Goal: Transaction & Acquisition: Purchase product/service

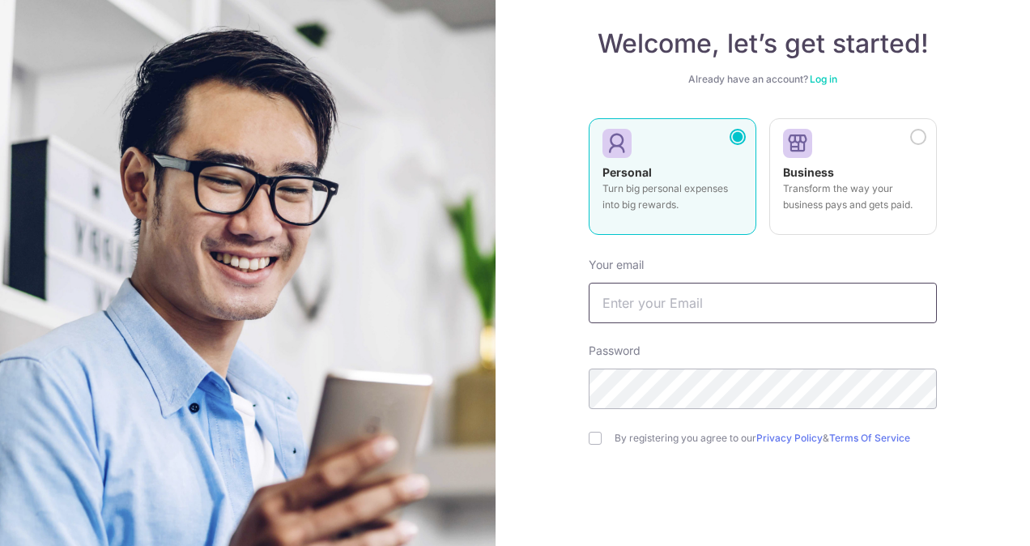
click at [649, 300] on input "text" at bounding box center [763, 303] width 348 height 40
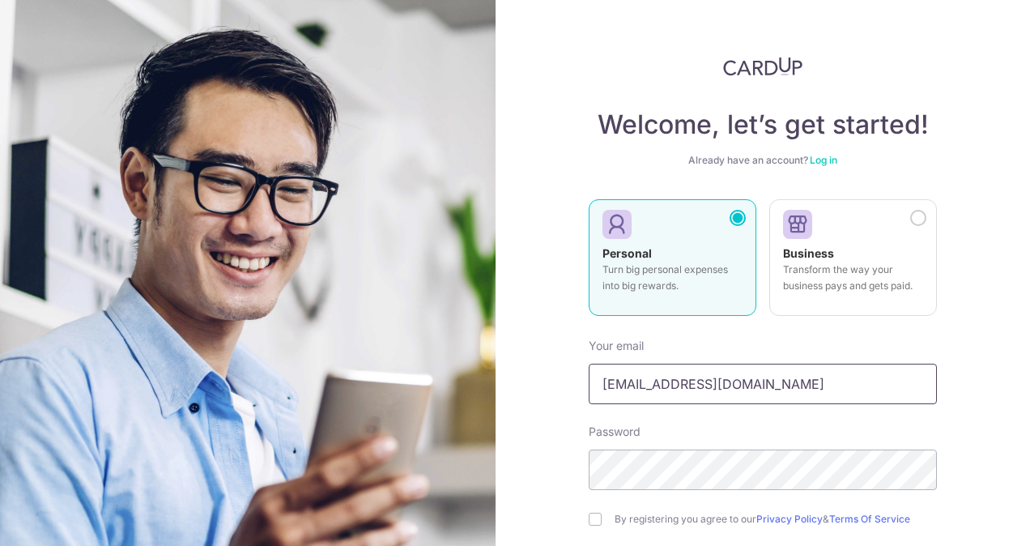
scroll to position [160, 0]
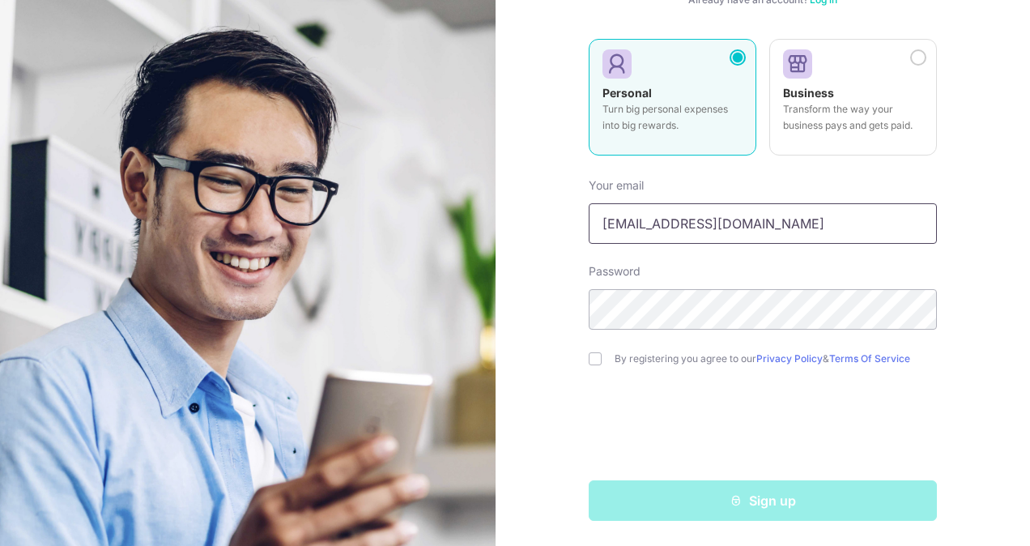
type input "[EMAIL_ADDRESS][DOMAIN_NAME]"
click at [593, 359] on input "checkbox" at bounding box center [595, 358] width 13 height 13
checkbox input "true"
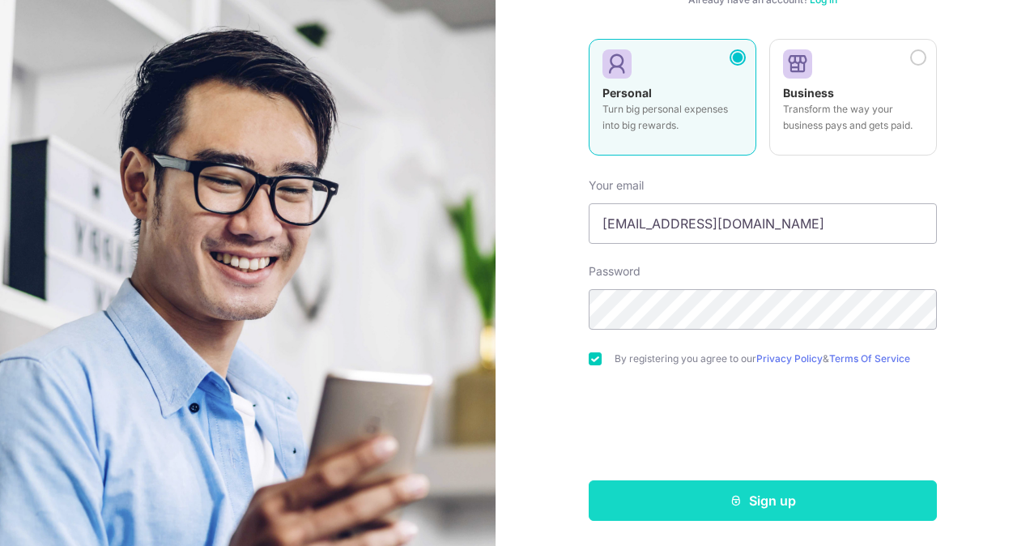
click at [771, 499] on button "Sign up" at bounding box center [763, 500] width 348 height 40
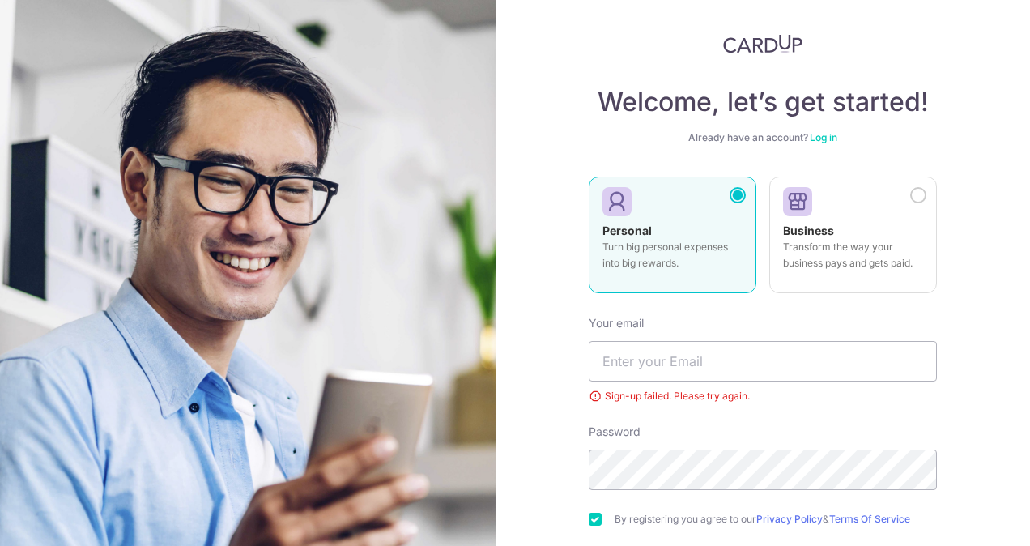
scroll to position [21, 0]
click at [829, 143] on link "Log in" at bounding box center [824, 139] width 28 height 12
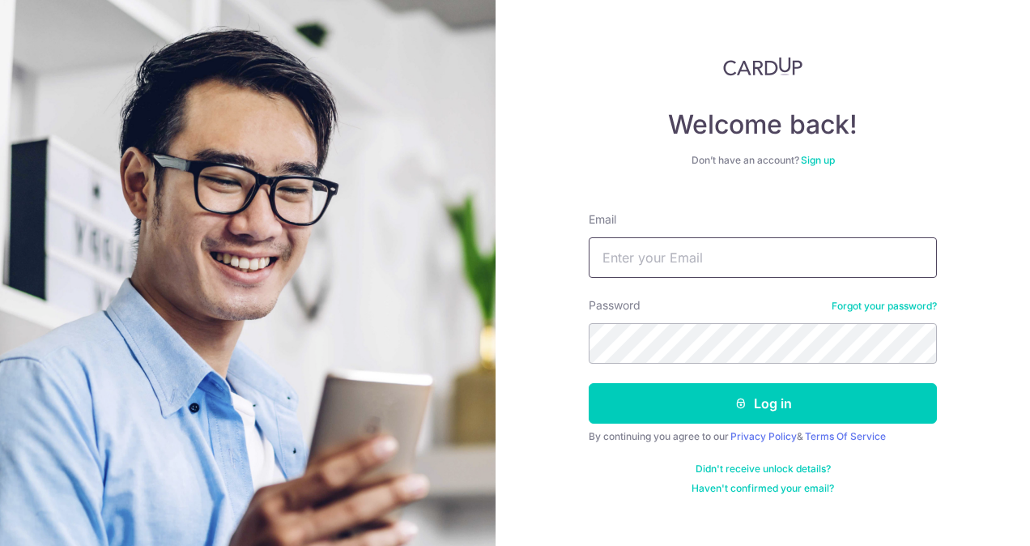
click at [613, 261] on input "Email" at bounding box center [763, 257] width 348 height 40
type input "mageshahd@yahoo.com"
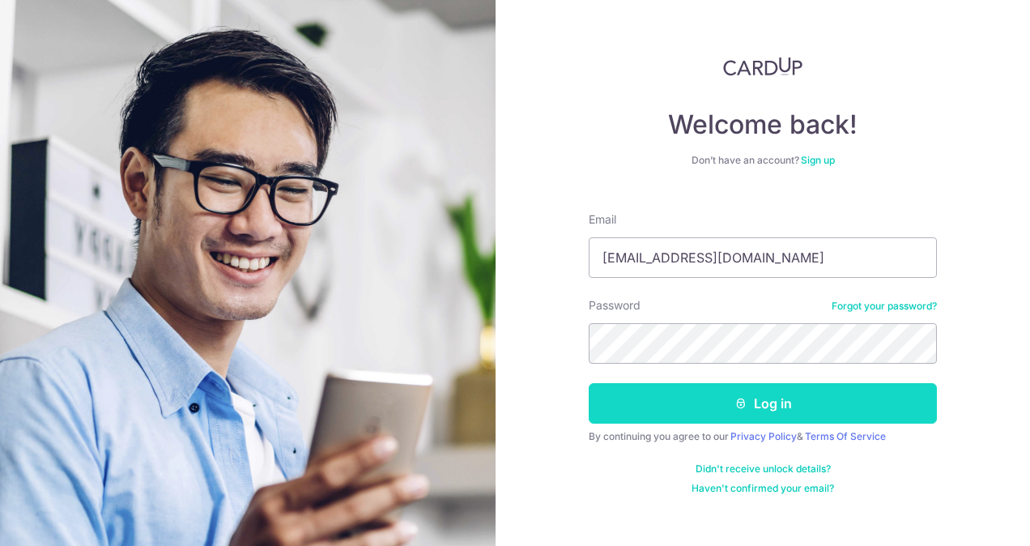
click at [772, 414] on button "Log in" at bounding box center [763, 403] width 348 height 40
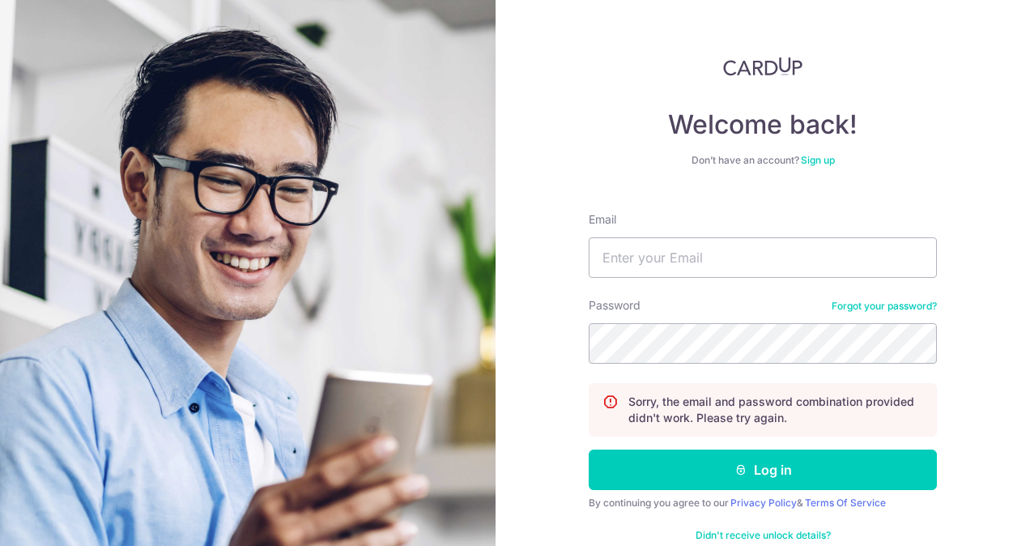
click at [881, 307] on link "Forgot your password?" at bounding box center [884, 306] width 105 height 13
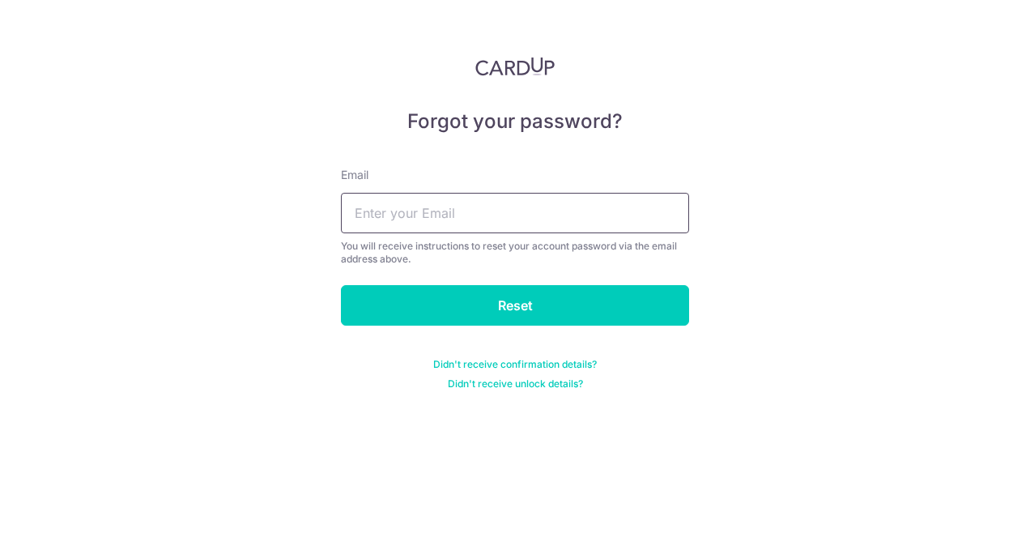
click at [457, 219] on input "text" at bounding box center [515, 213] width 348 height 40
type input "mageshahd@yahoo.com"
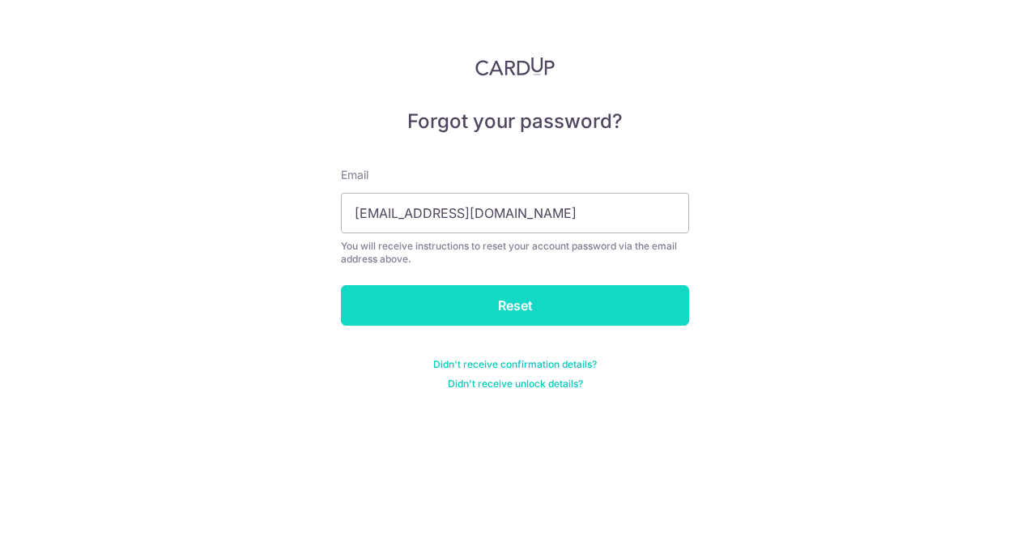
click at [500, 302] on input "Reset" at bounding box center [515, 305] width 348 height 40
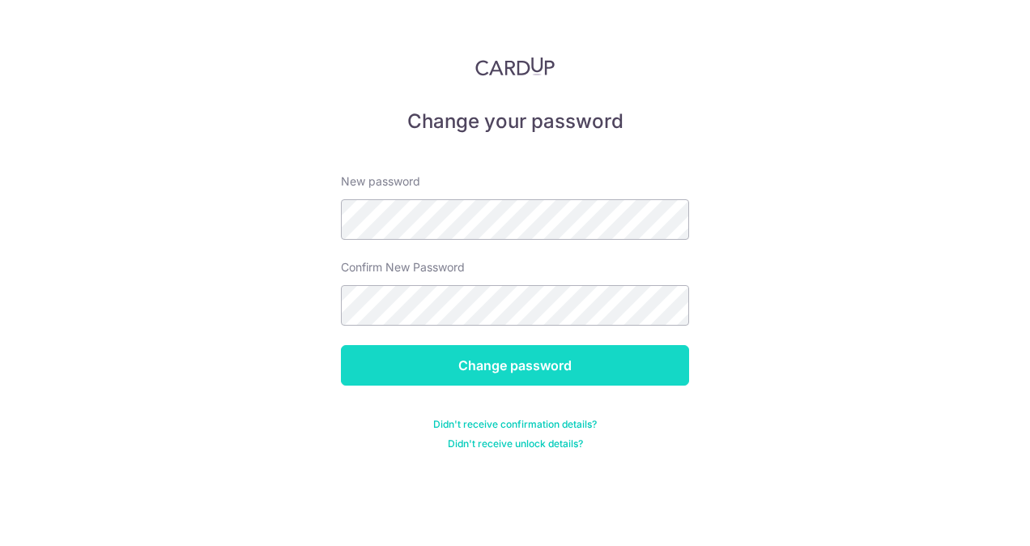
click at [486, 361] on input "Change password" at bounding box center [515, 365] width 348 height 40
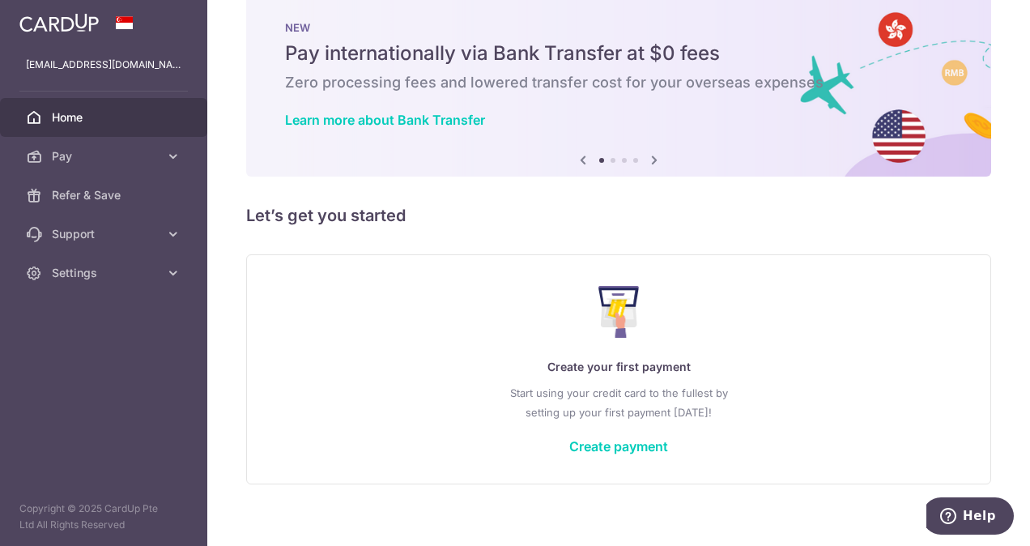
scroll to position [45, 0]
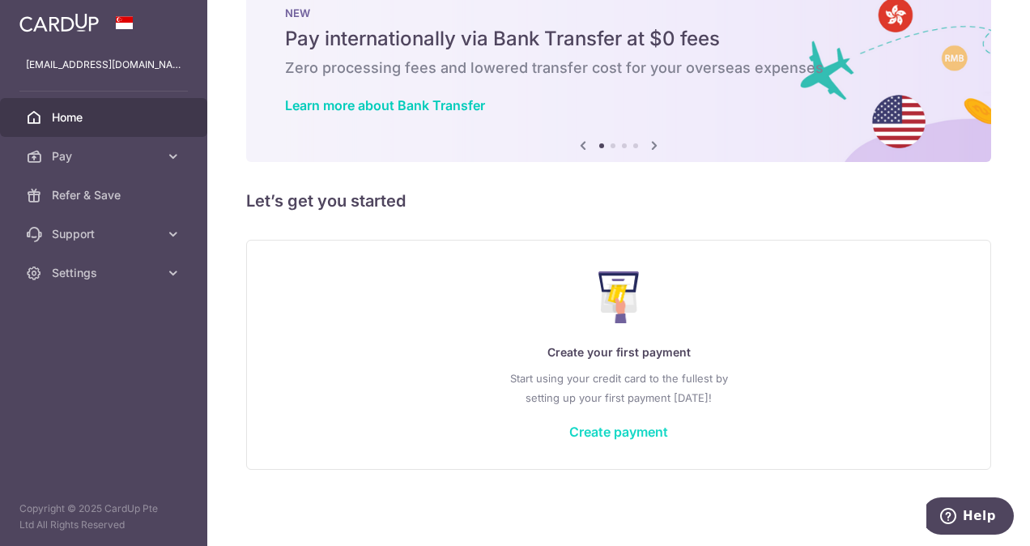
click at [617, 436] on link "Create payment" at bounding box center [618, 431] width 99 height 16
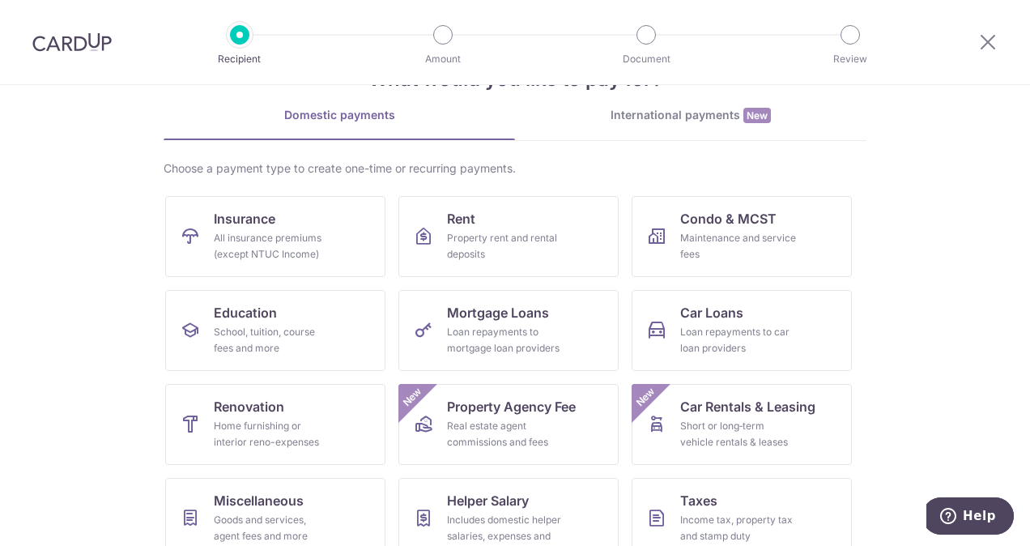
scroll to position [81, 0]
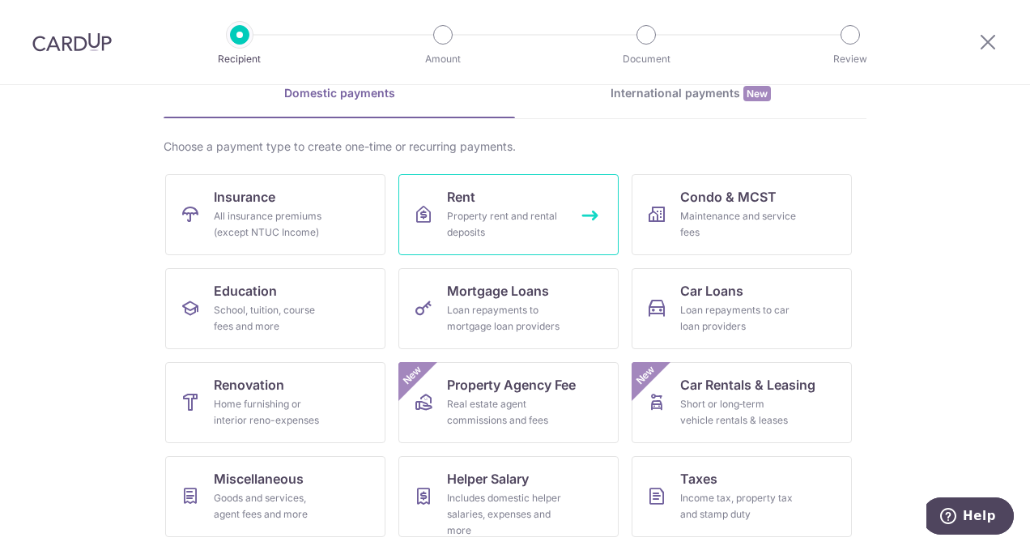
click at [493, 211] on div "Property rent and rental deposits" at bounding box center [505, 224] width 117 height 32
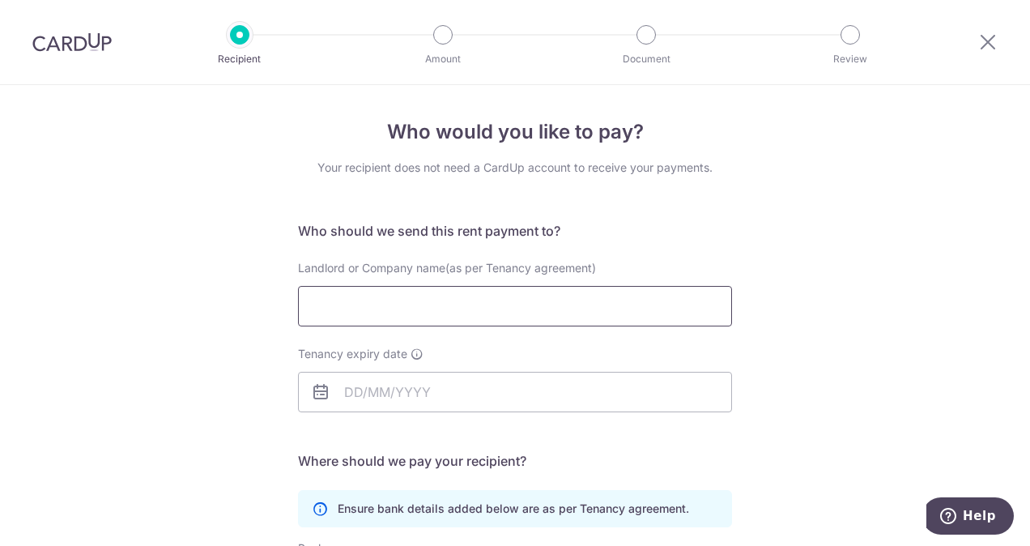
click at [464, 314] on input "Landlord or Company name(as per Tenancy agreement)" at bounding box center [515, 306] width 434 height 40
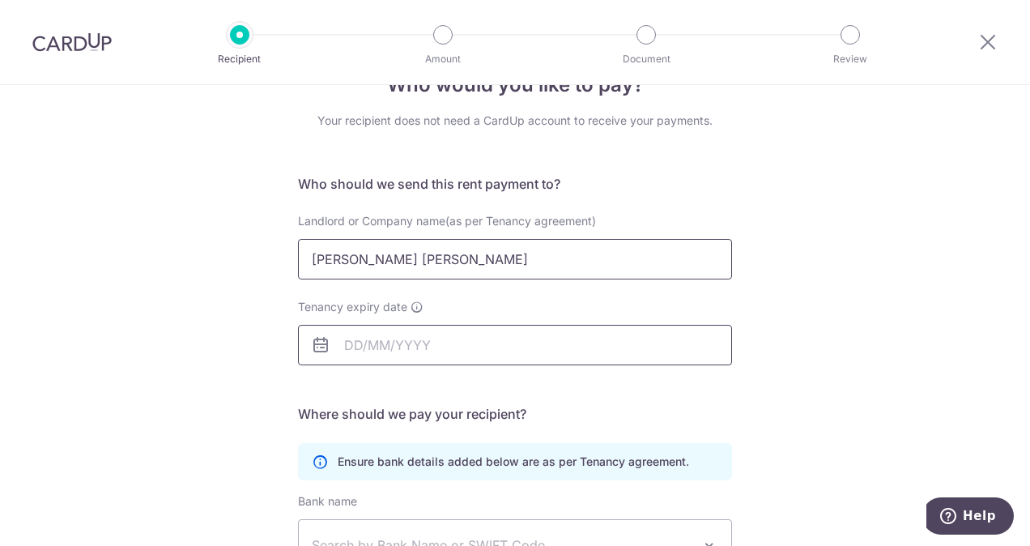
scroll to position [81, 0]
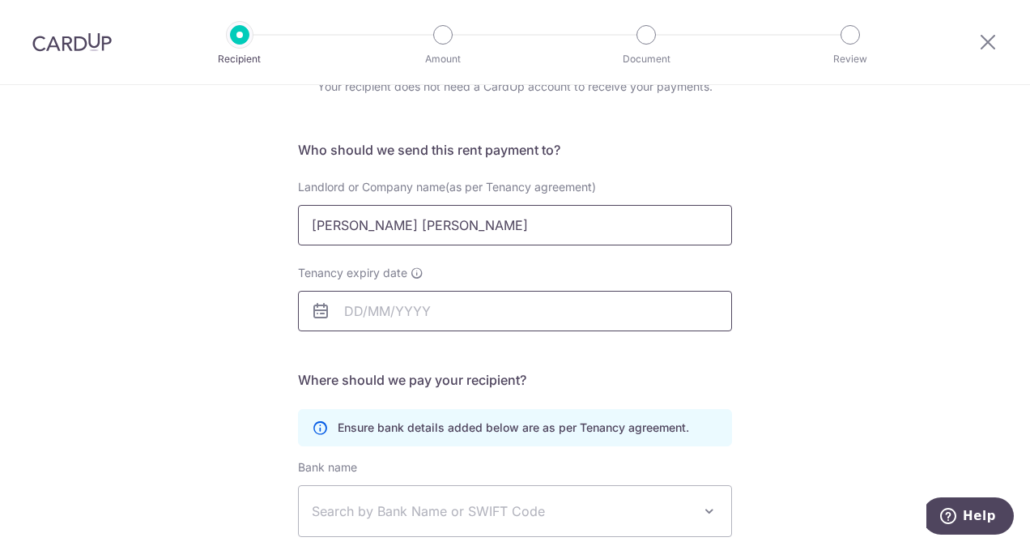
type input "BRYAN LEE ZONG HUI"
click at [350, 306] on input "Tenancy expiry date" at bounding box center [515, 311] width 434 height 40
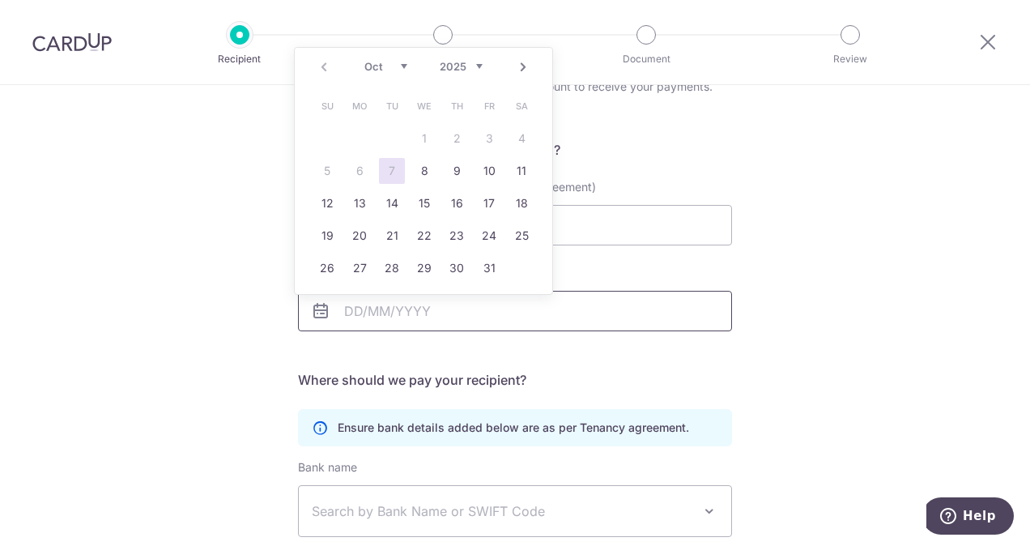
type input "0"
type input "10032027"
drag, startPoint x: 781, startPoint y: 364, endPoint x: 813, endPoint y: 371, distance: 33.0
click at [782, 364] on div "Who would you like to pay? Your recipient does not need a CardUp account to rec…" at bounding box center [515, 389] width 1030 height 771
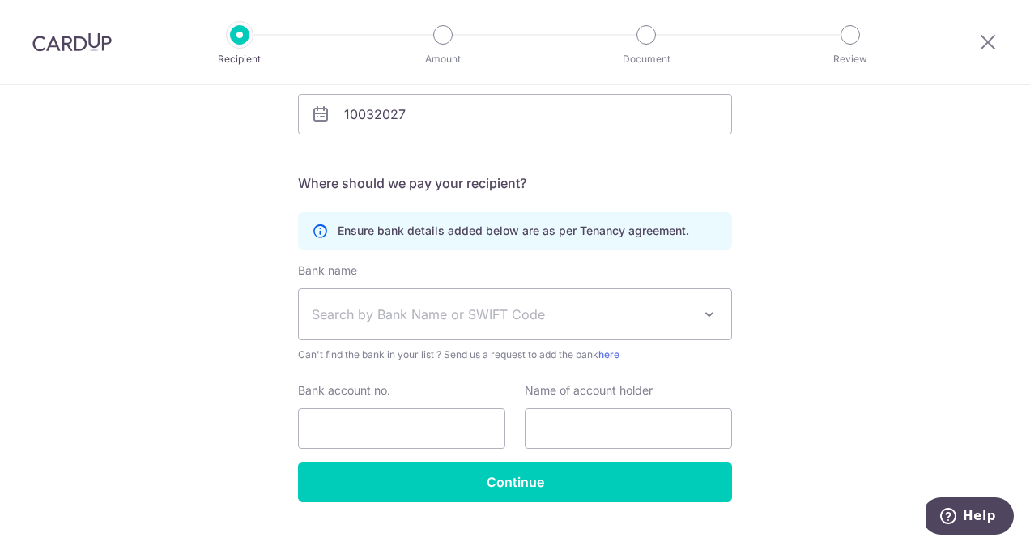
scroll to position [308, 0]
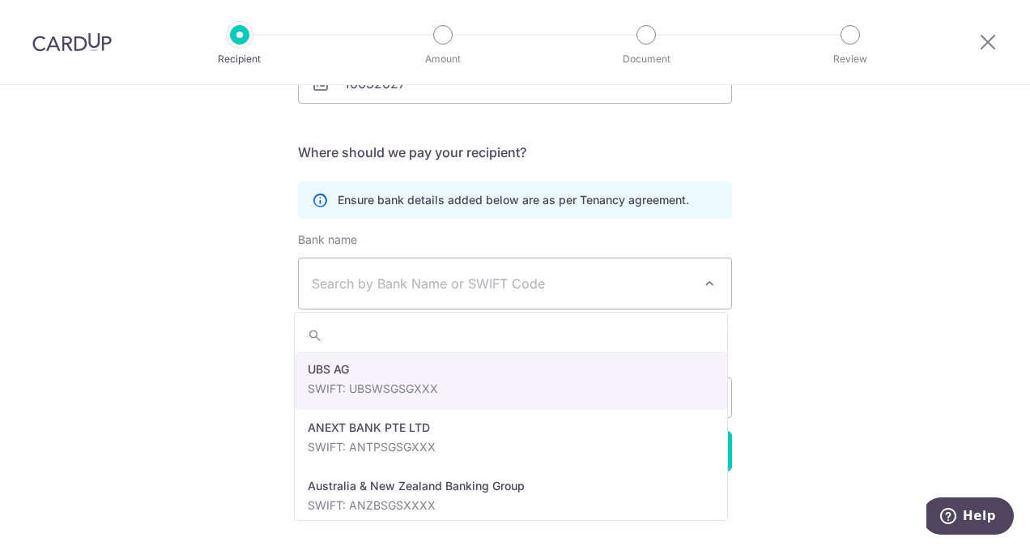
click at [417, 285] on span "Search by Bank Name or SWIFT Code" at bounding box center [502, 283] width 381 height 19
type input "DB"
select select "6"
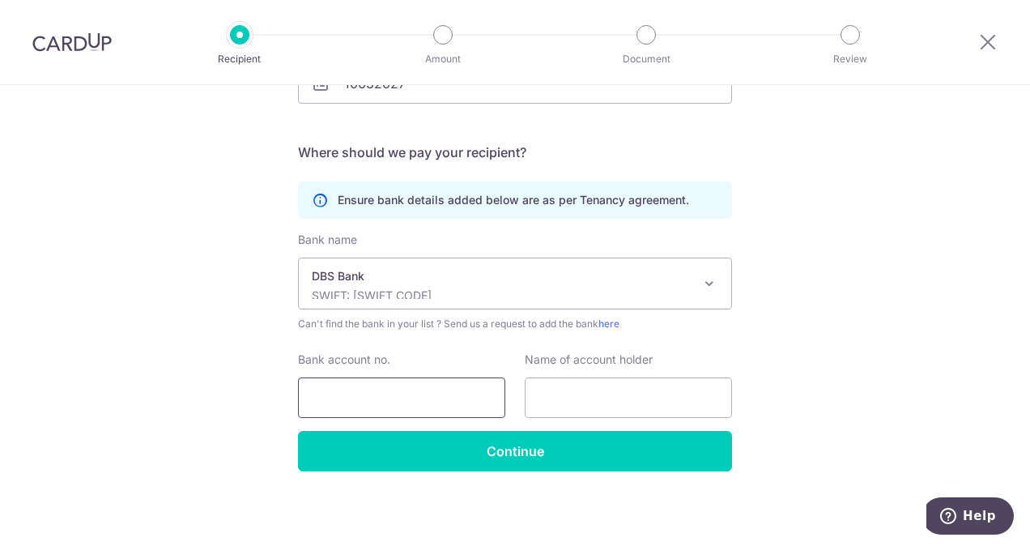
click at [363, 400] on input "Bank account no." at bounding box center [401, 397] width 207 height 40
type input "1209286756"
click at [567, 405] on input "text" at bounding box center [628, 397] width 207 height 40
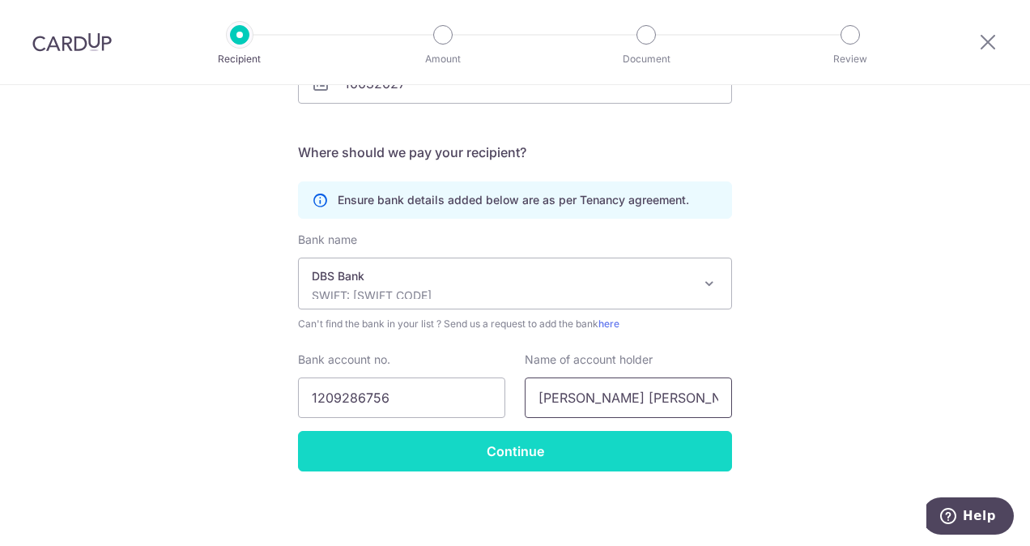
type input "BRYAN LEE ZONG HUI"
click at [630, 449] on input "Continue" at bounding box center [515, 451] width 434 height 40
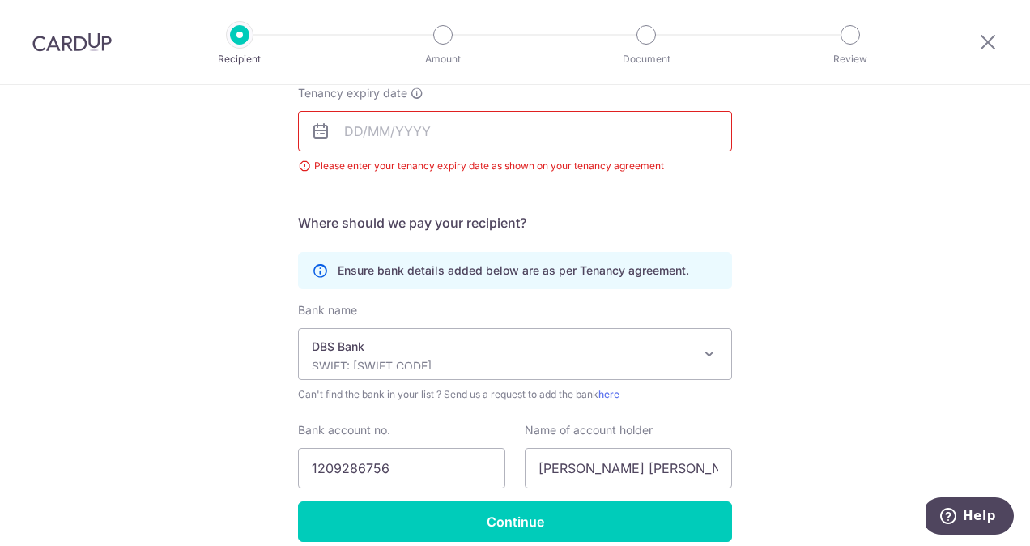
scroll to position [169, 0]
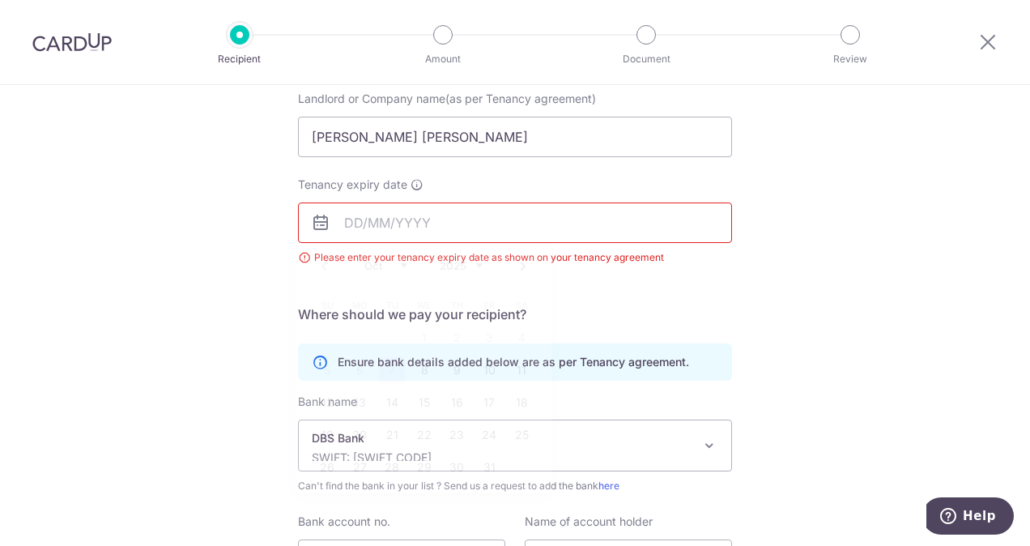
click at [358, 226] on input "Tenancy expiry date" at bounding box center [515, 222] width 434 height 40
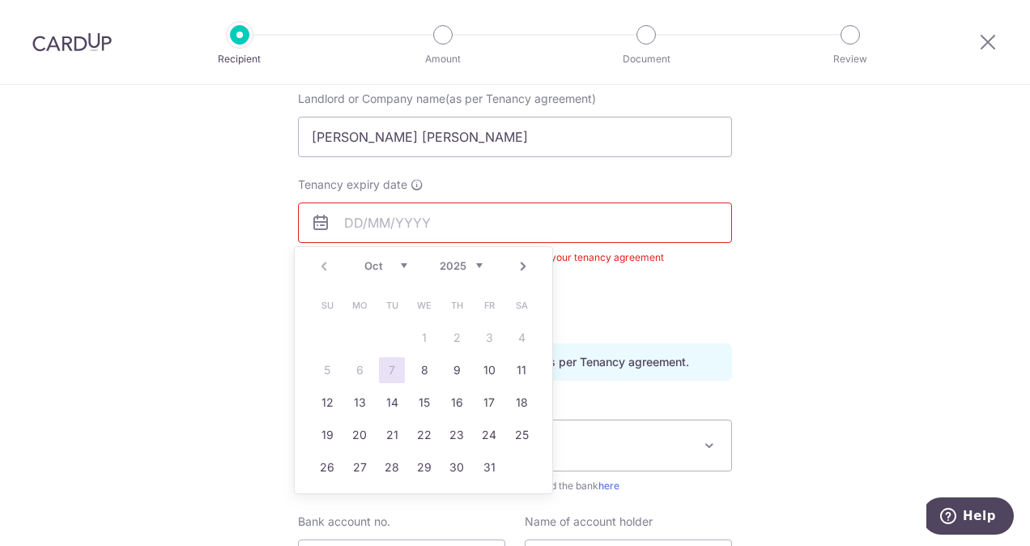
click at [373, 227] on input "Tenancy expiry date" at bounding box center [515, 222] width 434 height 40
type input "10/03/2027"
click at [968, 395] on div "Who would you like to pay? Your recipient does not need a CardUp account to rec…" at bounding box center [515, 312] width 1030 height 793
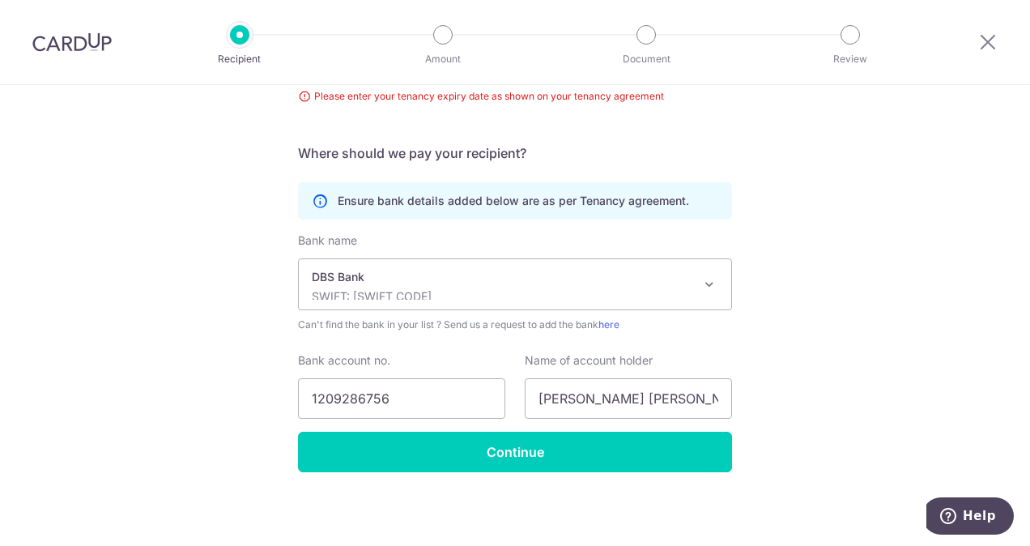
scroll to position [331, 0]
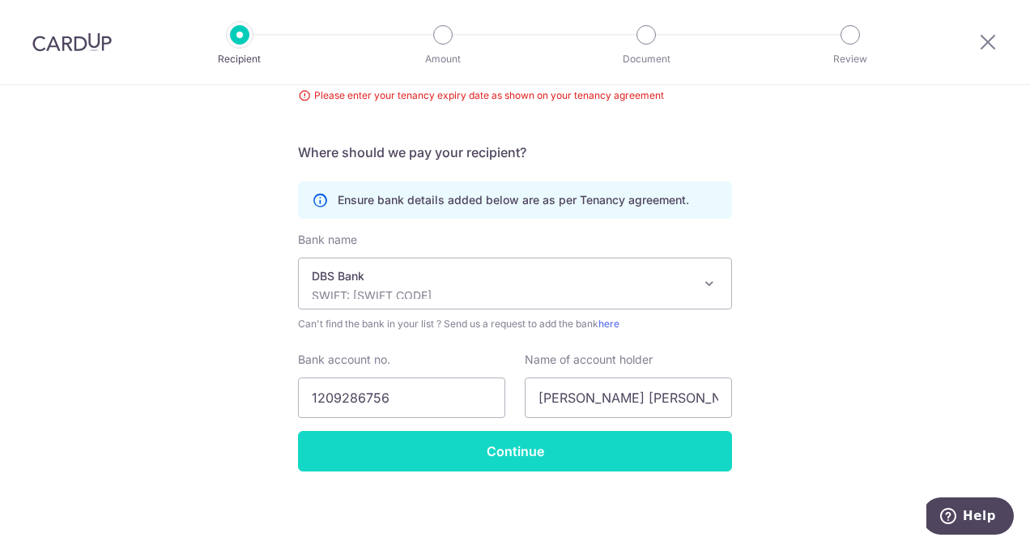
click at [640, 462] on input "Continue" at bounding box center [515, 451] width 434 height 40
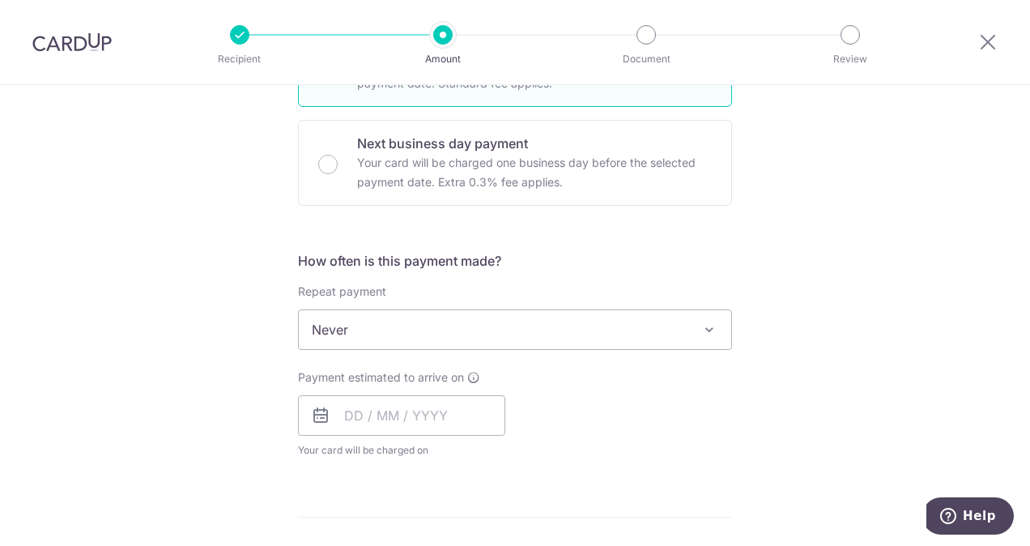
scroll to position [486, 0]
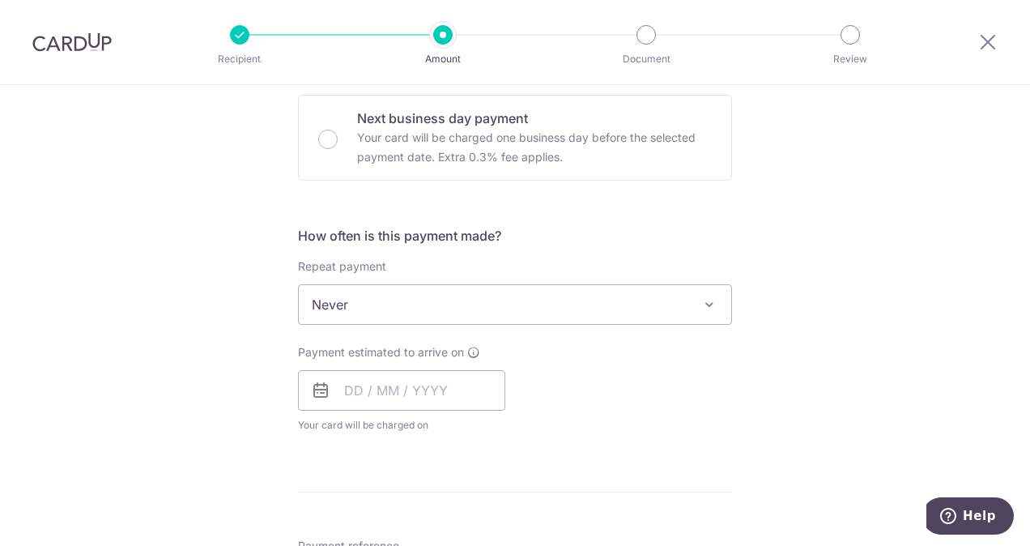
click at [645, 423] on div "Payment estimated to arrive on Your card will be charged on for the first payme…" at bounding box center [514, 388] width 453 height 89
click at [703, 301] on span at bounding box center [709, 304] width 19 height 19
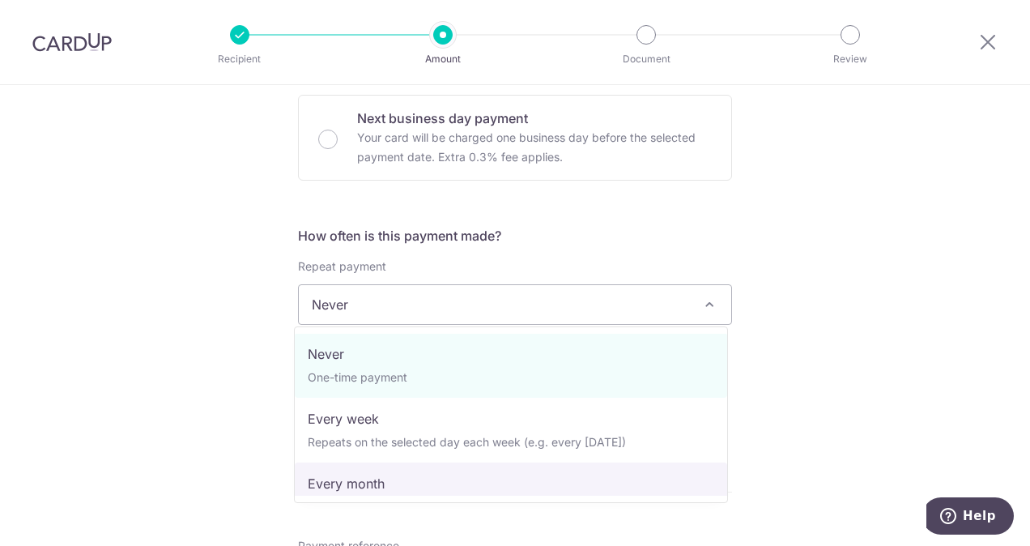
scroll to position [0, 0]
select select "3"
type input "10/03/2027"
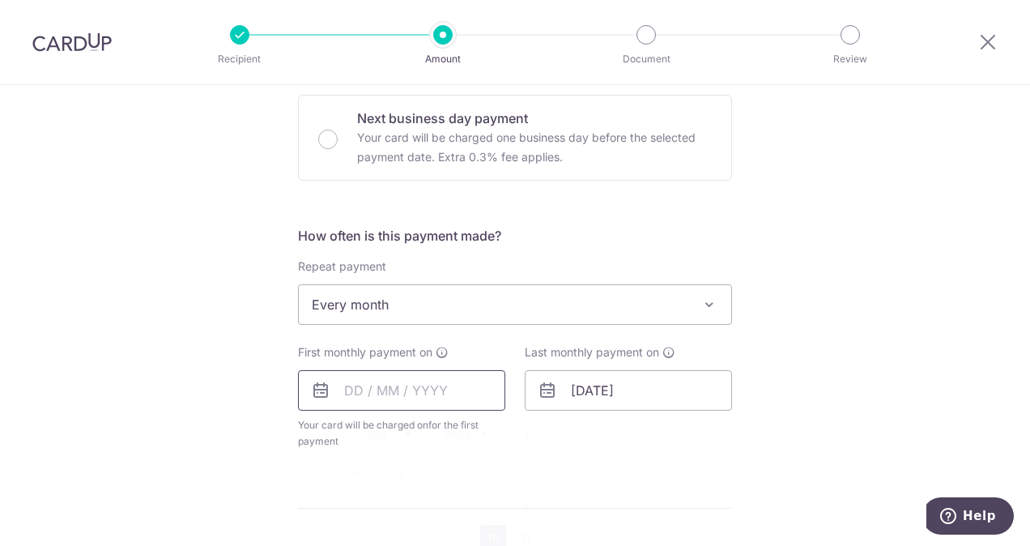
click at [353, 386] on input "text" at bounding box center [401, 390] width 207 height 40
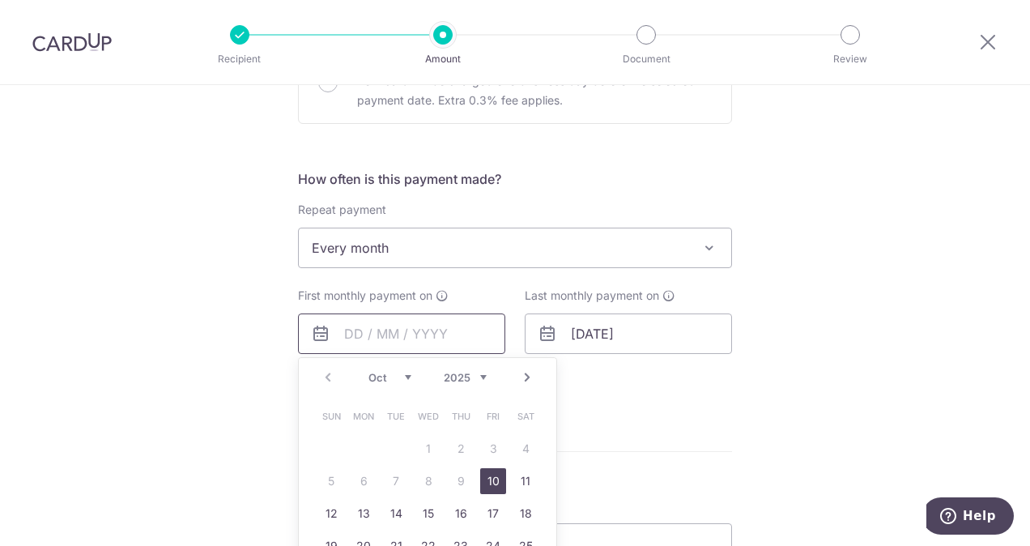
scroll to position [567, 0]
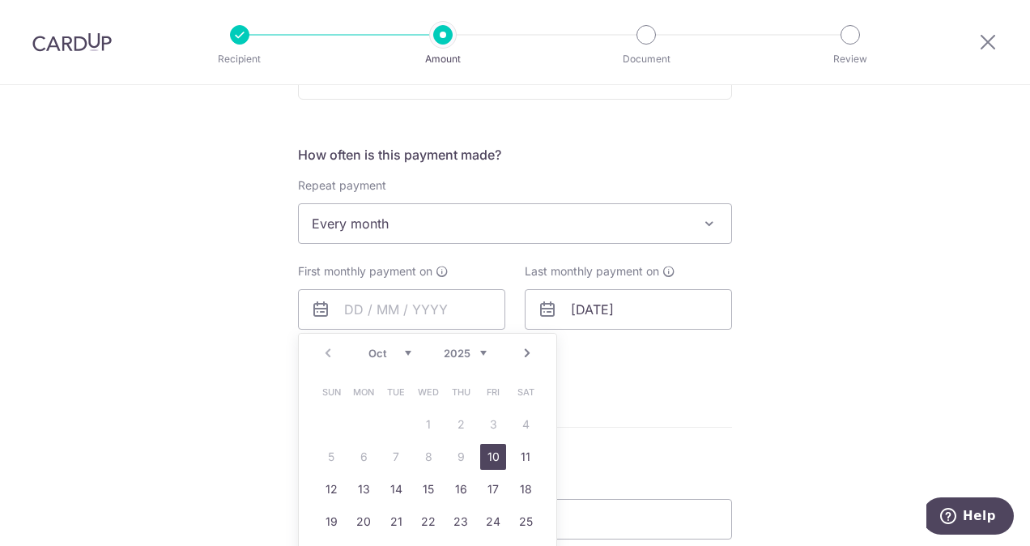
drag, startPoint x: 489, startPoint y: 452, endPoint x: 623, endPoint y: 438, distance: 134.3
click at [489, 452] on link "10" at bounding box center [493, 457] width 26 height 26
type input "[DATE]"
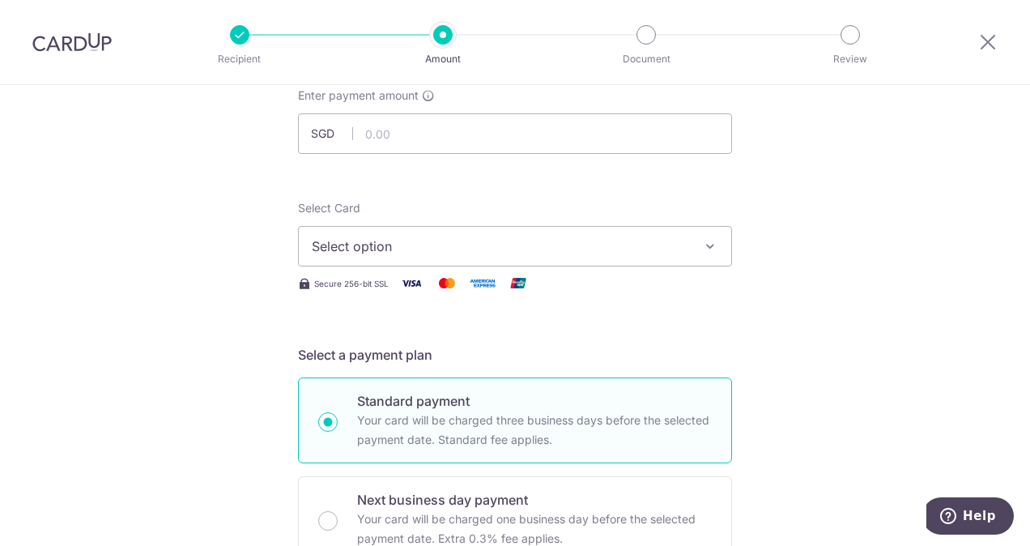
scroll to position [81, 0]
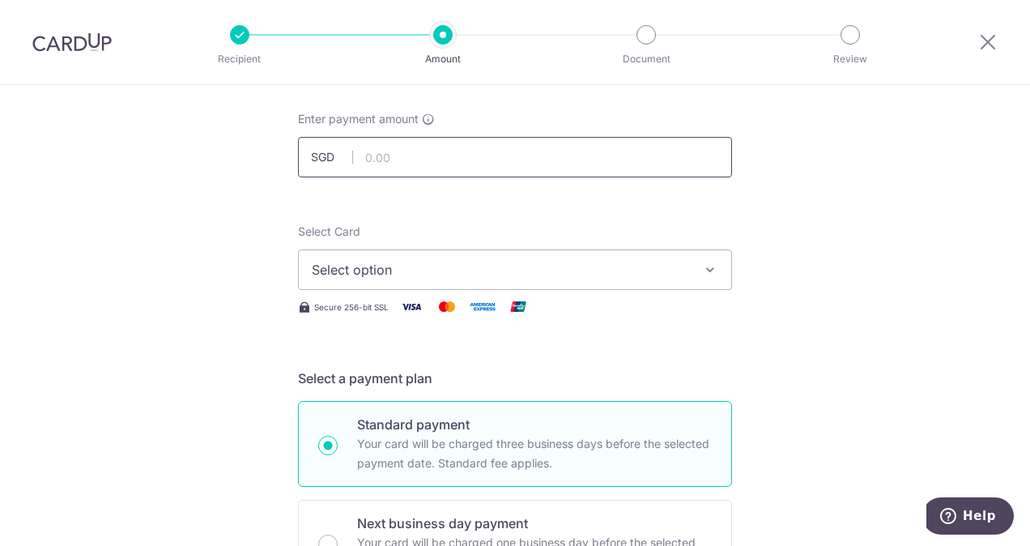
click at [434, 159] on input "text" at bounding box center [515, 157] width 434 height 40
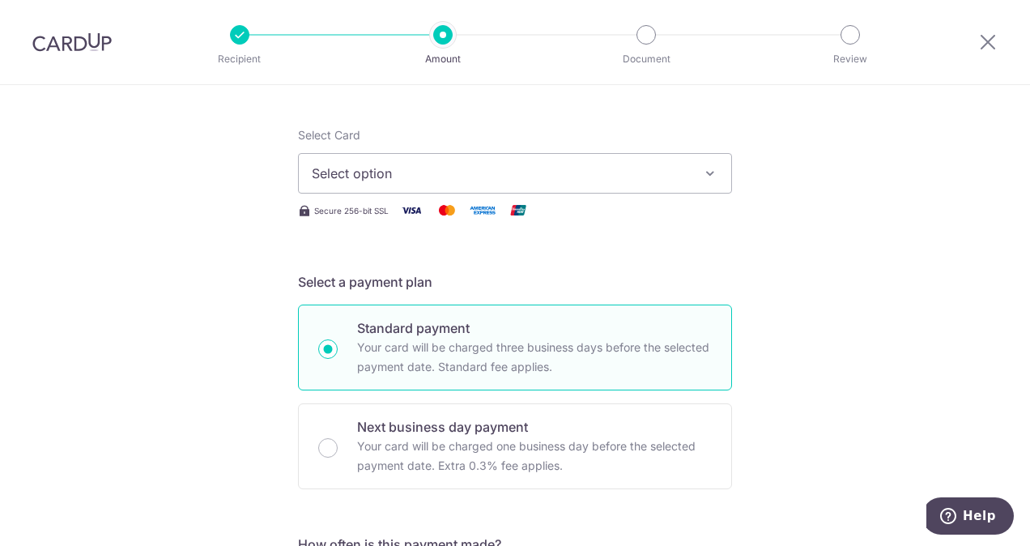
scroll to position [162, 0]
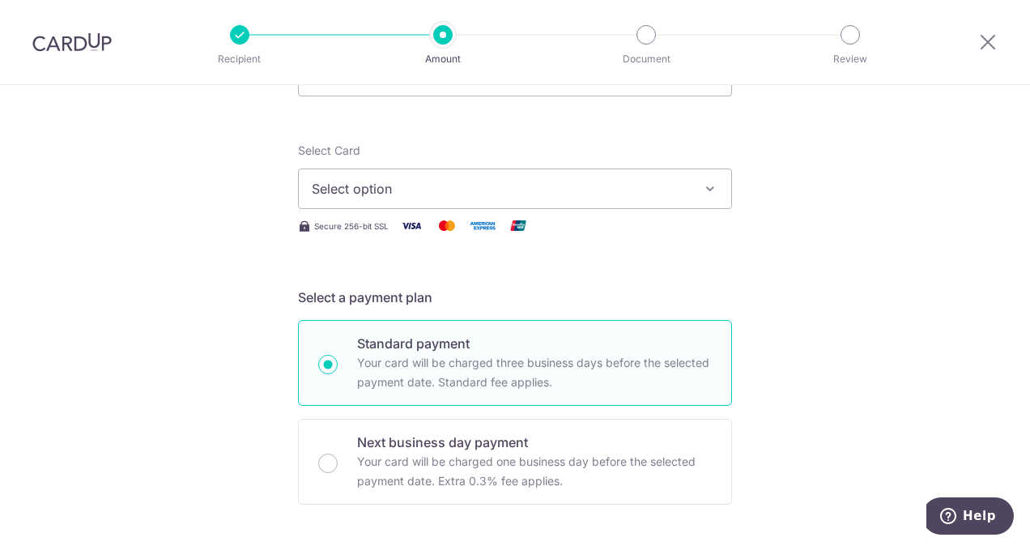
type input "3,900.00"
click at [704, 184] on icon "button" at bounding box center [710, 189] width 16 height 16
click at [395, 239] on span "Add credit card" at bounding box center [529, 234] width 377 height 16
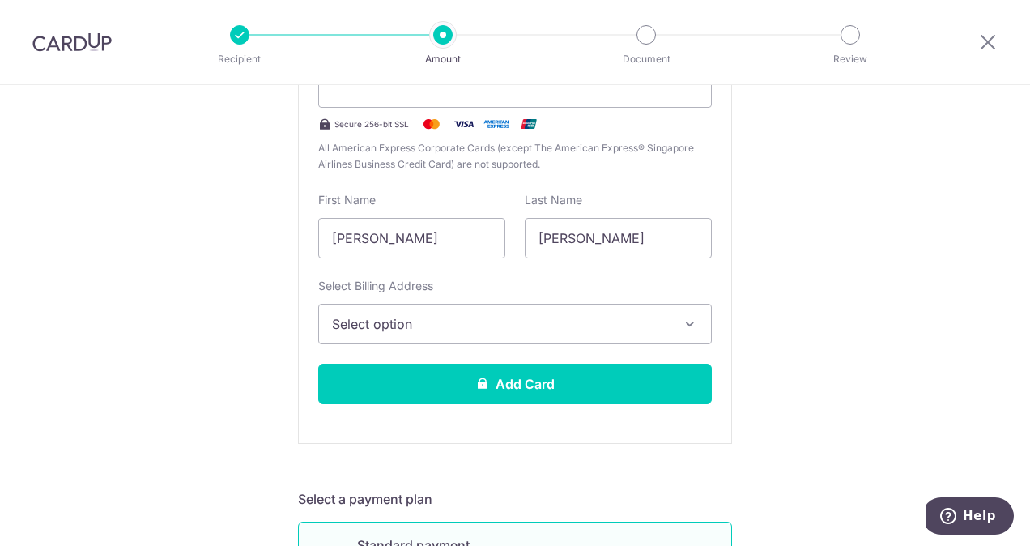
scroll to position [486, 0]
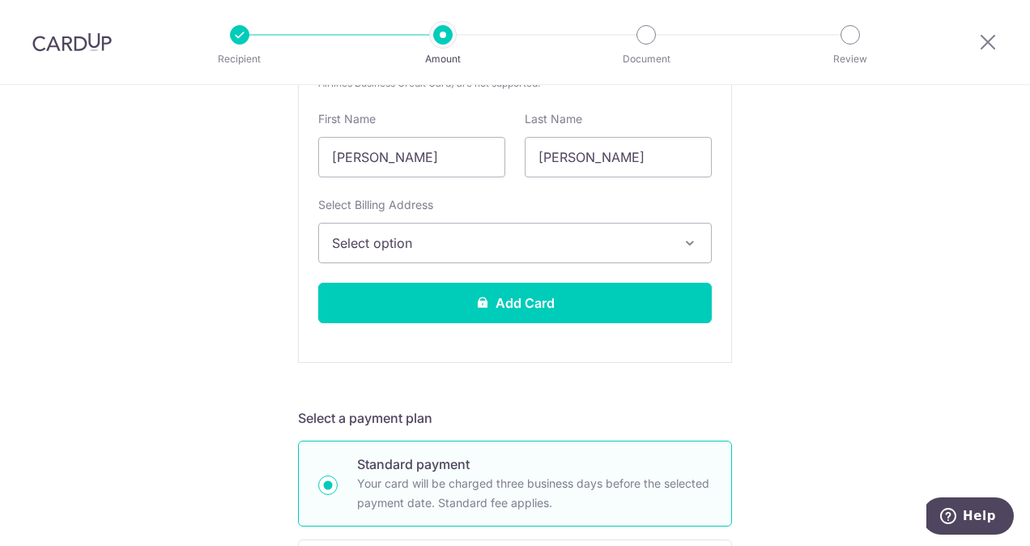
click at [687, 232] on button "Select option" at bounding box center [515, 243] width 394 height 40
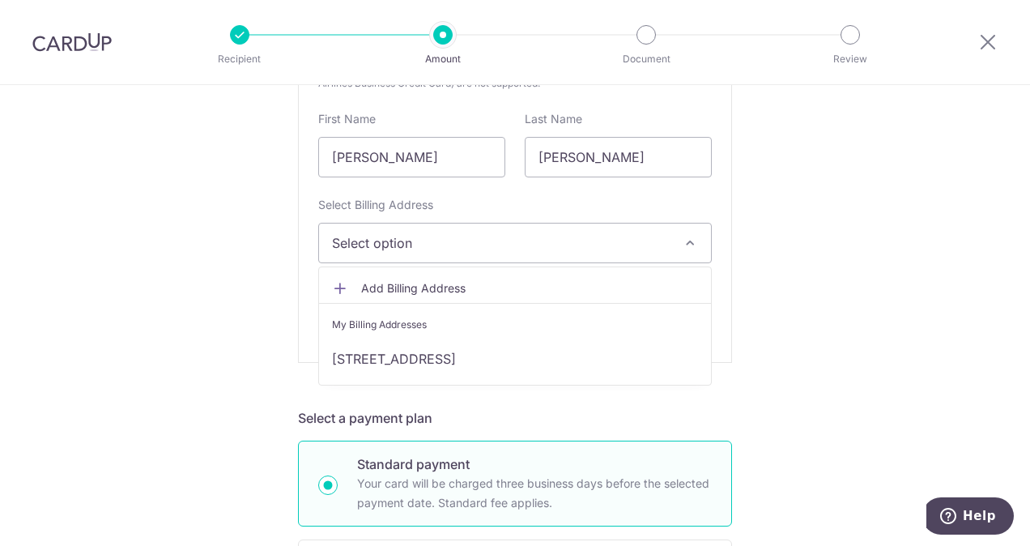
click at [478, 285] on span "Add Billing Address" at bounding box center [529, 288] width 337 height 16
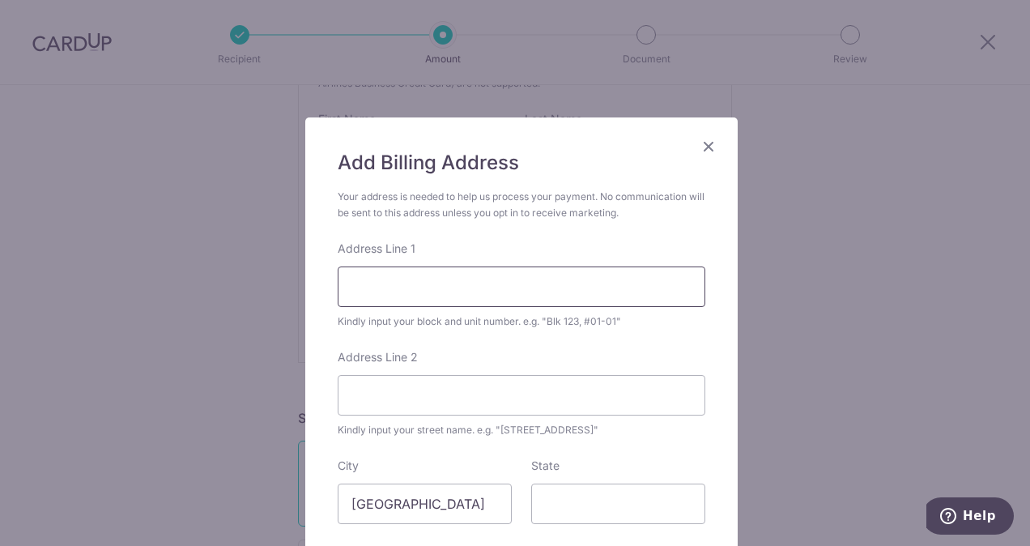
click at [466, 283] on input "Address Line 1" at bounding box center [522, 286] width 368 height 40
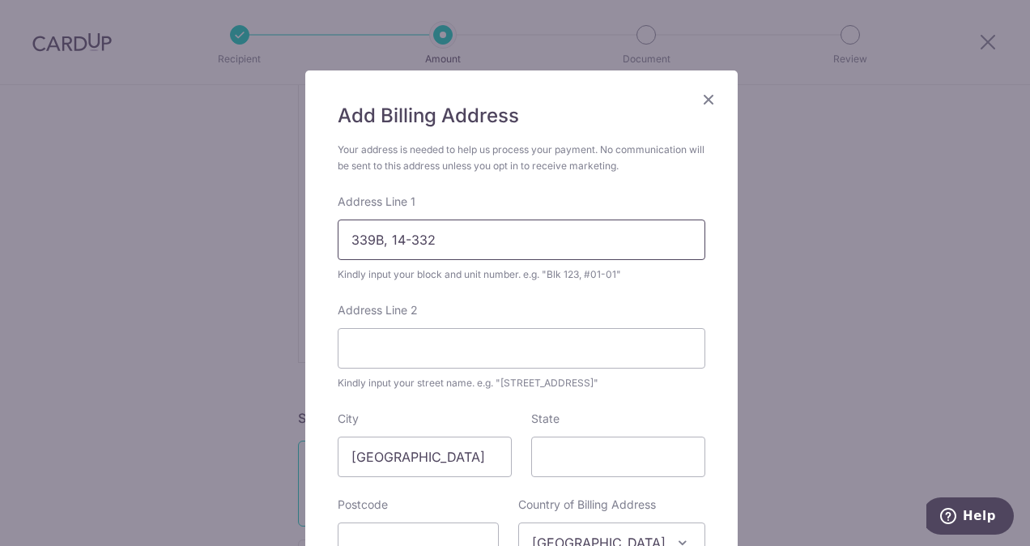
scroll to position [81, 0]
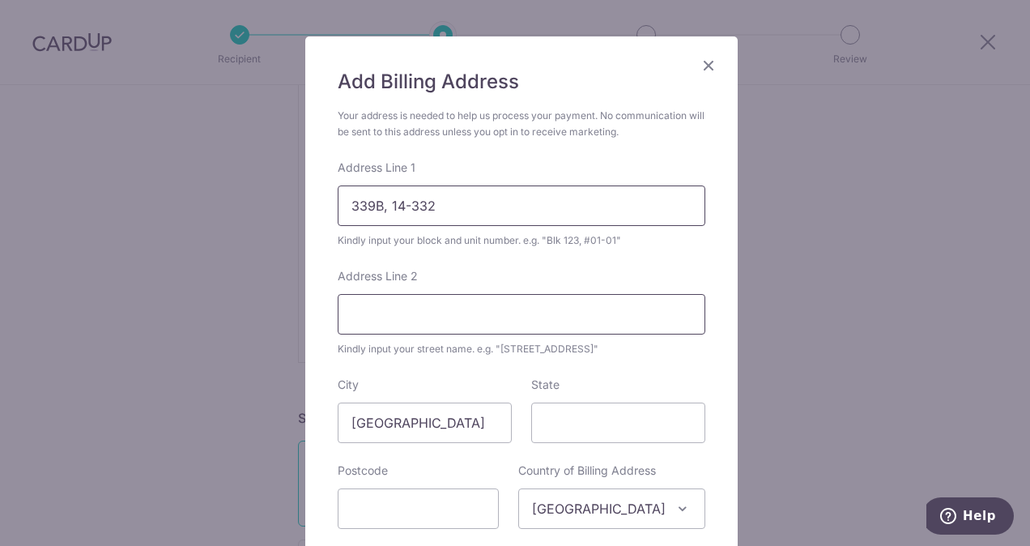
type input "339B, 14-332"
click at [397, 314] on input "Address Line 2" at bounding box center [522, 314] width 368 height 40
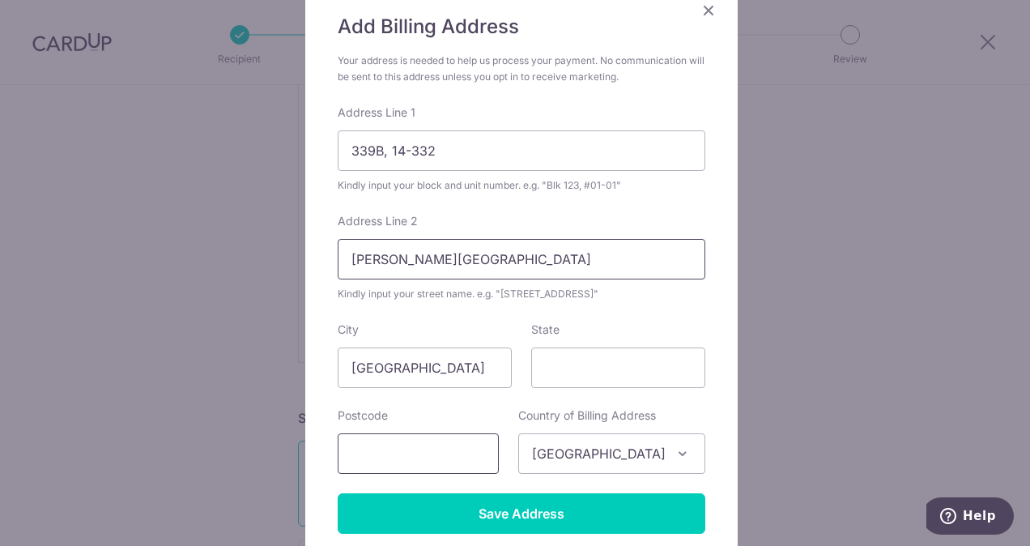
scroll to position [162, 0]
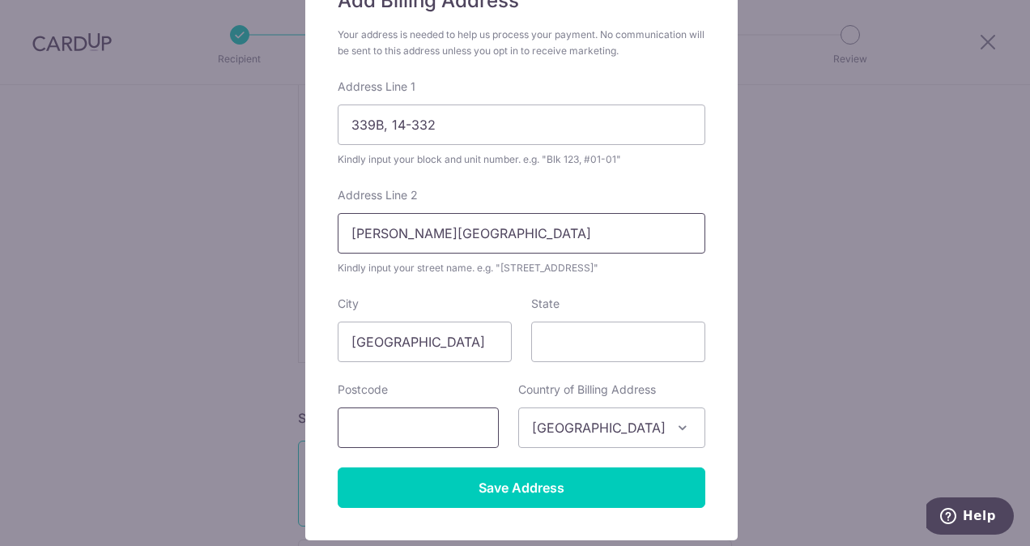
type input "KANG CHING ROAD"
click at [397, 436] on input "text" at bounding box center [418, 427] width 161 height 40
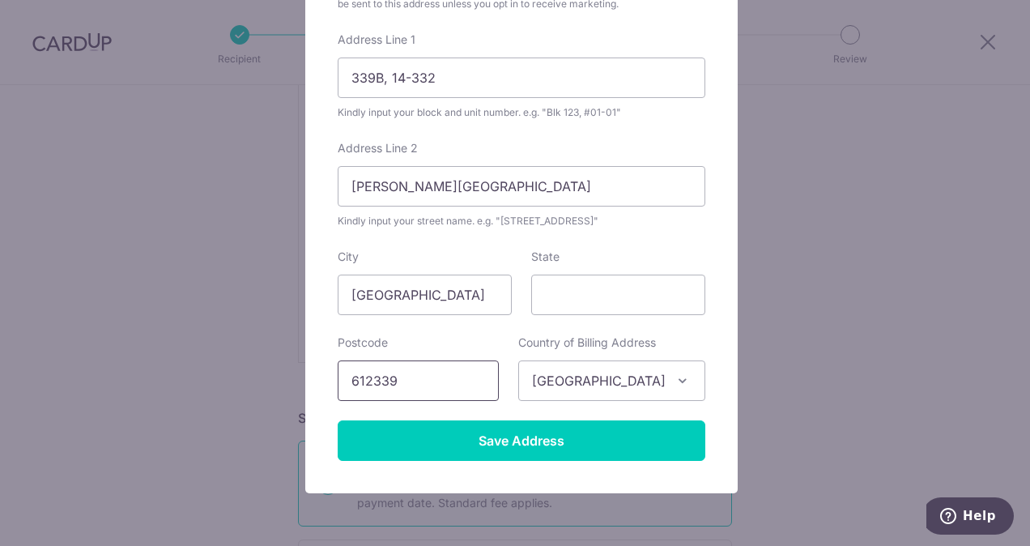
scroll to position [243, 0]
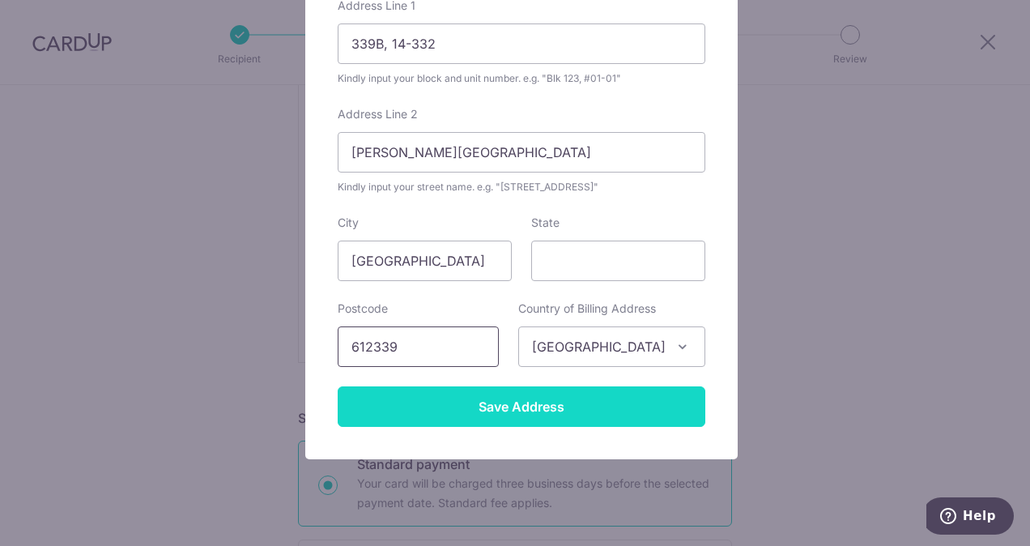
type input "612339"
click at [525, 413] on input "Save Address" at bounding box center [522, 406] width 368 height 40
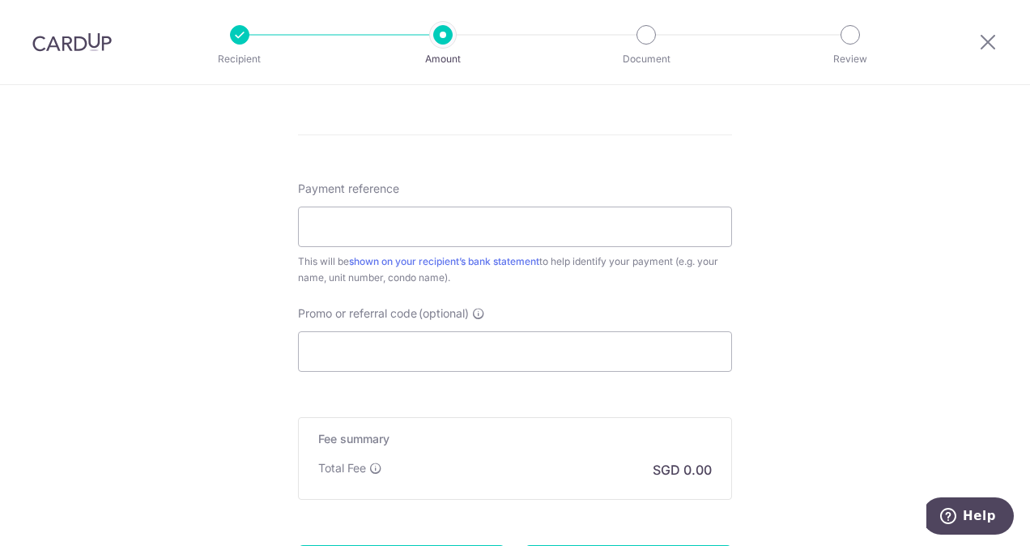
scroll to position [1376, 0]
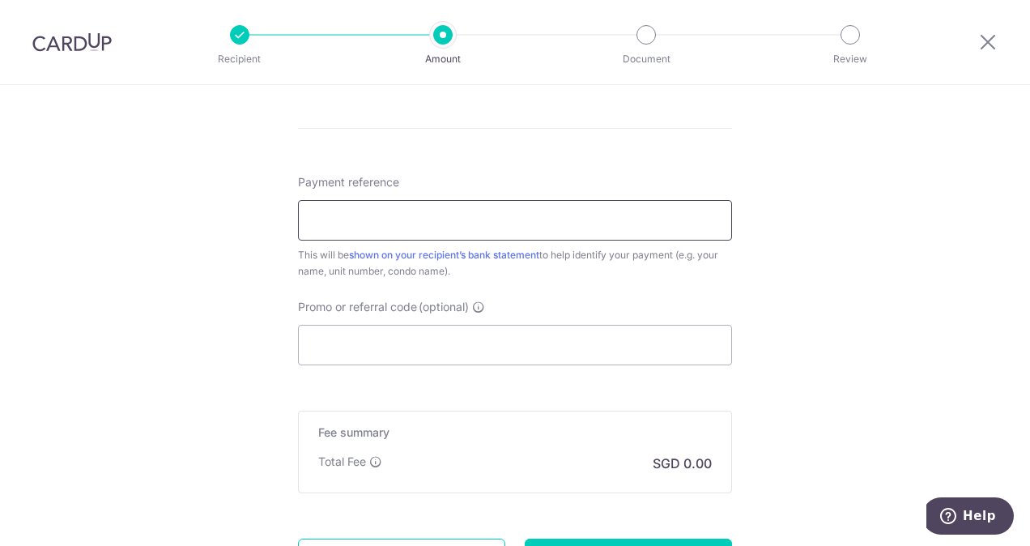
click at [483, 212] on input "Payment reference" at bounding box center [515, 220] width 434 height 40
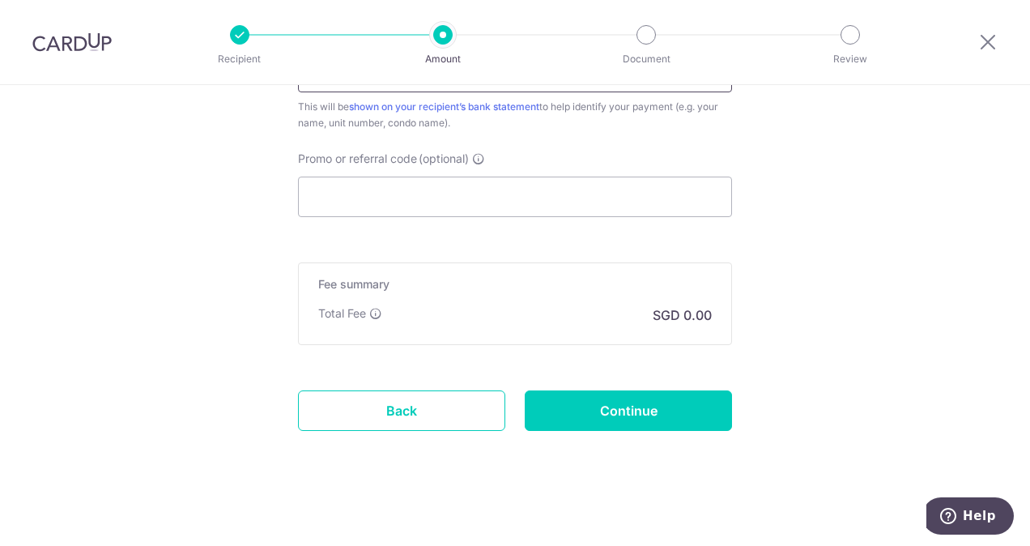
scroll to position [1525, 0]
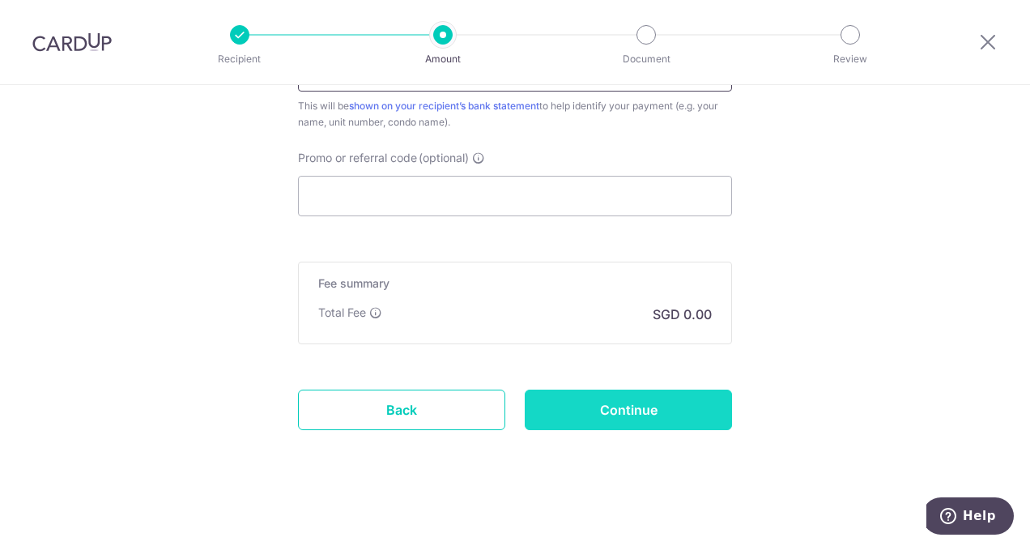
type input "339B RENTAL"
click at [639, 403] on input "Continue" at bounding box center [628, 409] width 207 height 40
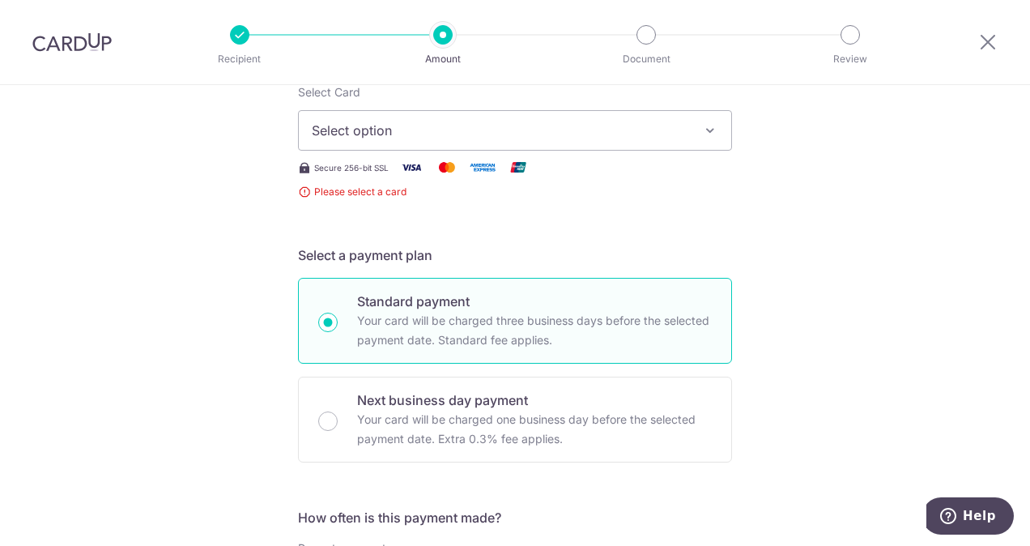
scroll to position [243, 0]
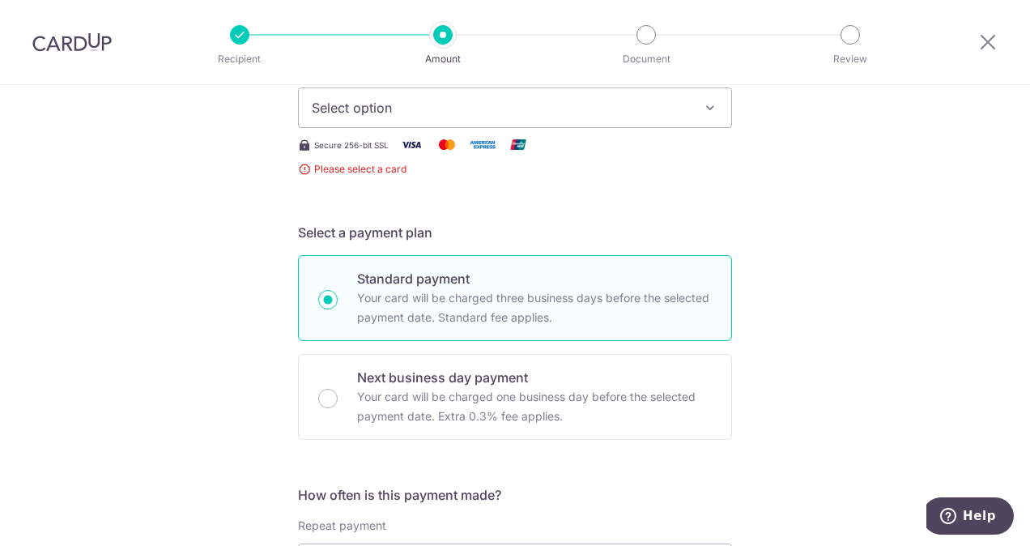
click at [704, 108] on icon "button" at bounding box center [710, 108] width 16 height 16
click at [397, 149] on span "Add credit card" at bounding box center [529, 153] width 377 height 16
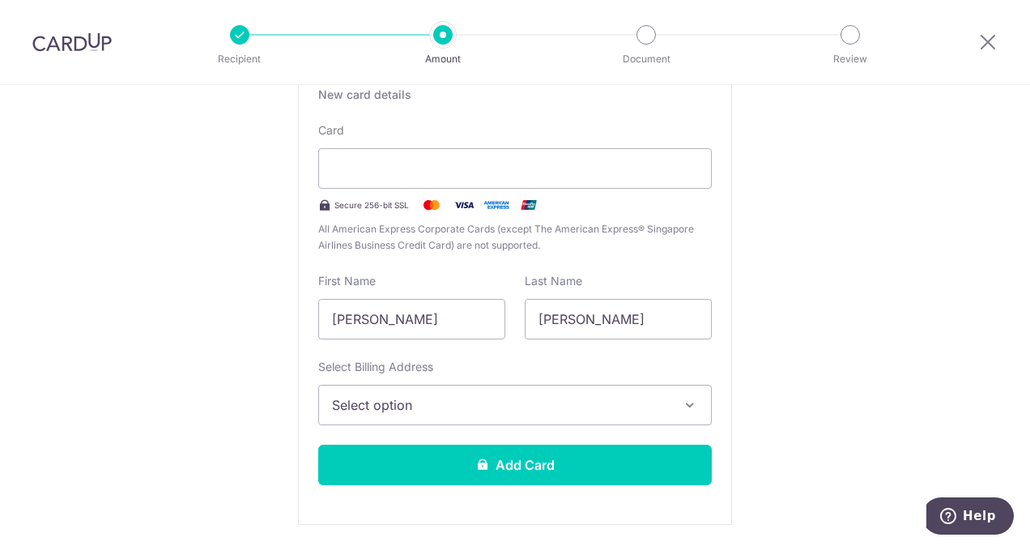
scroll to position [405, 0]
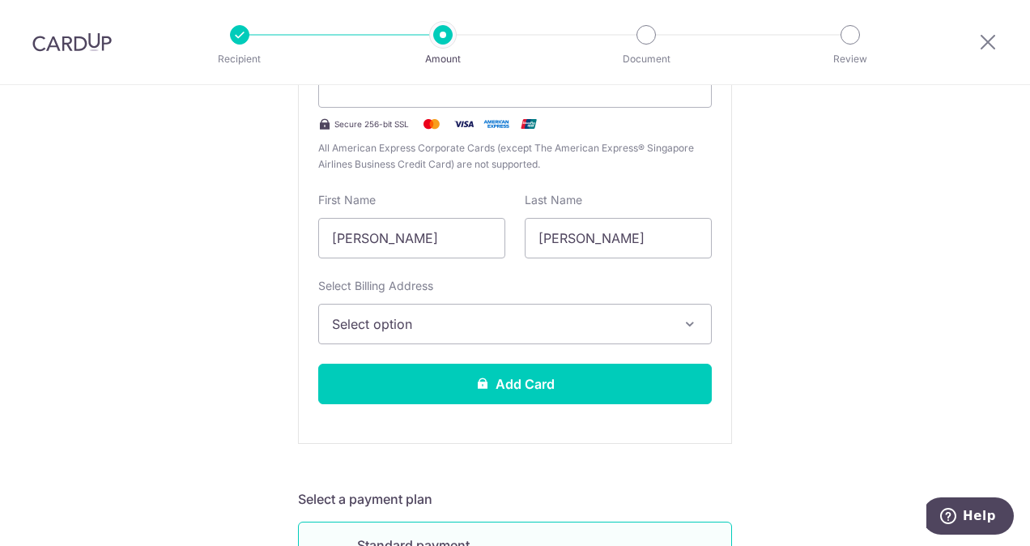
click at [687, 321] on icon "button" at bounding box center [690, 324] width 16 height 16
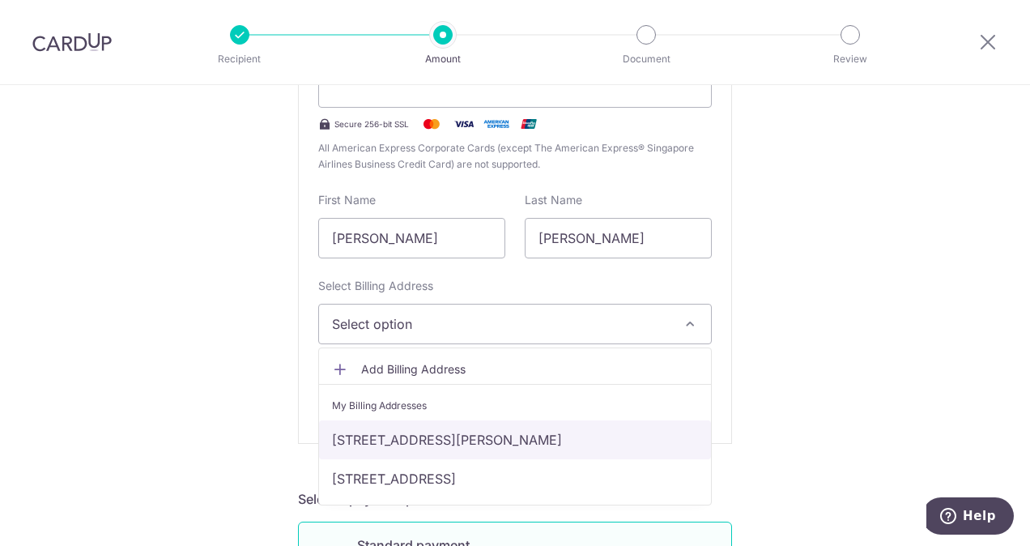
drag, startPoint x: 443, startPoint y: 433, endPoint x: 457, endPoint y: 427, distance: 15.2
click at [443, 433] on link "339B, 14-332, KANG CHING ROAD, Singapore, Singapore-612339" at bounding box center [515, 439] width 392 height 39
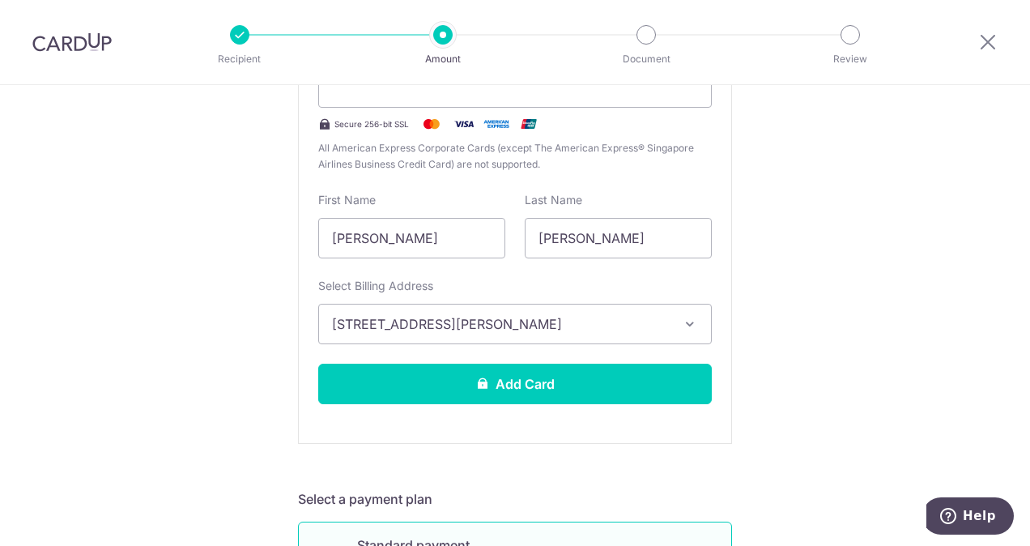
scroll to position [486, 0]
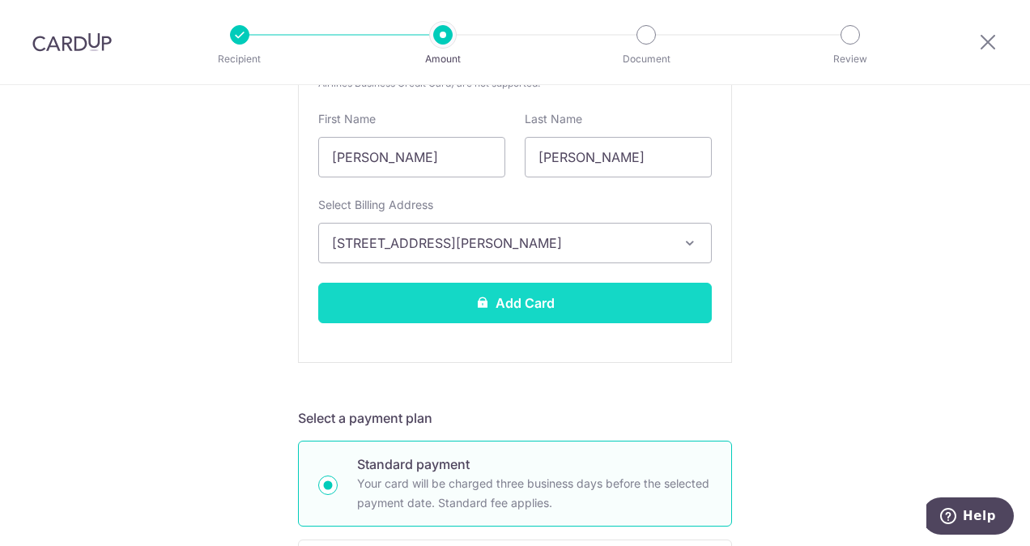
click at [551, 300] on button "Add Card" at bounding box center [515, 303] width 394 height 40
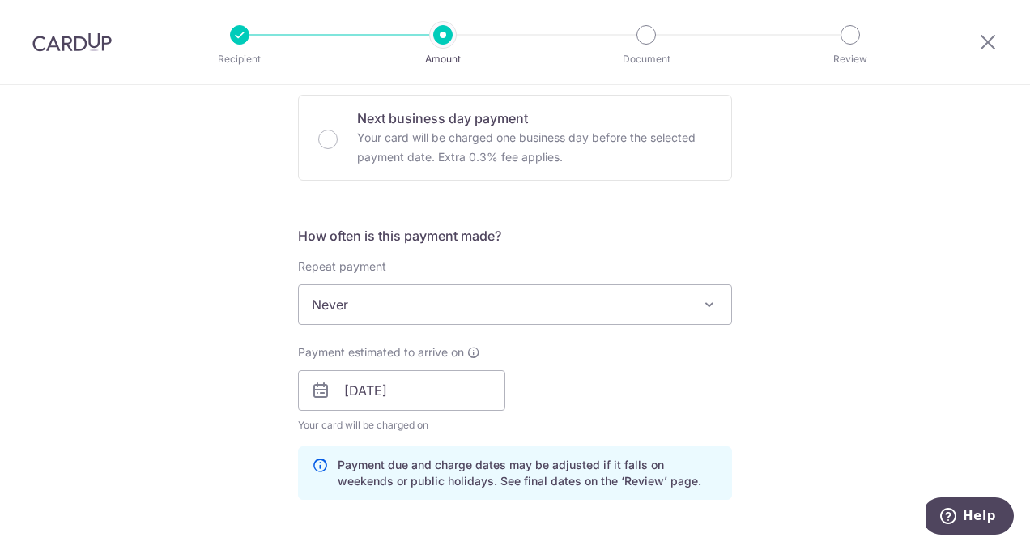
scroll to position [567, 0]
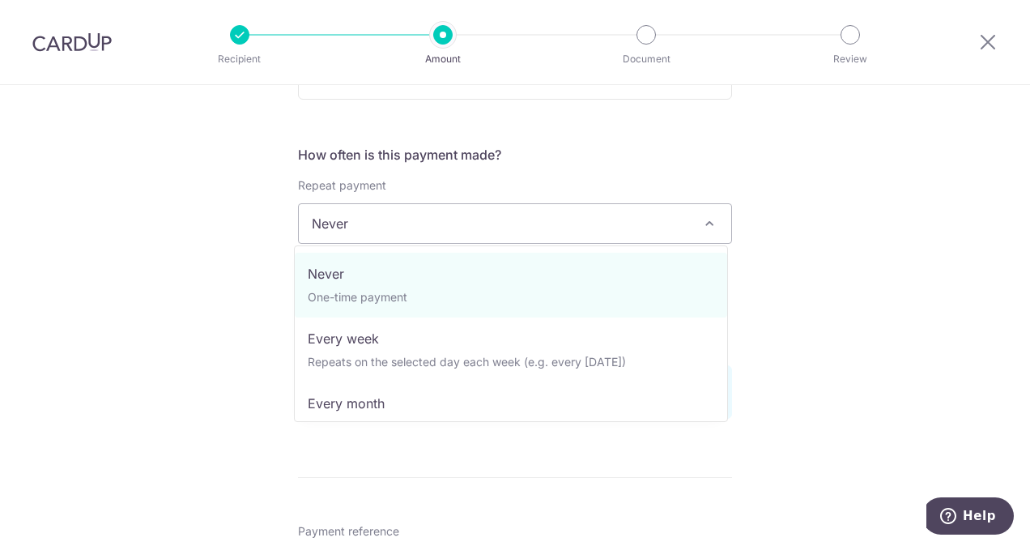
click at [706, 220] on span at bounding box center [709, 223] width 19 height 19
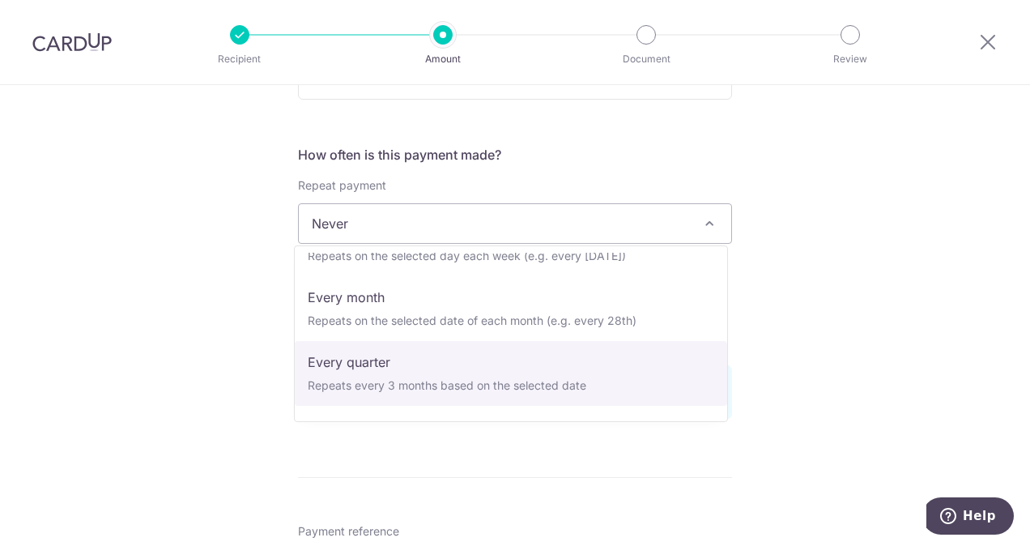
scroll to position [81, 0]
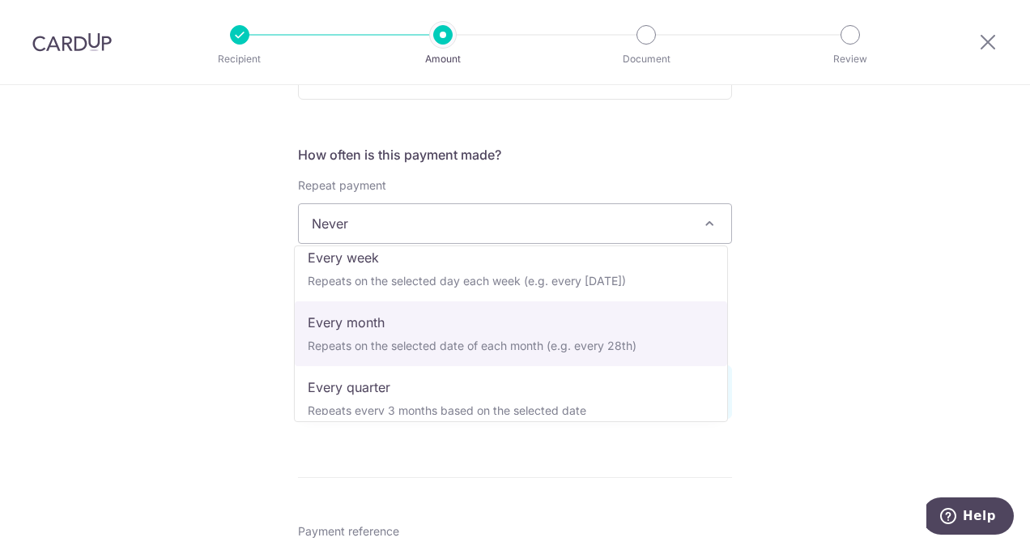
select select "3"
type input "[DATE]"
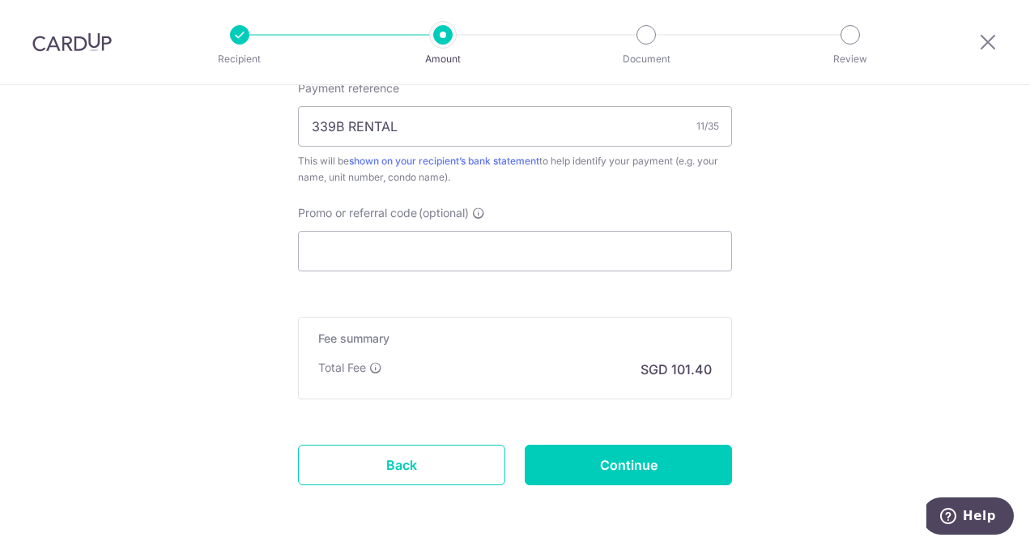
scroll to position [1053, 0]
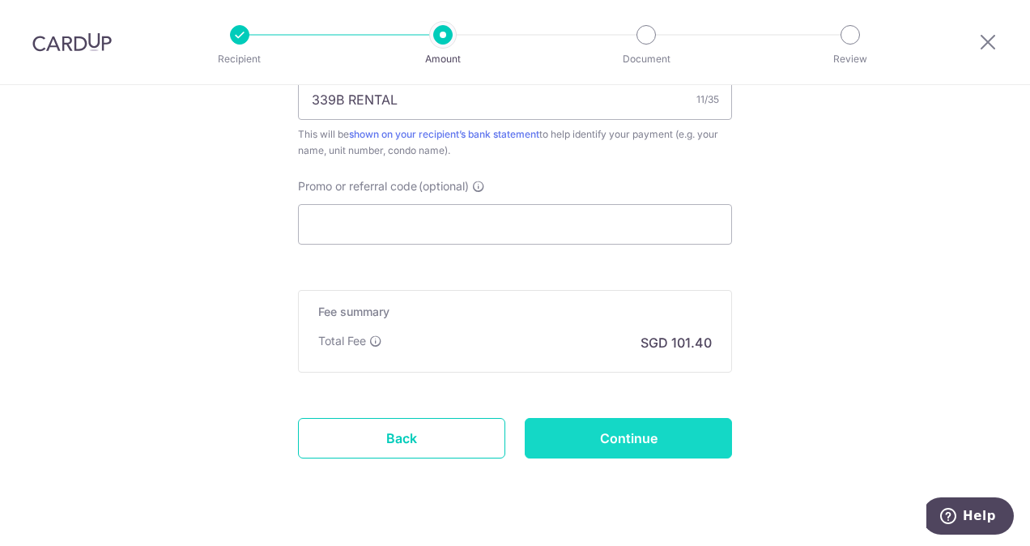
click at [657, 432] on input "Continue" at bounding box center [628, 438] width 207 height 40
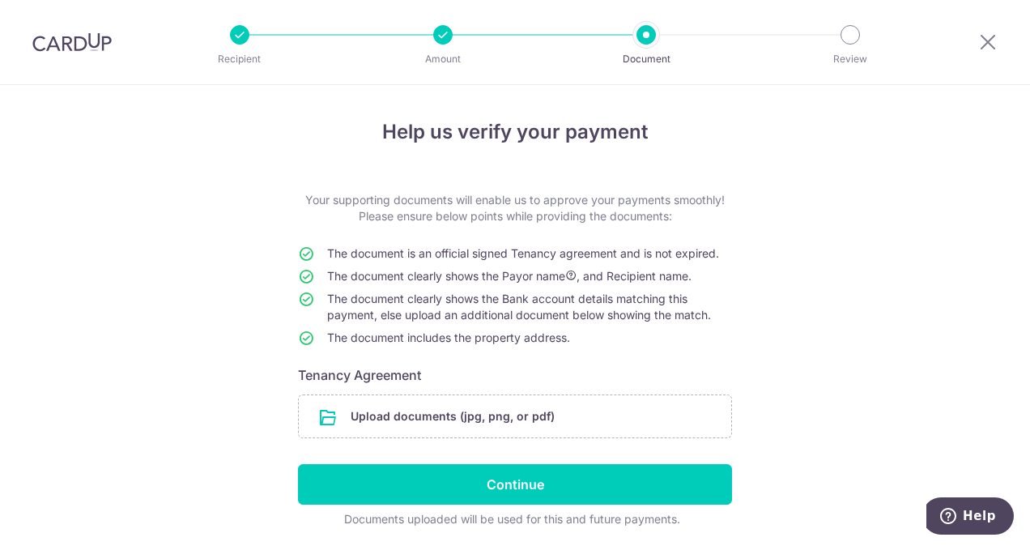
scroll to position [56, 0]
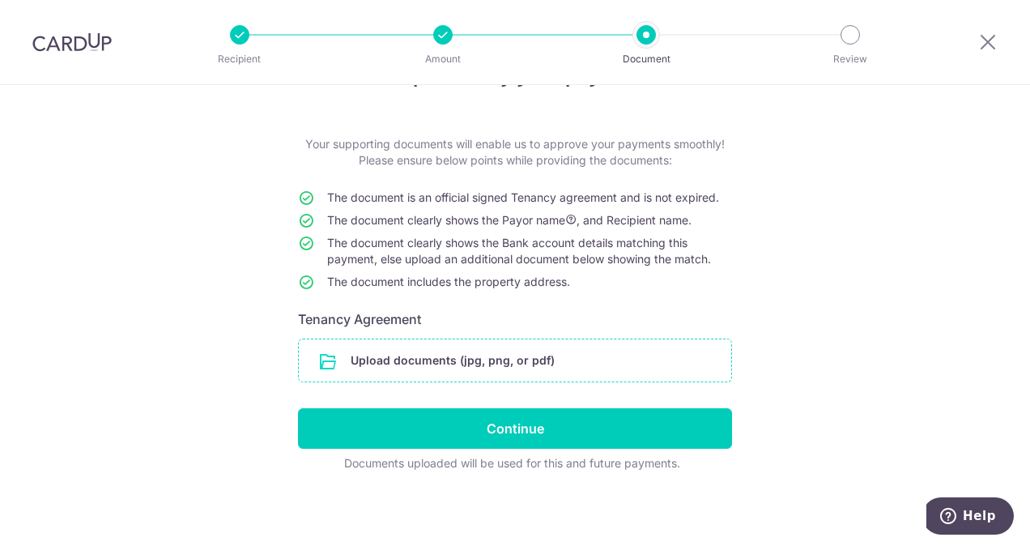
click at [532, 362] on input "file" at bounding box center [515, 360] width 432 height 42
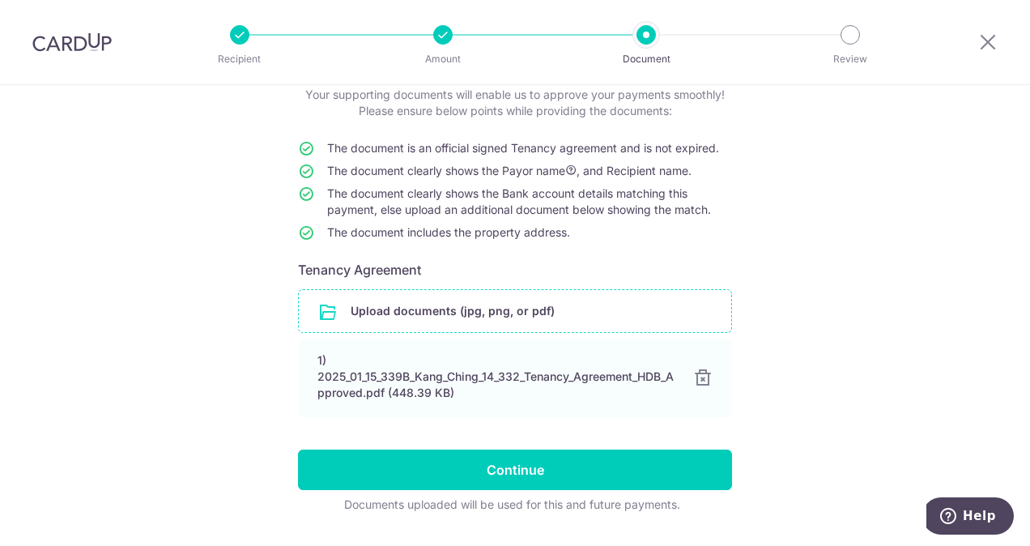
scroll to position [147, 0]
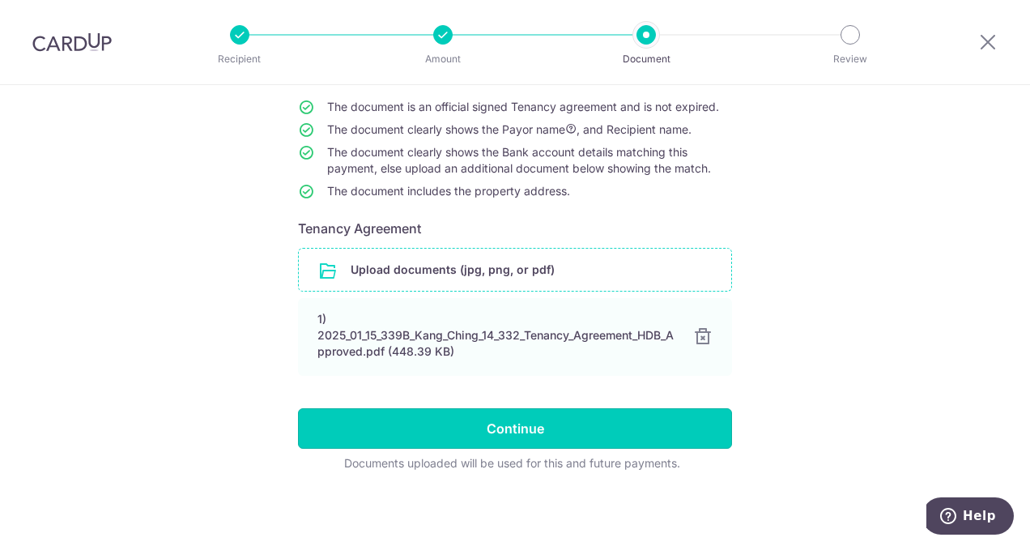
click at [550, 434] on input "Continue" at bounding box center [515, 428] width 434 height 40
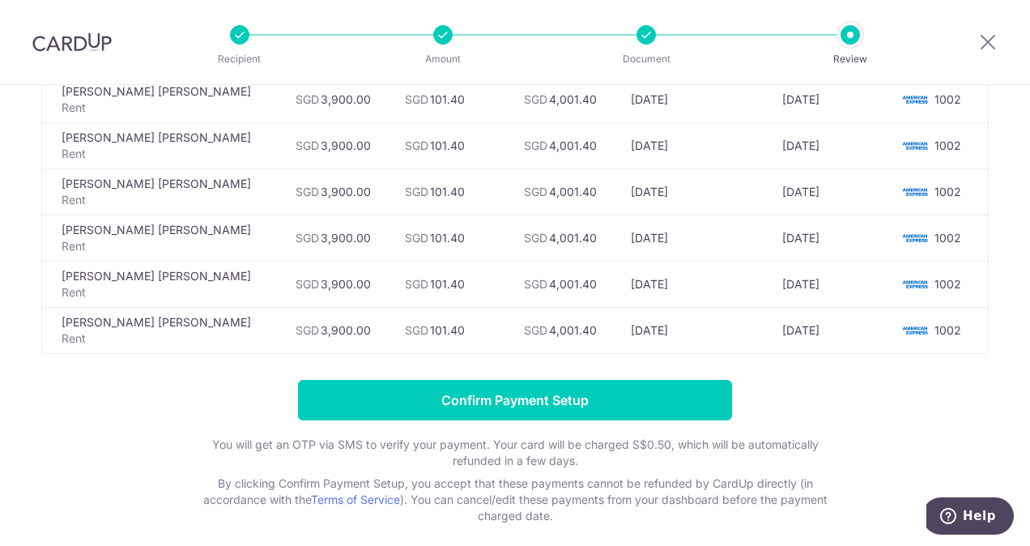
scroll to position [796, 0]
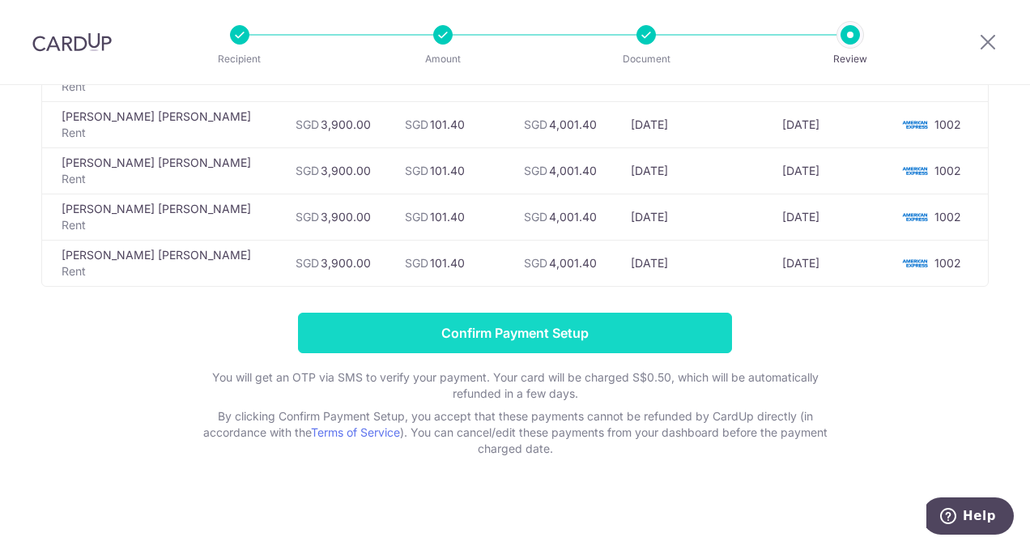
click at [578, 323] on input "Confirm Payment Setup" at bounding box center [515, 333] width 434 height 40
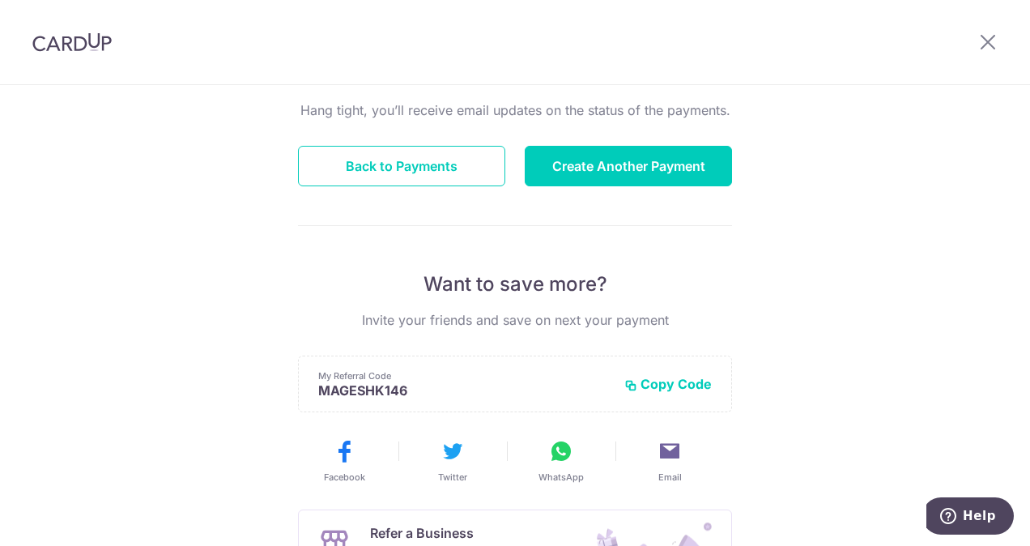
scroll to position [79, 0]
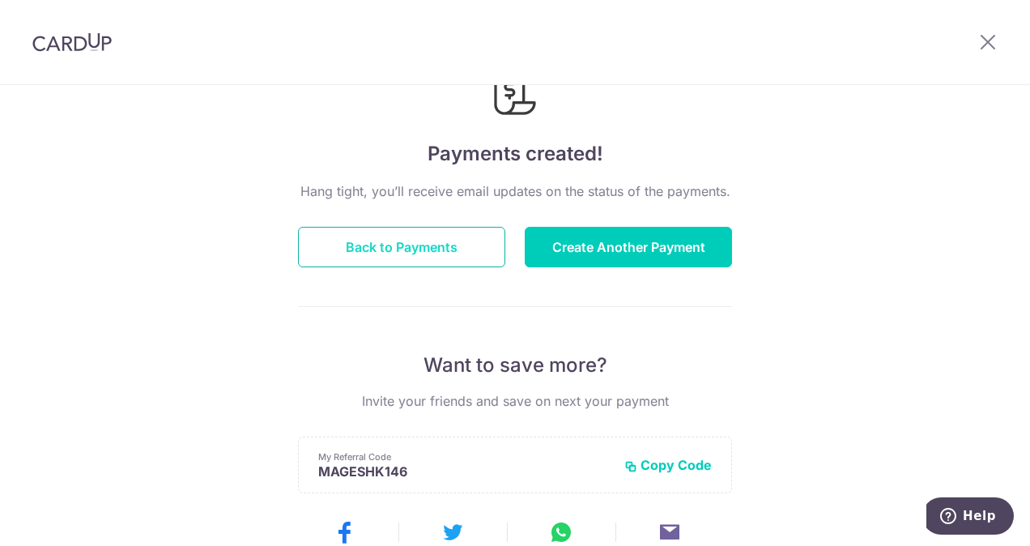
click at [414, 244] on button "Back to Payments" at bounding box center [401, 247] width 207 height 40
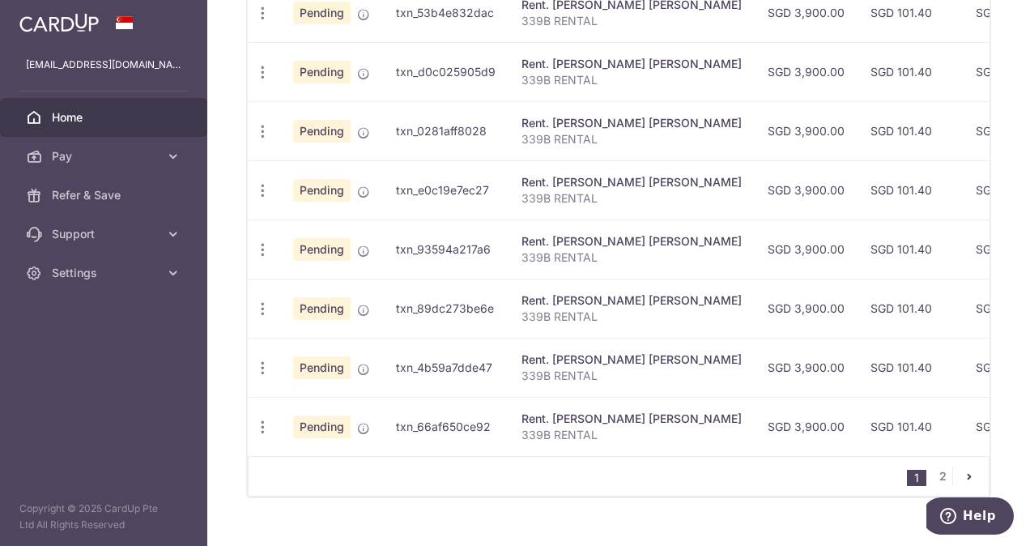
scroll to position [706, 0]
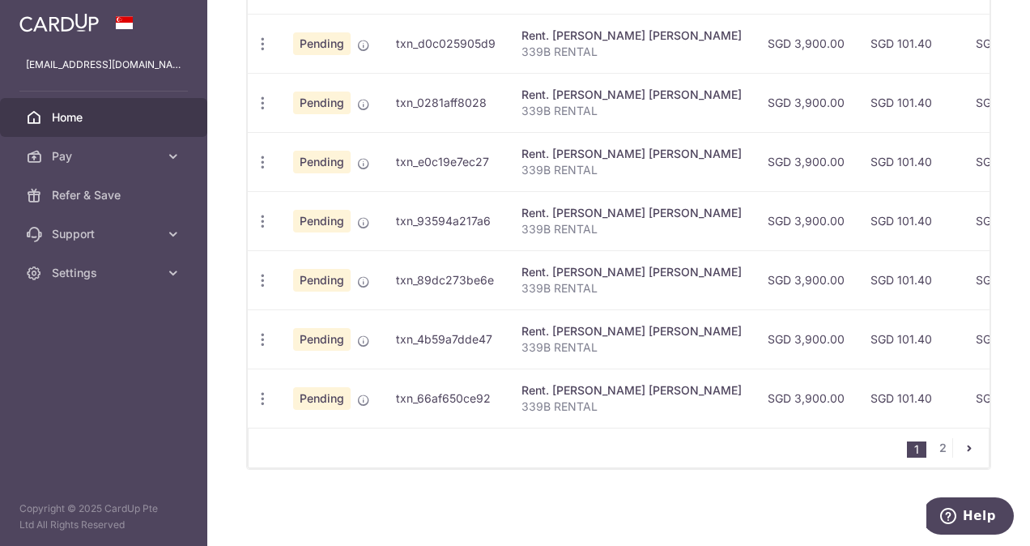
click at [963, 451] on icon "pager" at bounding box center [969, 447] width 13 height 13
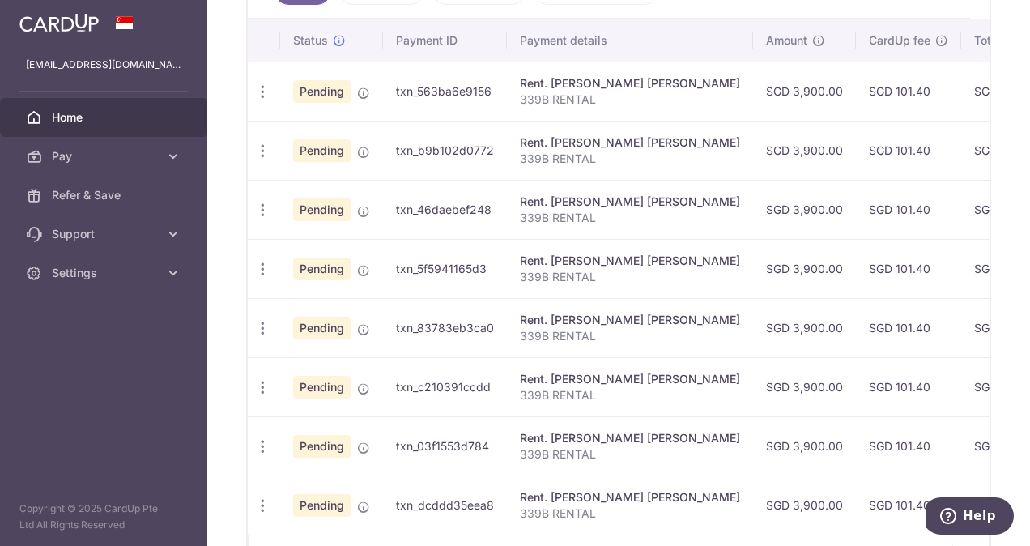
scroll to position [589, 0]
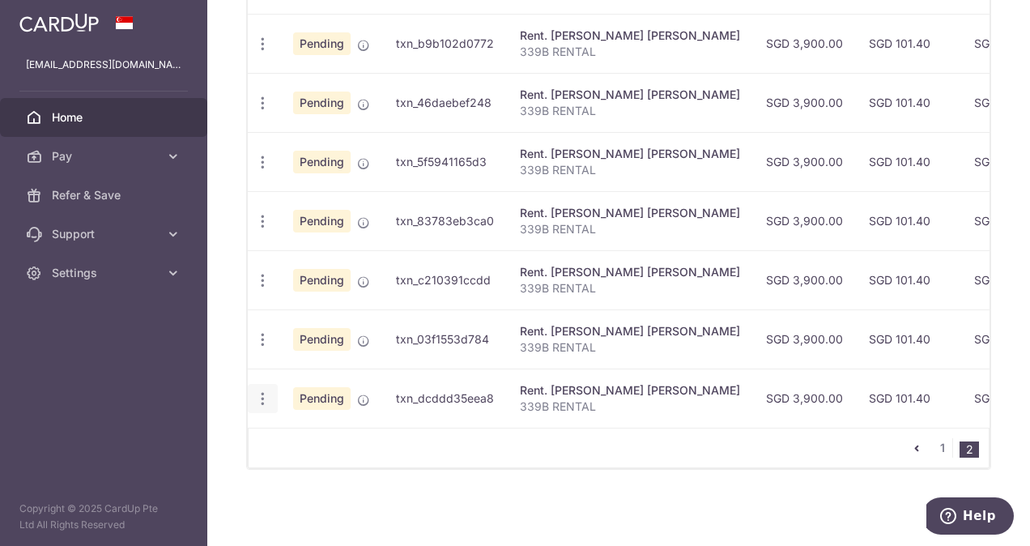
click at [264, 397] on icon "button" at bounding box center [262, 398] width 17 height 17
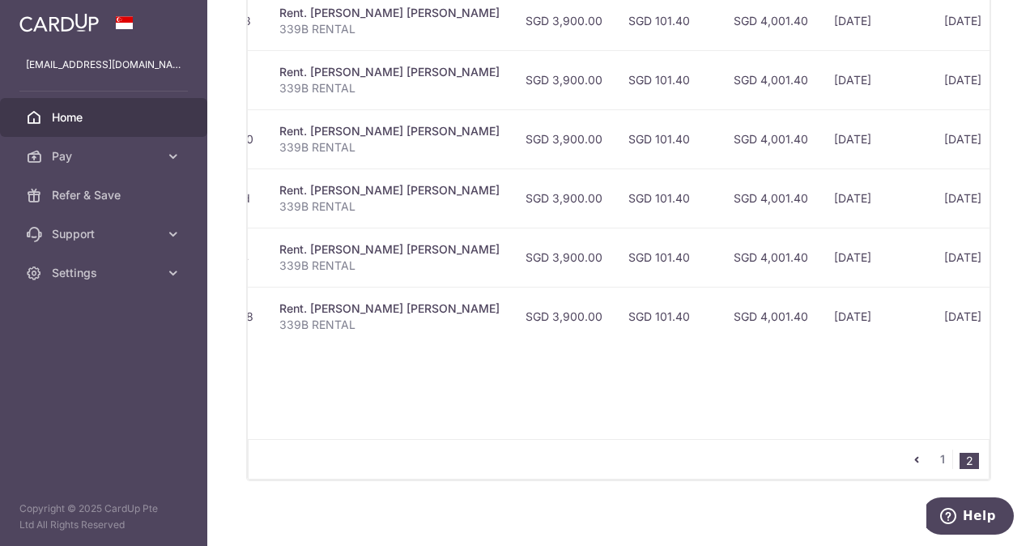
scroll to position [0, 0]
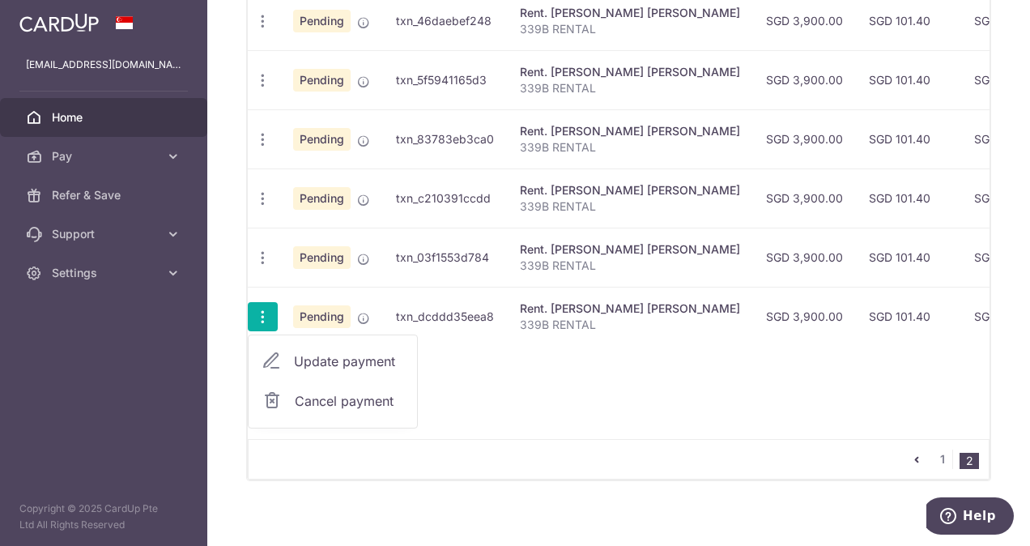
click at [361, 395] on span "Cancel payment" at bounding box center [349, 400] width 108 height 19
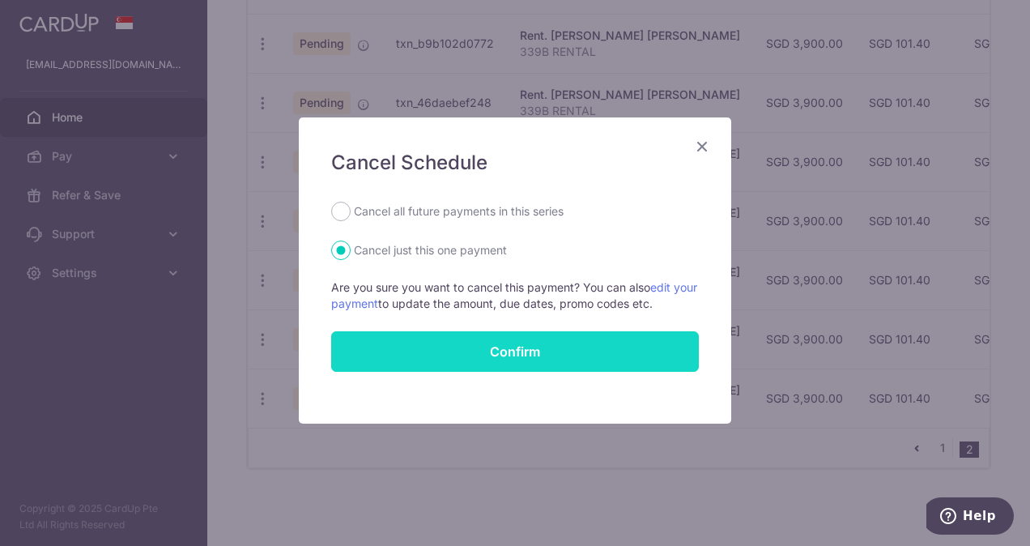
click at [489, 347] on button "Confirm" at bounding box center [515, 351] width 368 height 40
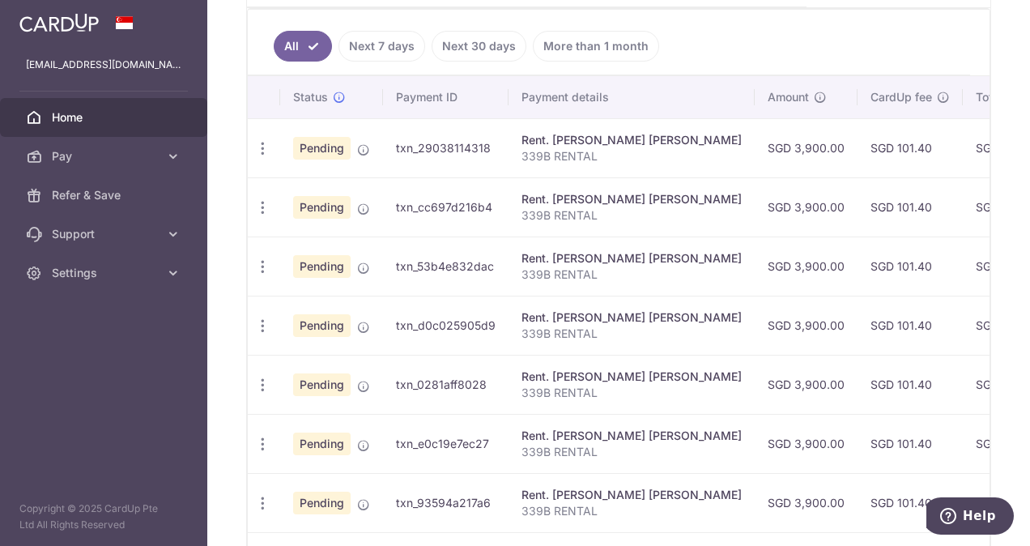
scroll to position [301, 0]
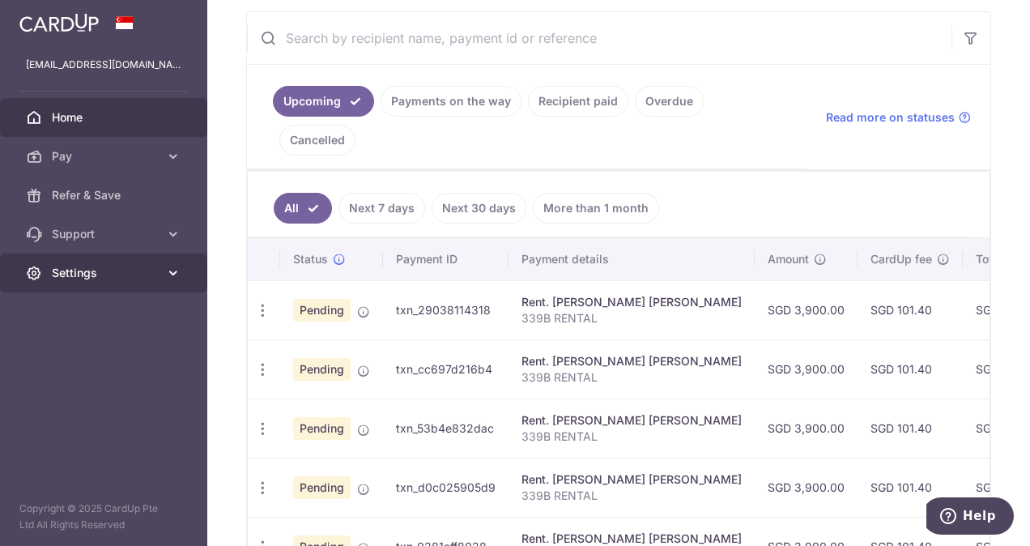
click at [170, 270] on icon at bounding box center [173, 273] width 16 height 16
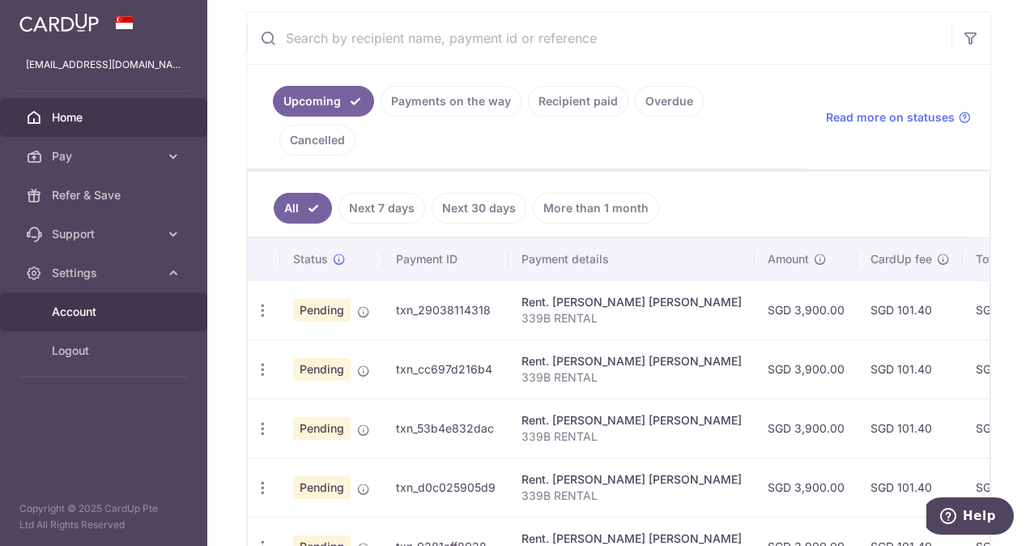
click at [96, 313] on span "Account" at bounding box center [105, 312] width 107 height 16
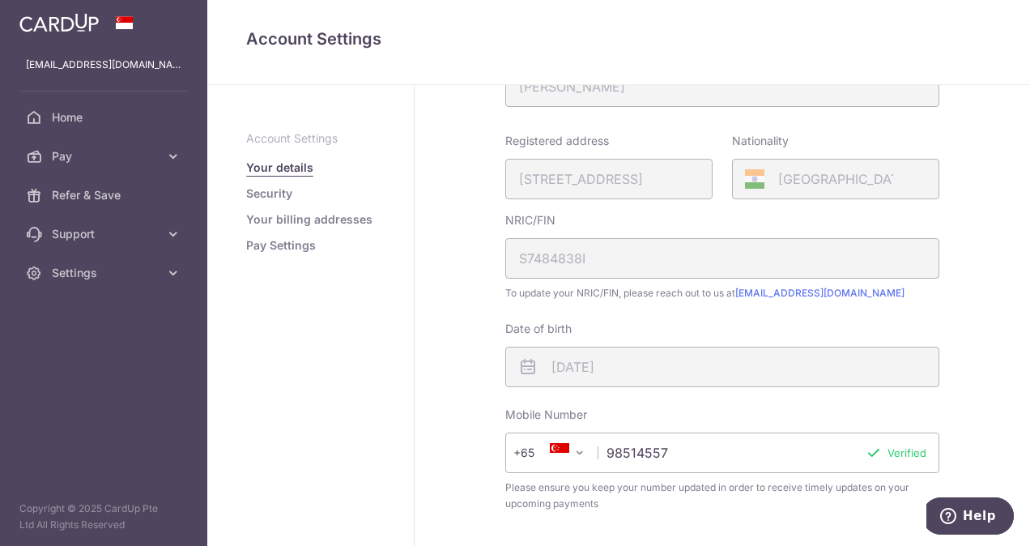
scroll to position [324, 0]
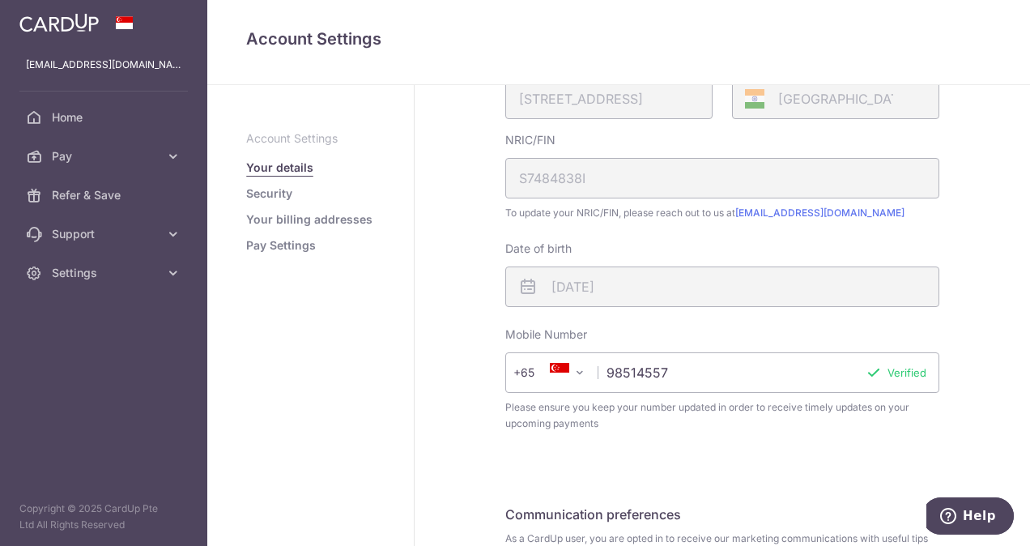
click at [278, 194] on link "Security" at bounding box center [269, 193] width 46 height 16
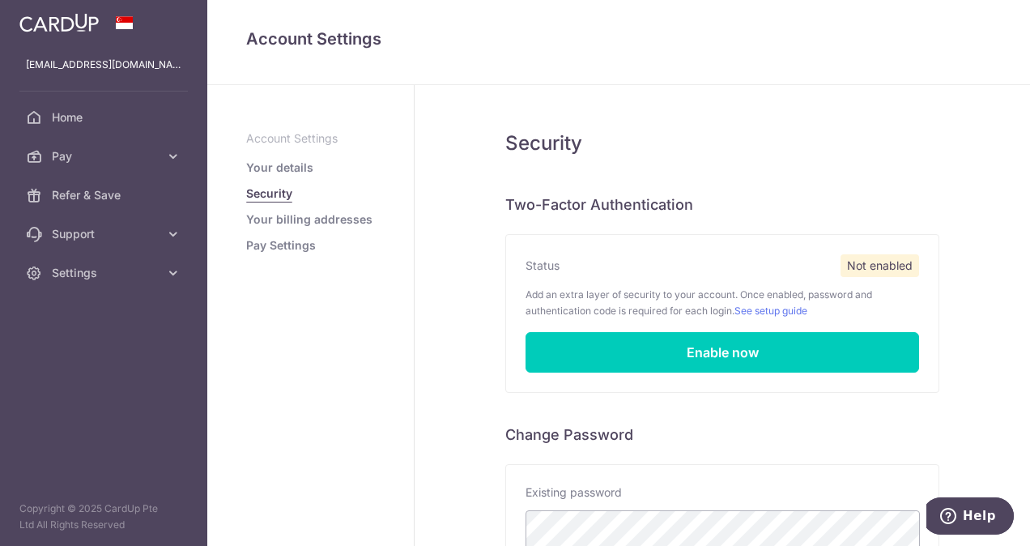
click at [293, 249] on link "Pay Settings" at bounding box center [281, 245] width 70 height 16
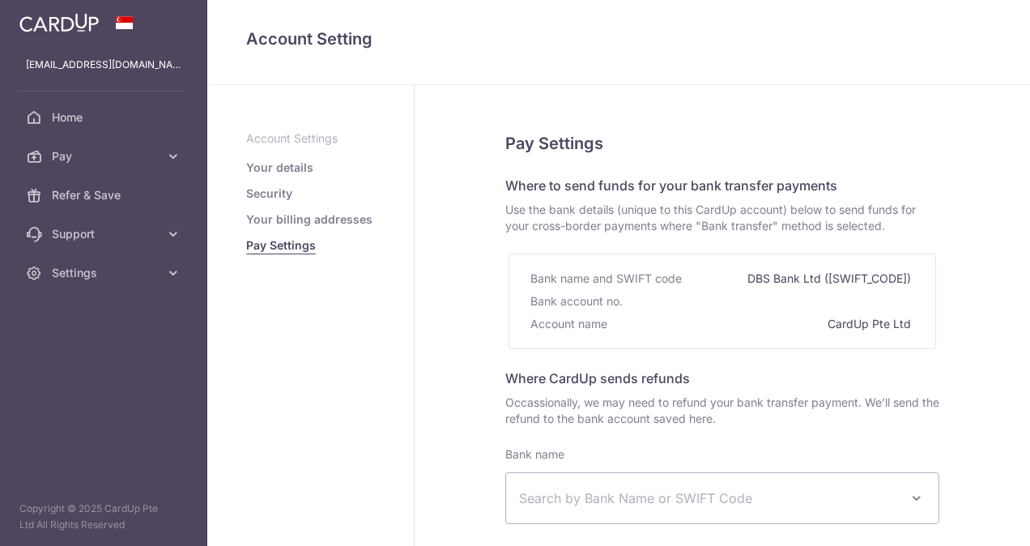
select select
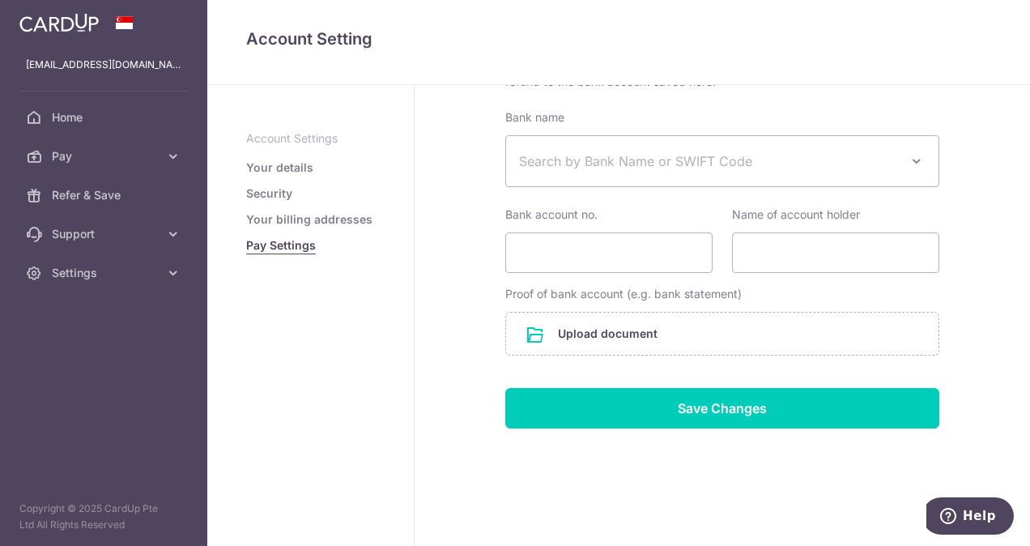
scroll to position [338, 0]
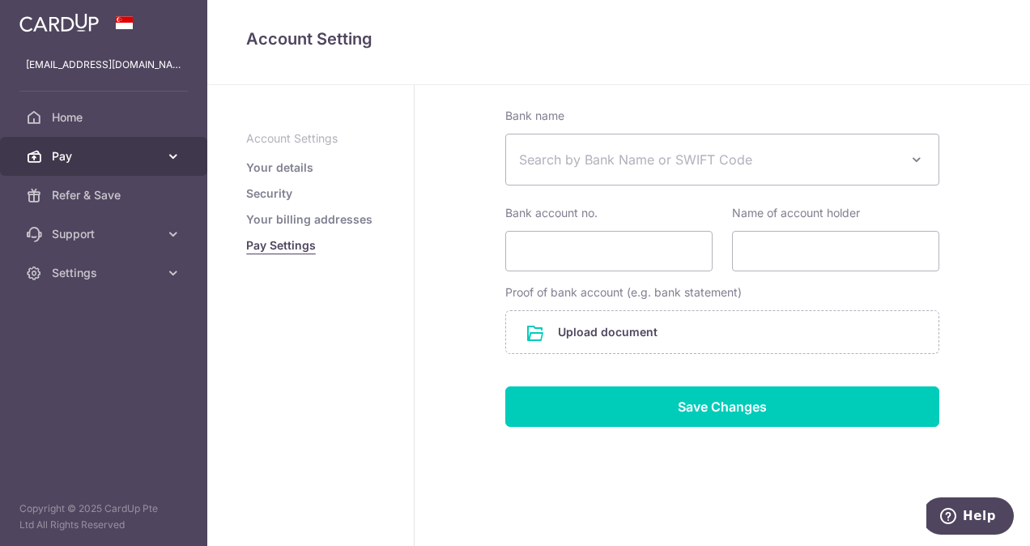
click at [139, 159] on span "Pay" at bounding box center [105, 156] width 107 height 16
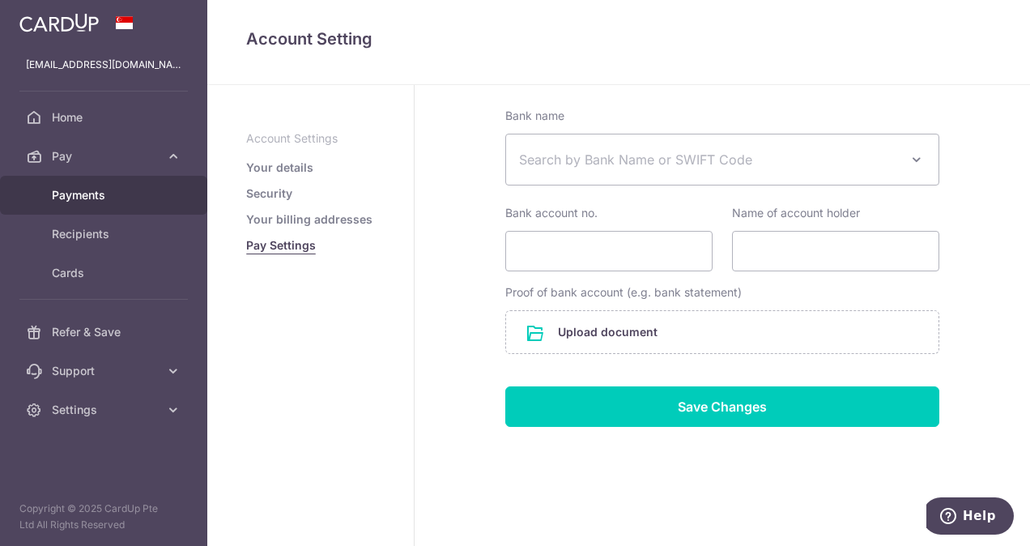
click at [94, 198] on span "Payments" at bounding box center [105, 195] width 107 height 16
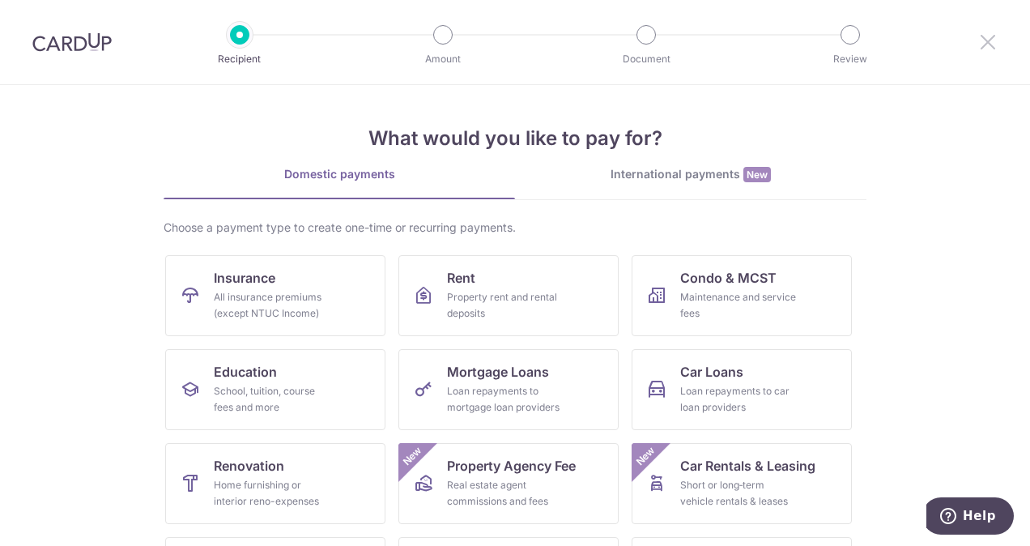
click at [997, 47] on icon at bounding box center [987, 42] width 19 height 20
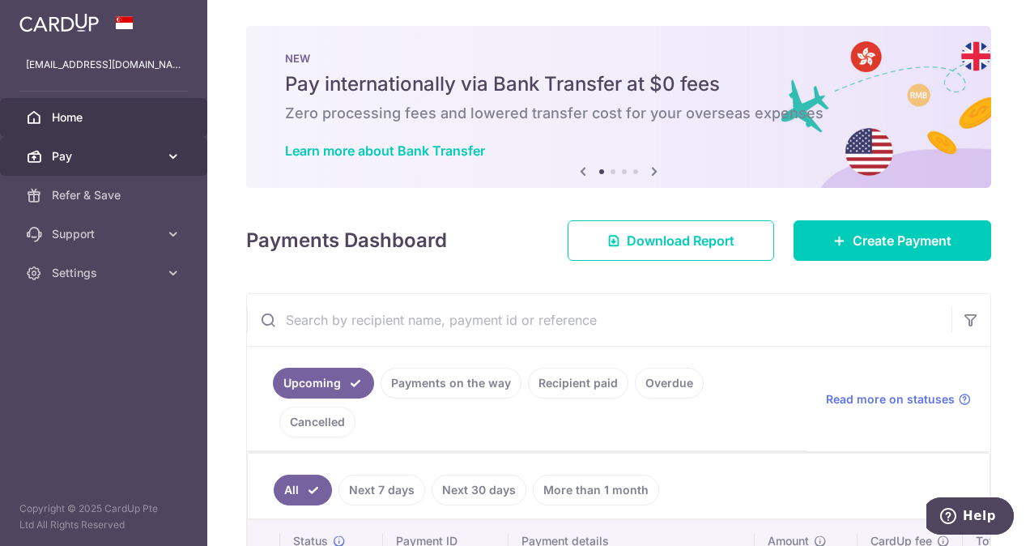
click at [166, 155] on icon at bounding box center [173, 156] width 16 height 16
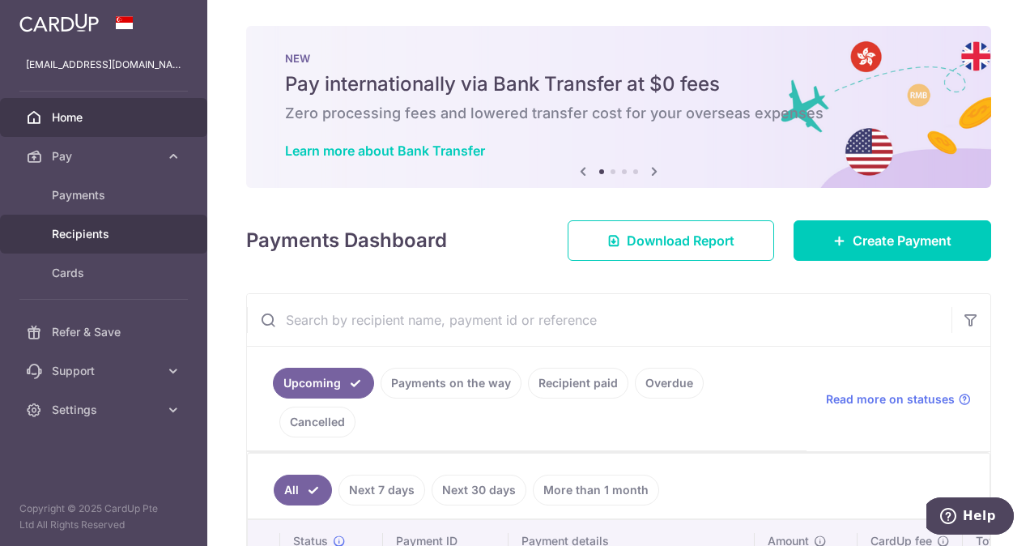
click at [98, 235] on span "Recipients" at bounding box center [105, 234] width 107 height 16
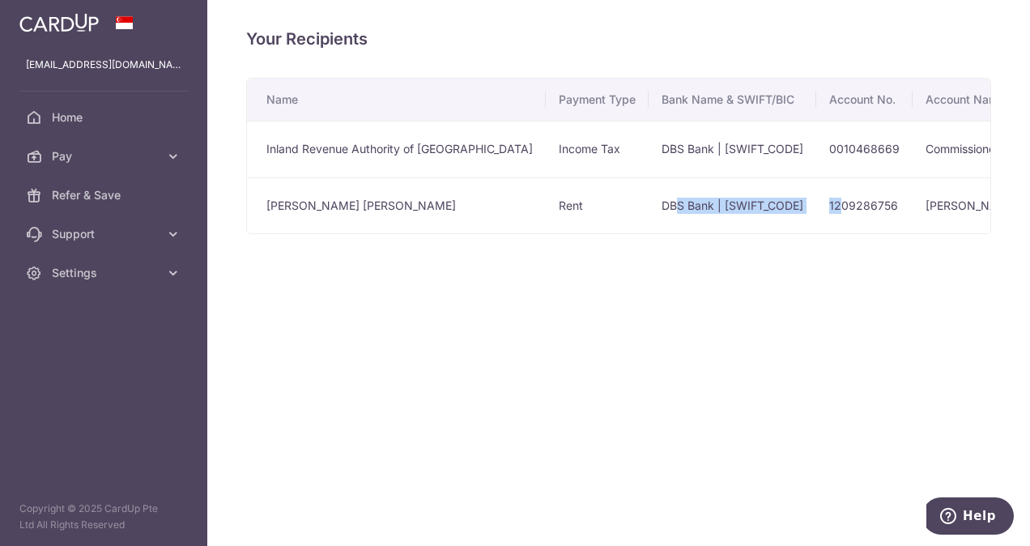
drag, startPoint x: 614, startPoint y: 231, endPoint x: 785, endPoint y: 220, distance: 172.0
click at [785, 220] on tr "[PERSON_NAME] [PERSON_NAME] Rent DBS Bank | [SWIFT_CODE] 1209286756 [PERSON_NAM…" at bounding box center [775, 205] width 1057 height 57
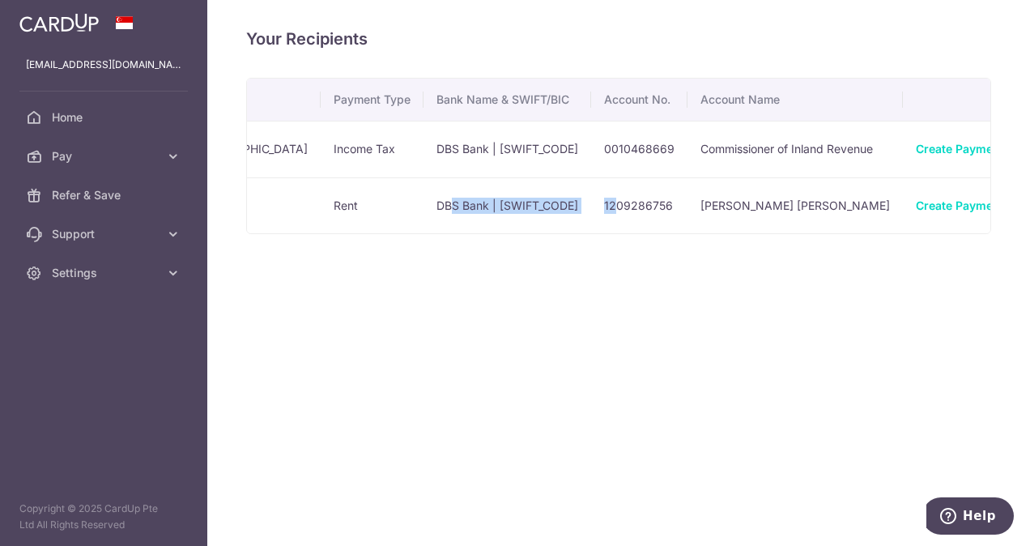
scroll to position [0, 227]
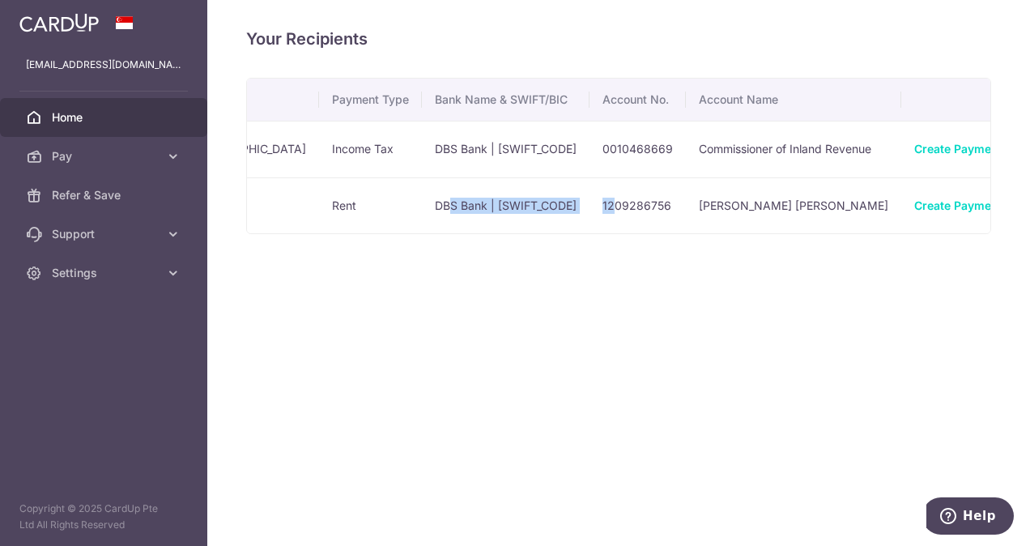
click at [97, 116] on span "Home" at bounding box center [105, 117] width 107 height 16
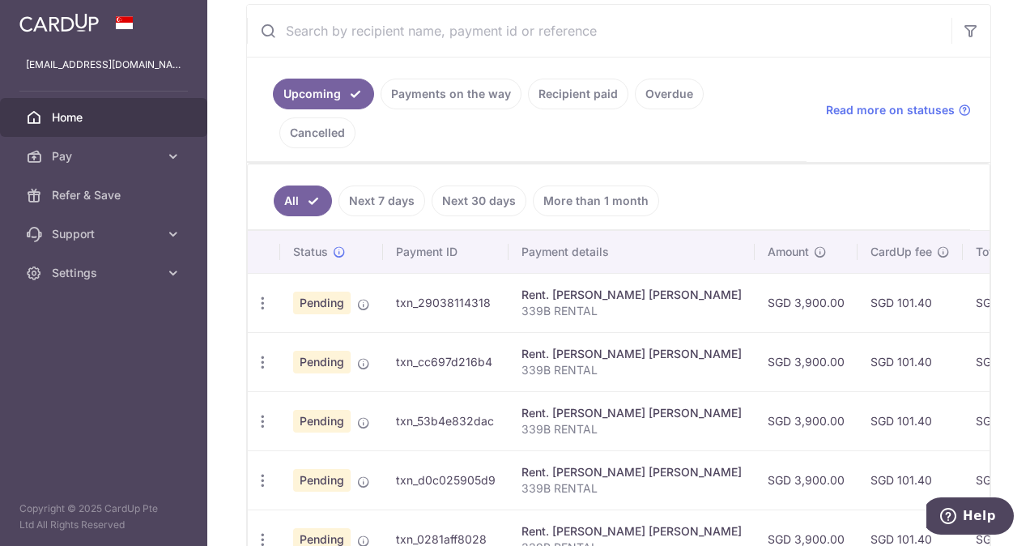
scroll to position [324, 0]
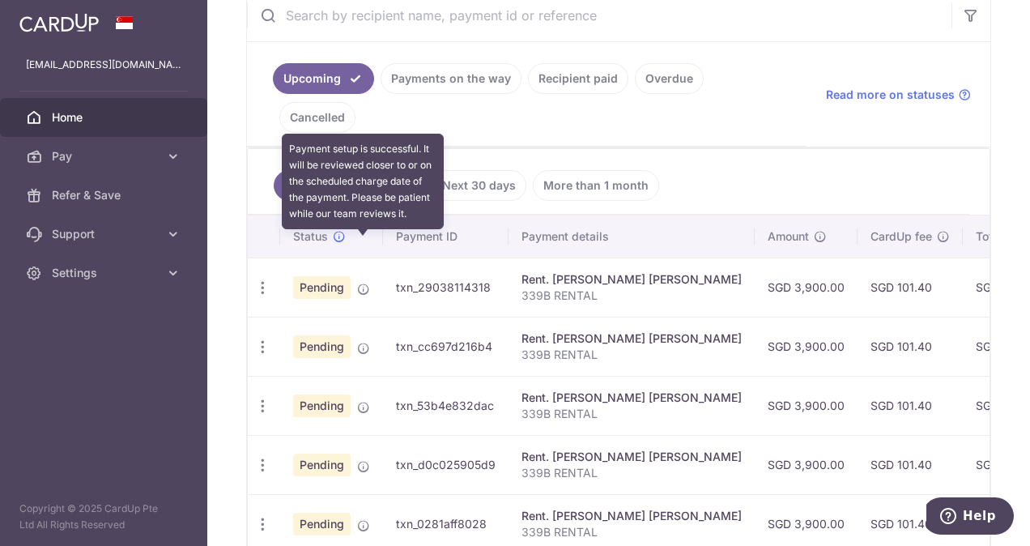
click at [364, 283] on icon at bounding box center [363, 289] width 13 height 13
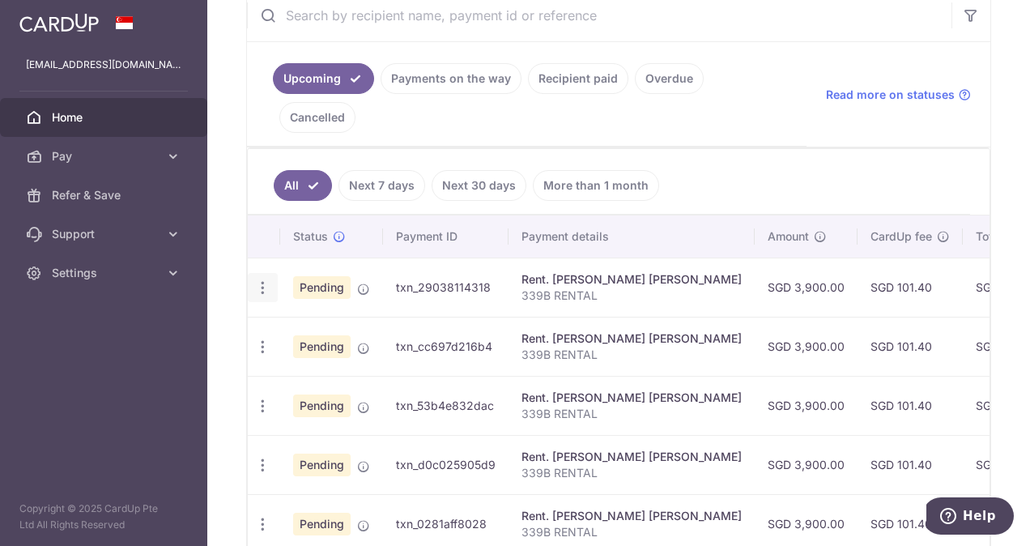
click at [263, 273] on div "Update payment Cancel payment" at bounding box center [263, 288] width 30 height 30
click at [261, 279] on icon "button" at bounding box center [262, 287] width 17 height 17
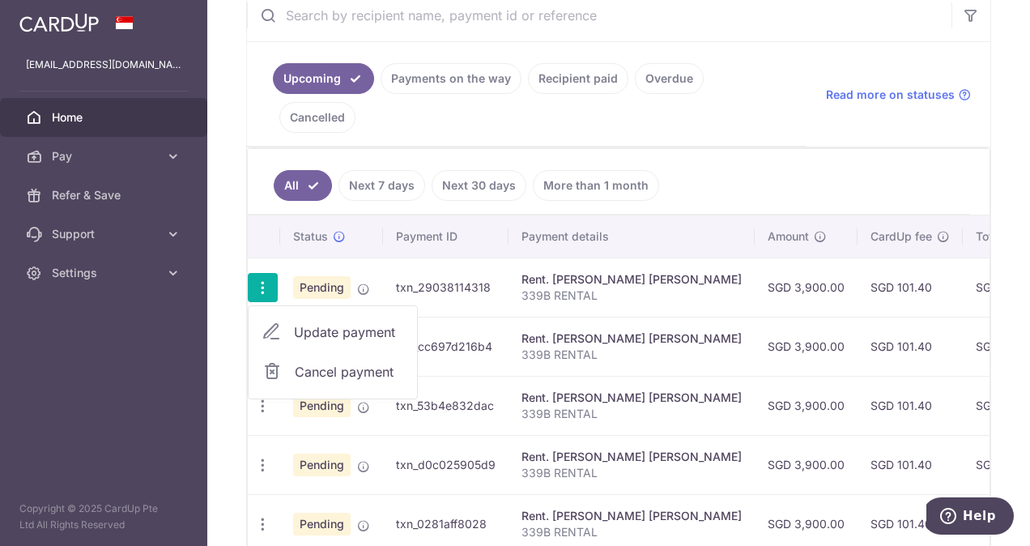
click at [359, 362] on span "Cancel payment" at bounding box center [349, 371] width 108 height 19
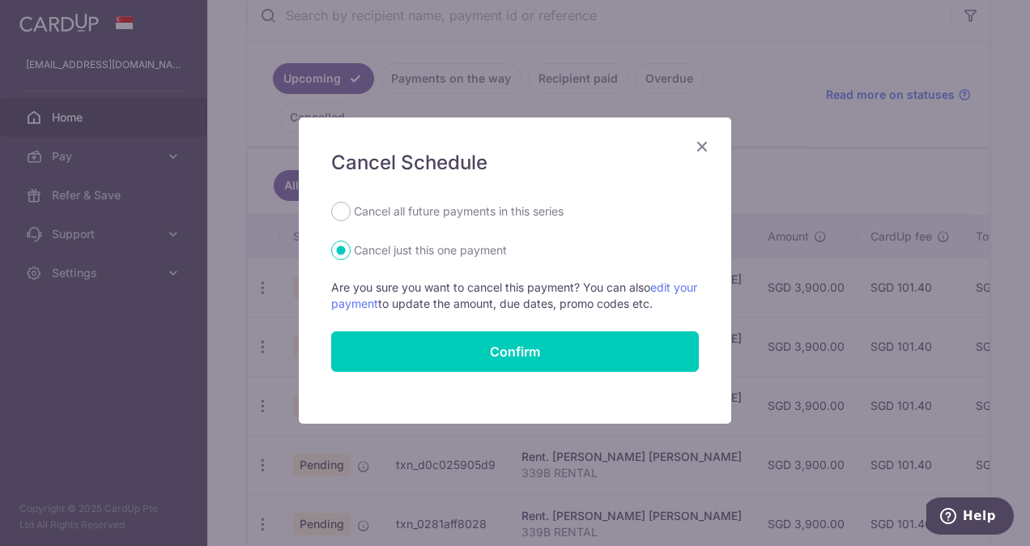
click at [354, 211] on label "Cancel all future payments in this series" at bounding box center [459, 211] width 210 height 19
click at [351, 211] on input "Cancel all future payments in this series" at bounding box center [340, 211] width 19 height 19
radio input "true"
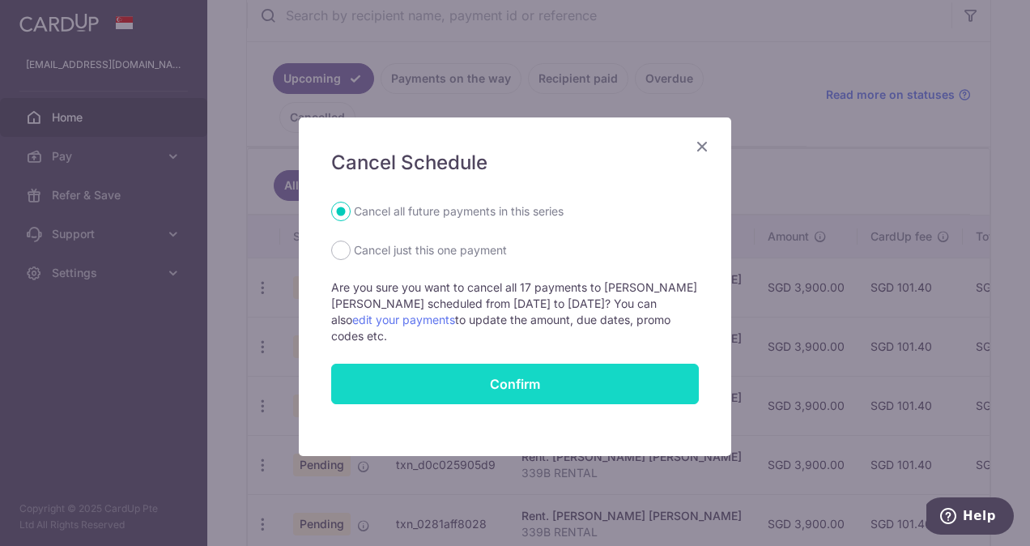
click at [513, 381] on button "Confirm" at bounding box center [515, 384] width 368 height 40
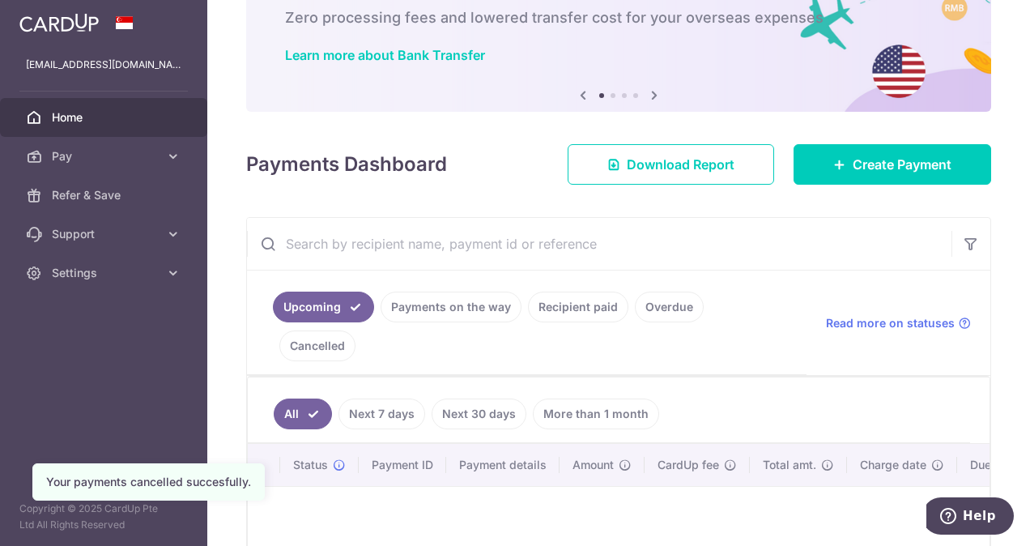
scroll to position [243, 0]
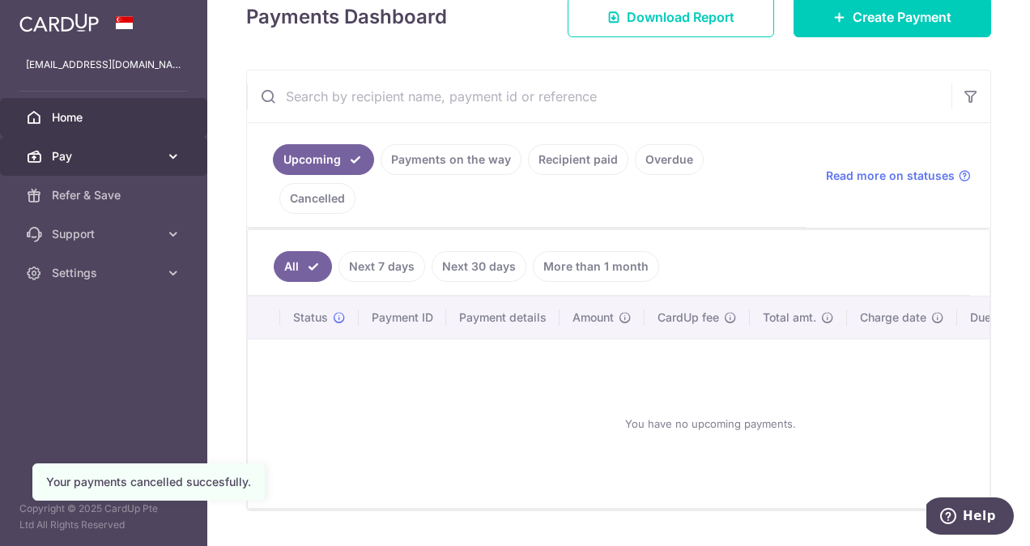
click at [168, 158] on icon at bounding box center [173, 156] width 16 height 16
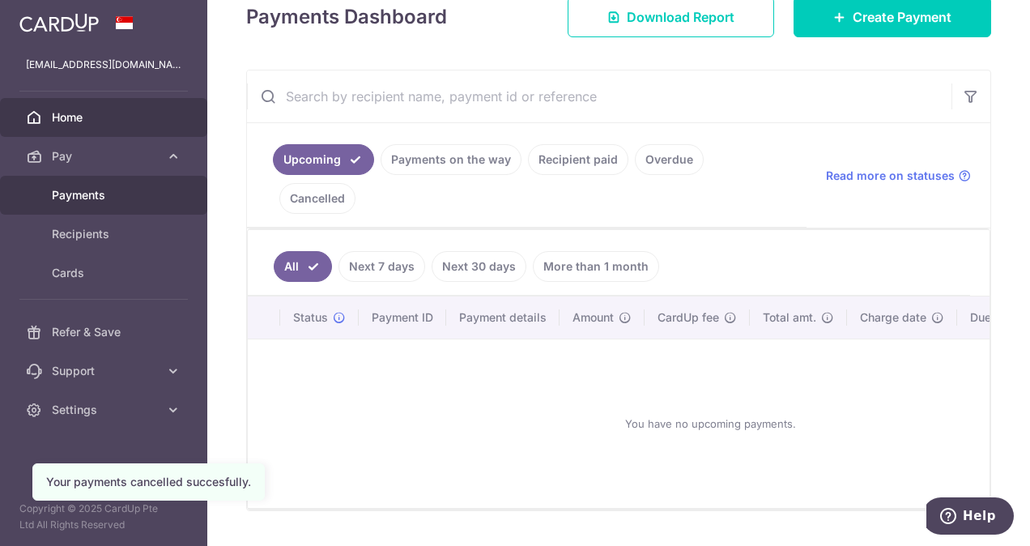
click at [94, 193] on span "Payments" at bounding box center [105, 195] width 107 height 16
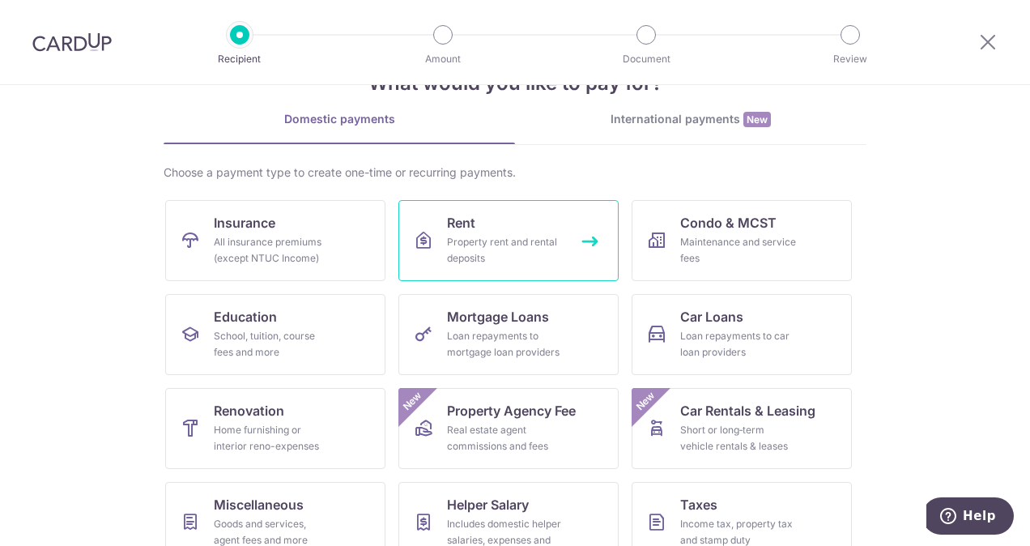
scroll to position [81, 0]
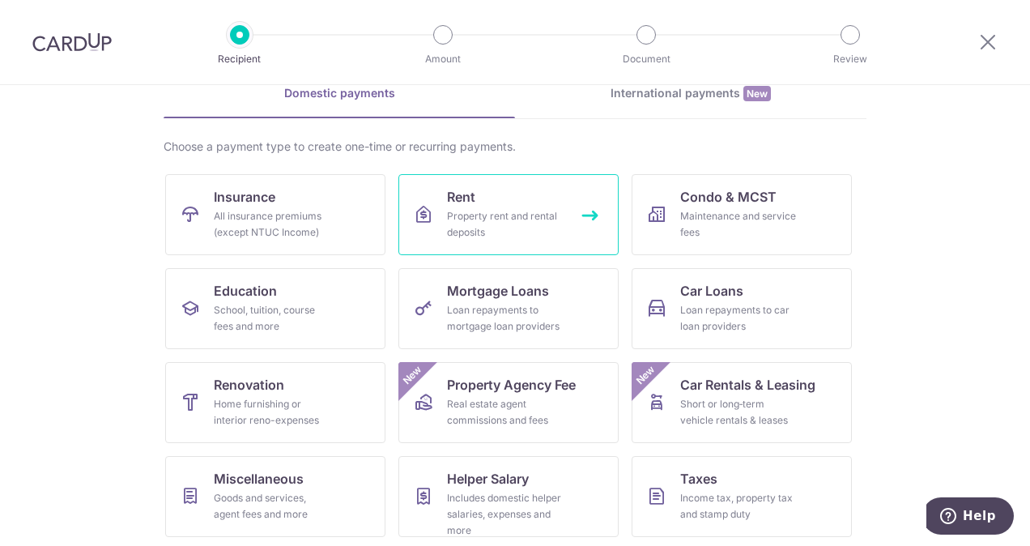
click at [491, 221] on div "Property rent and rental deposits" at bounding box center [505, 224] width 117 height 32
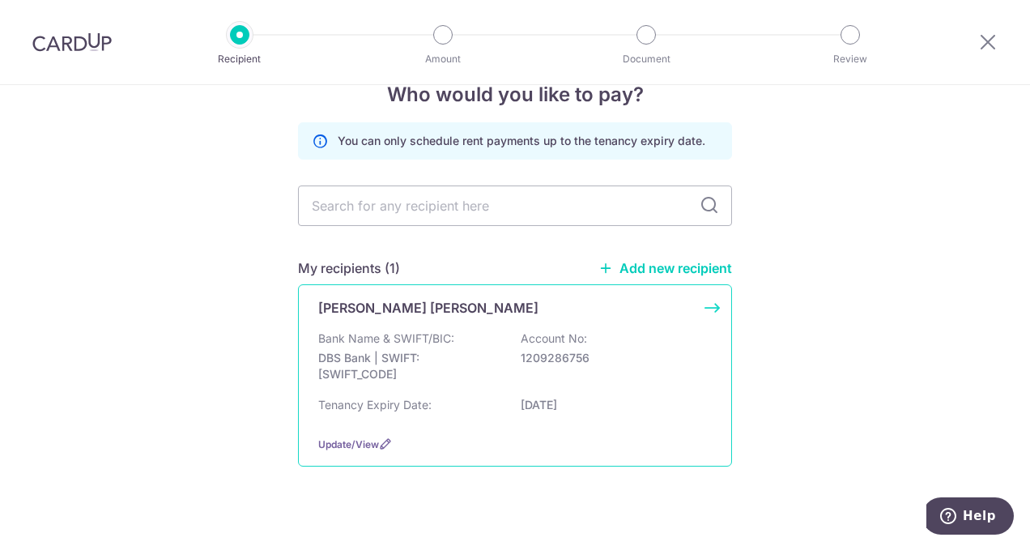
scroll to position [58, 0]
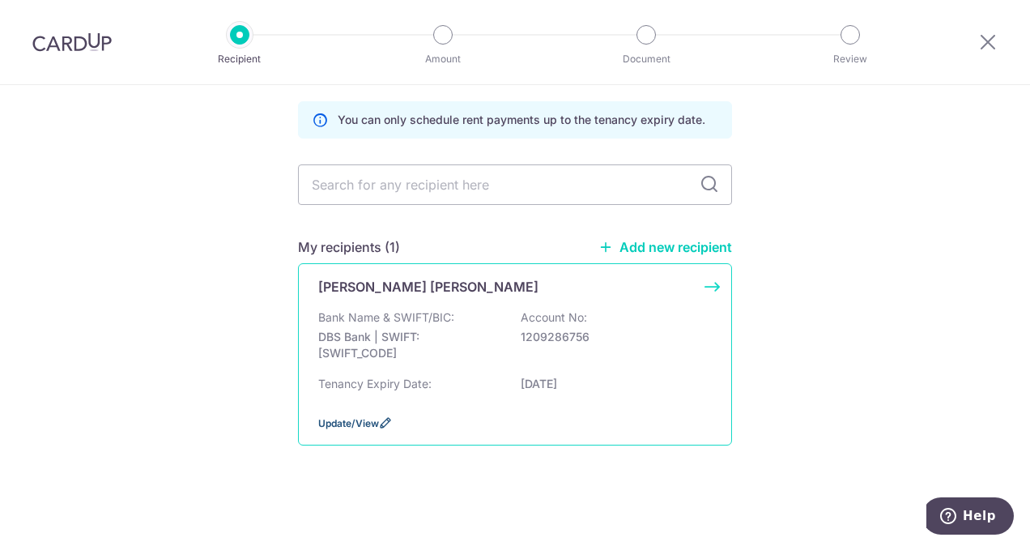
click at [338, 423] on span "Update/View" at bounding box center [348, 423] width 61 height 12
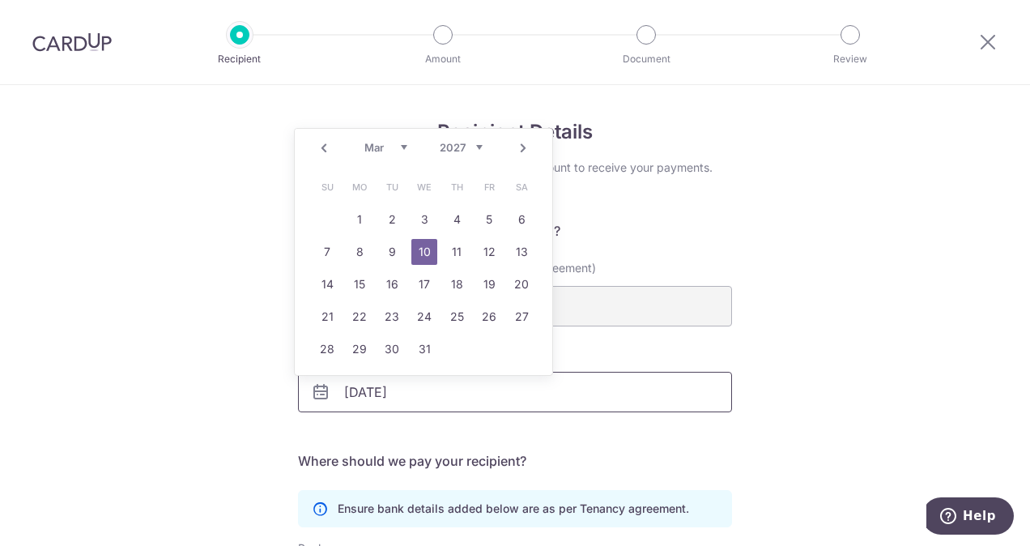
click at [369, 390] on input "10/03/2027" at bounding box center [515, 392] width 434 height 40
type input "[DATE]"
click at [855, 396] on div "Recipient Details Your recipient does not need a CardUp account to receive your…" at bounding box center [515, 459] width 1030 height 748
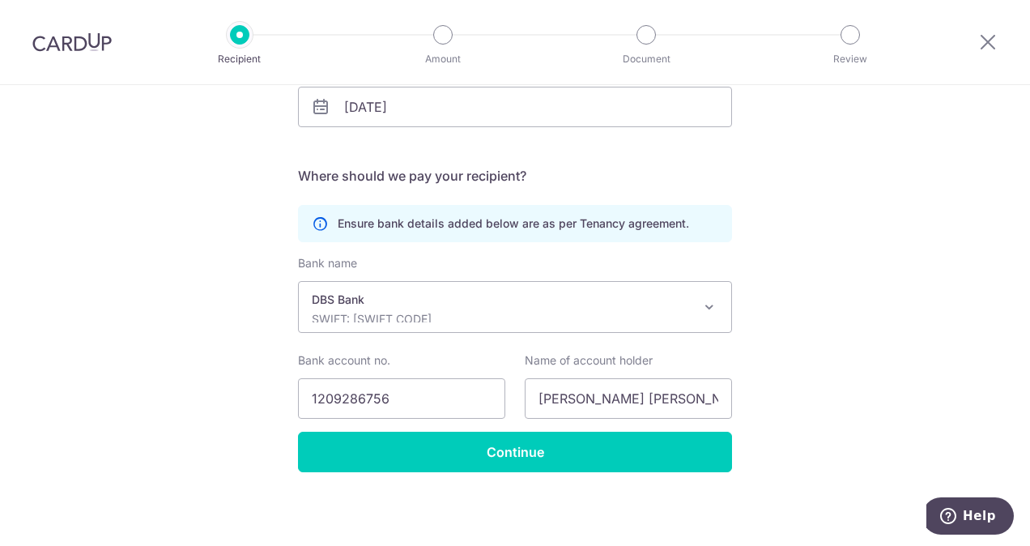
scroll to position [286, 0]
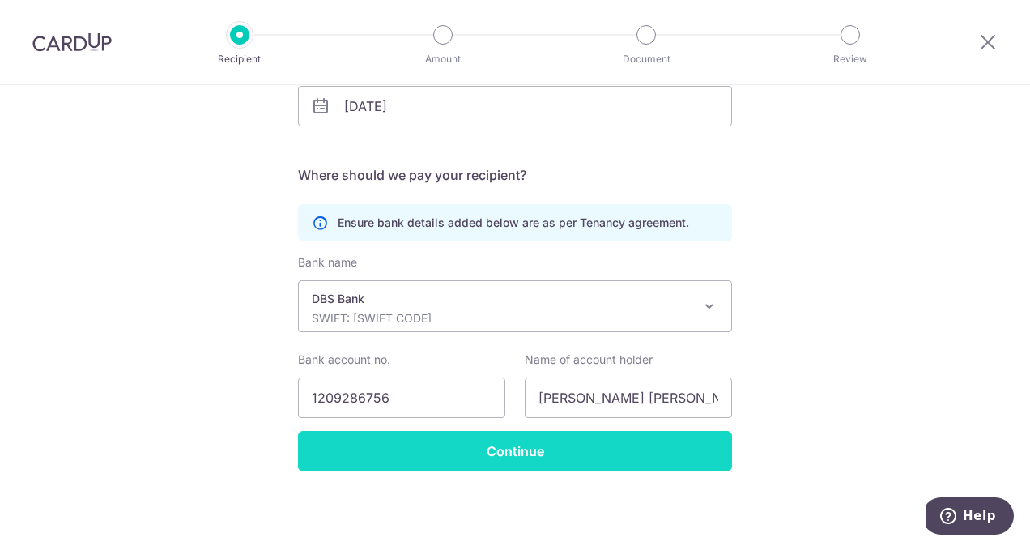
click at [522, 452] on input "Continue" at bounding box center [515, 451] width 434 height 40
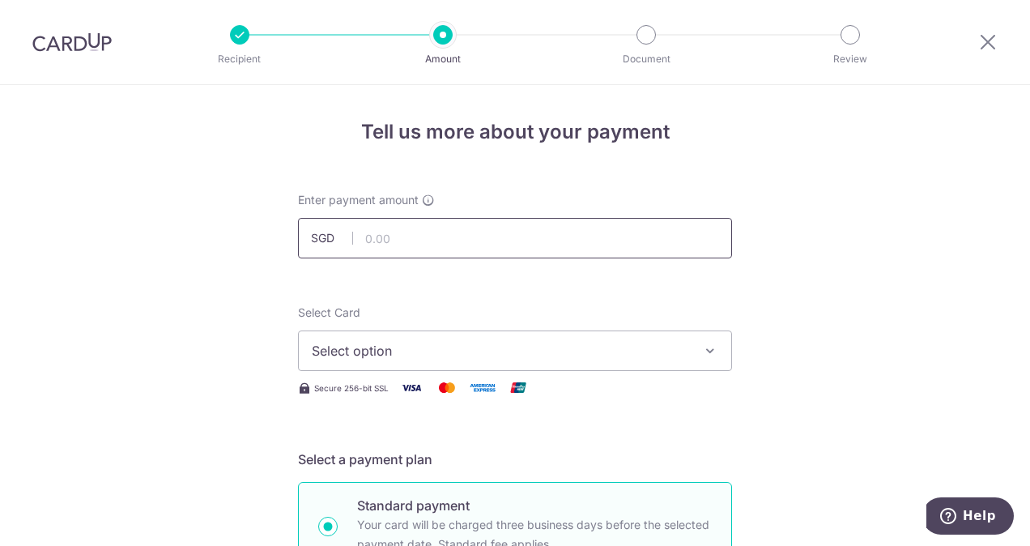
drag, startPoint x: 400, startPoint y: 240, endPoint x: 293, endPoint y: 262, distance: 109.3
type input "3,900.00"
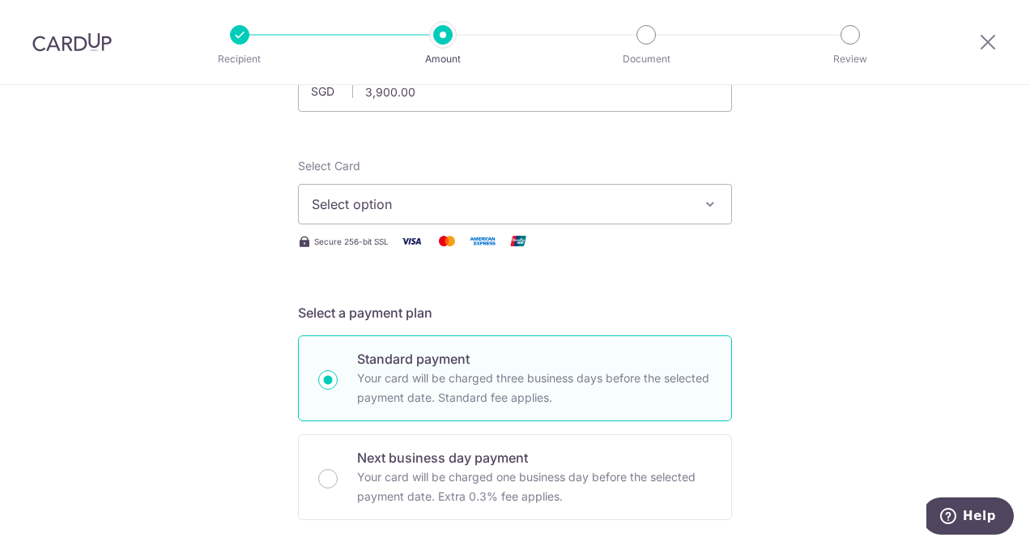
scroll to position [162, 0]
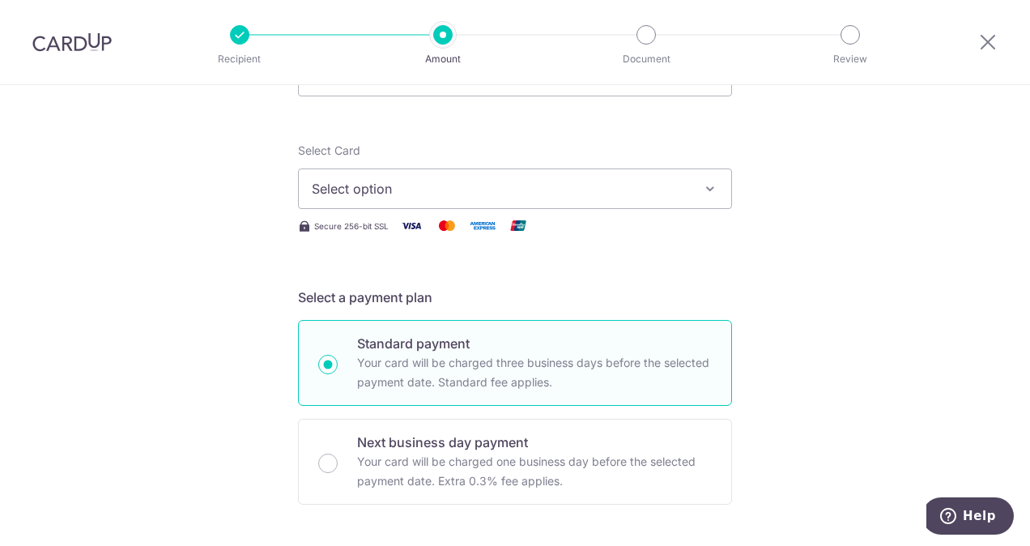
click at [703, 191] on icon "button" at bounding box center [710, 189] width 16 height 16
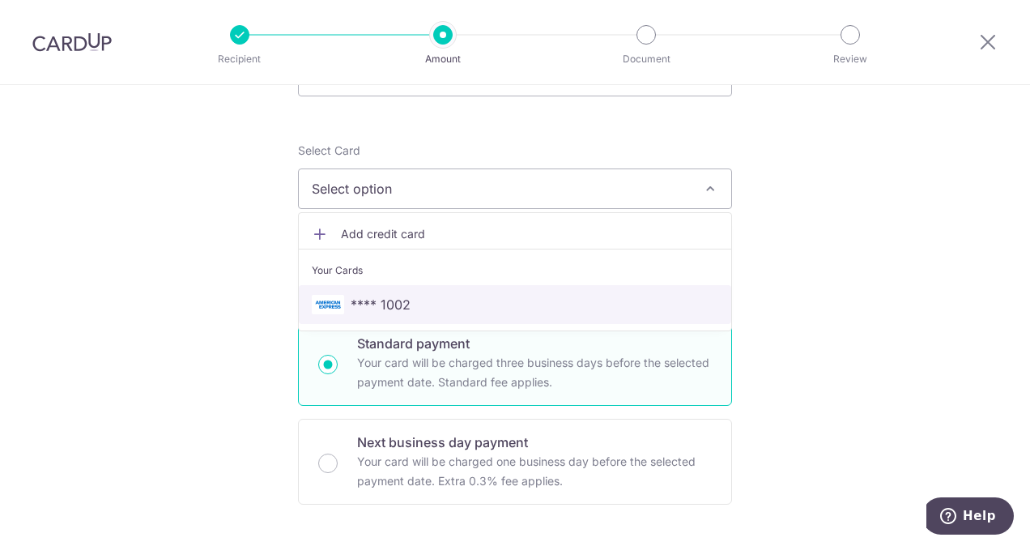
click at [383, 295] on span "**** 1002" at bounding box center [381, 304] width 60 height 19
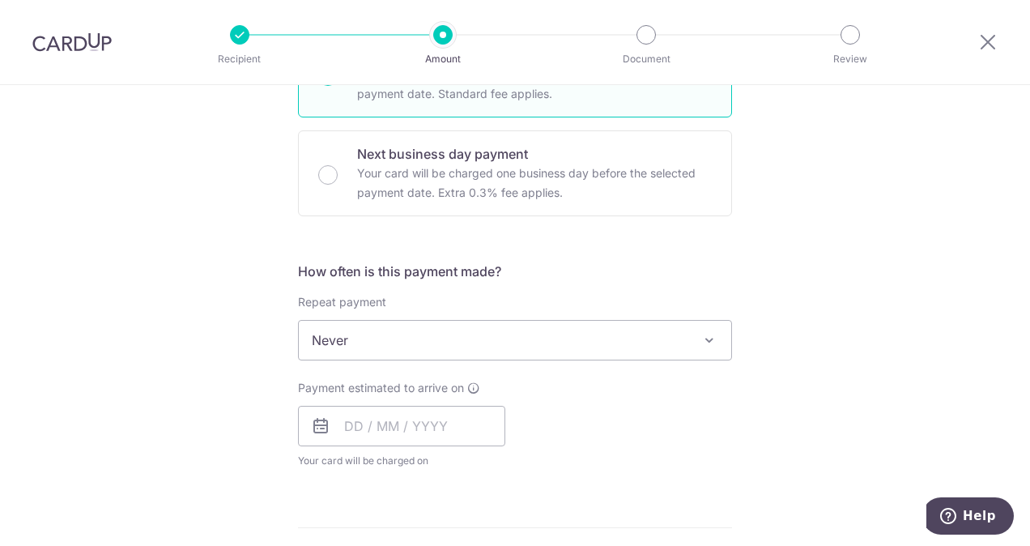
scroll to position [486, 0]
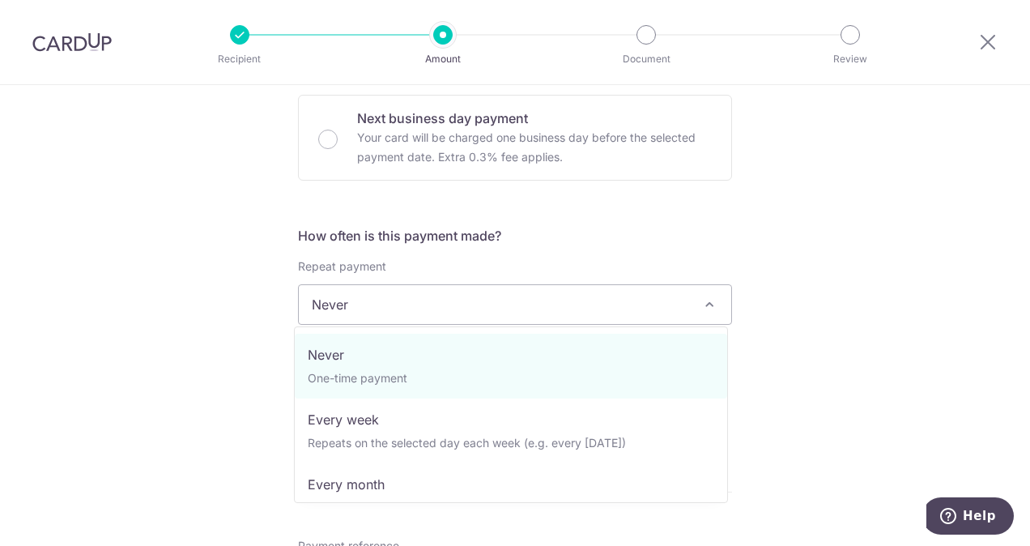
click at [708, 296] on span at bounding box center [709, 304] width 19 height 19
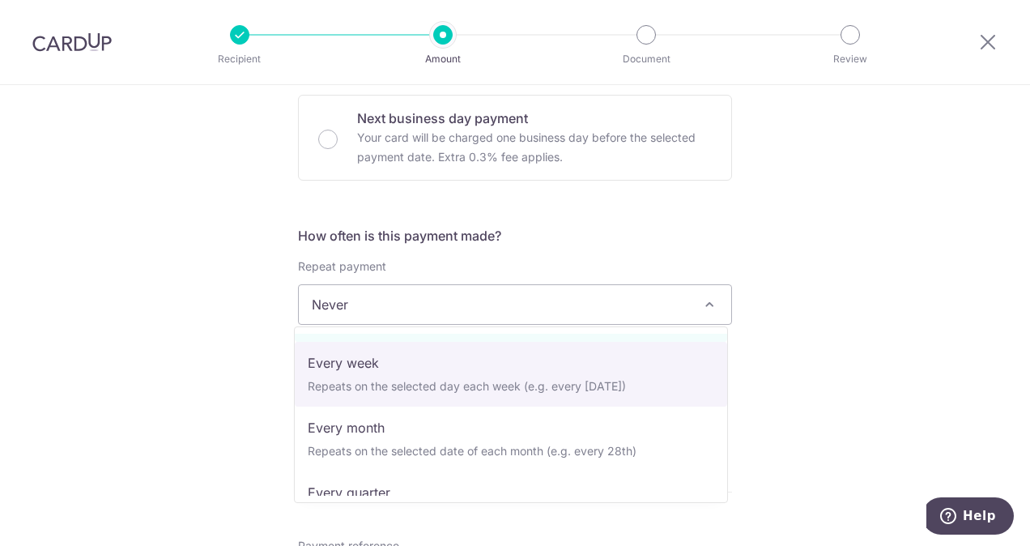
scroll to position [81, 0]
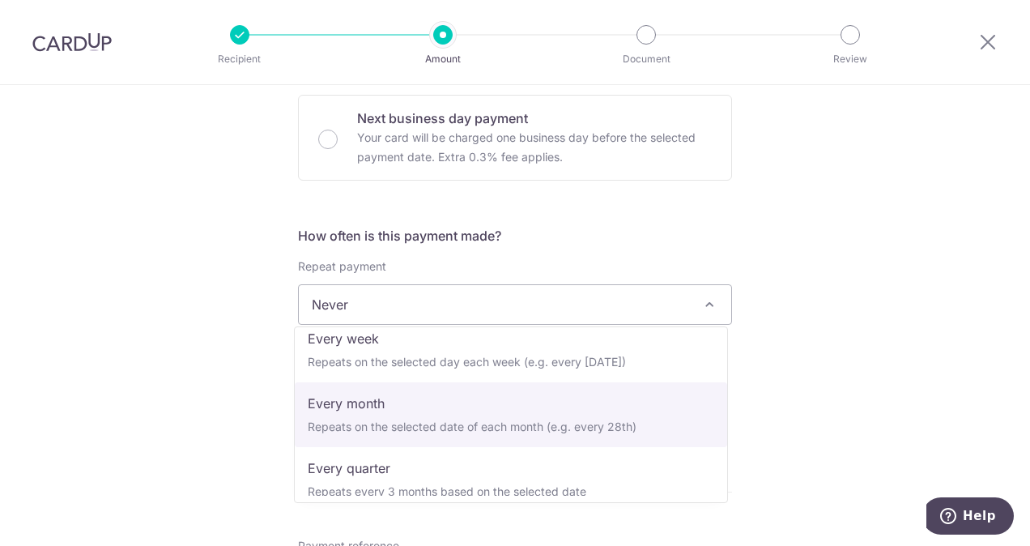
select select "3"
type input "[DATE]"
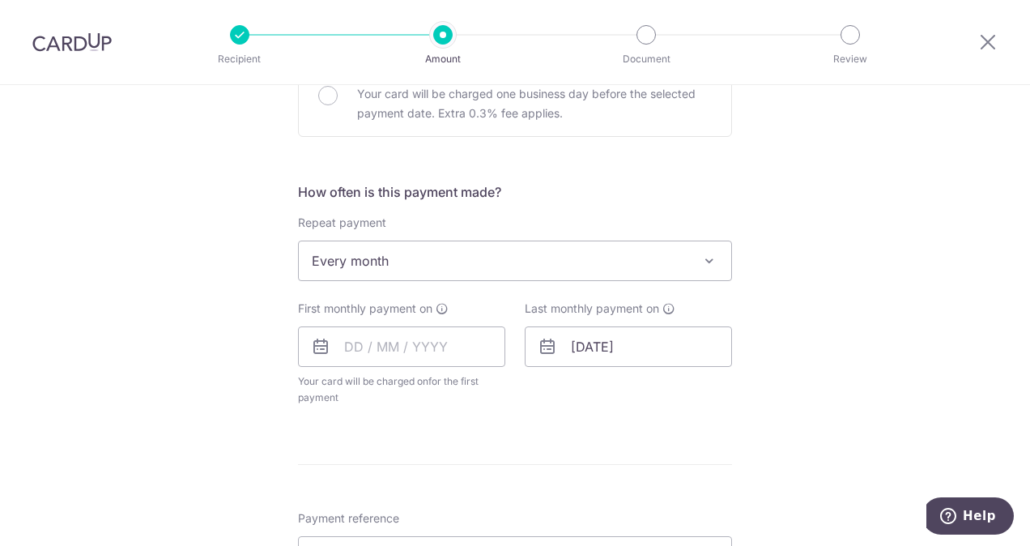
scroll to position [567, 0]
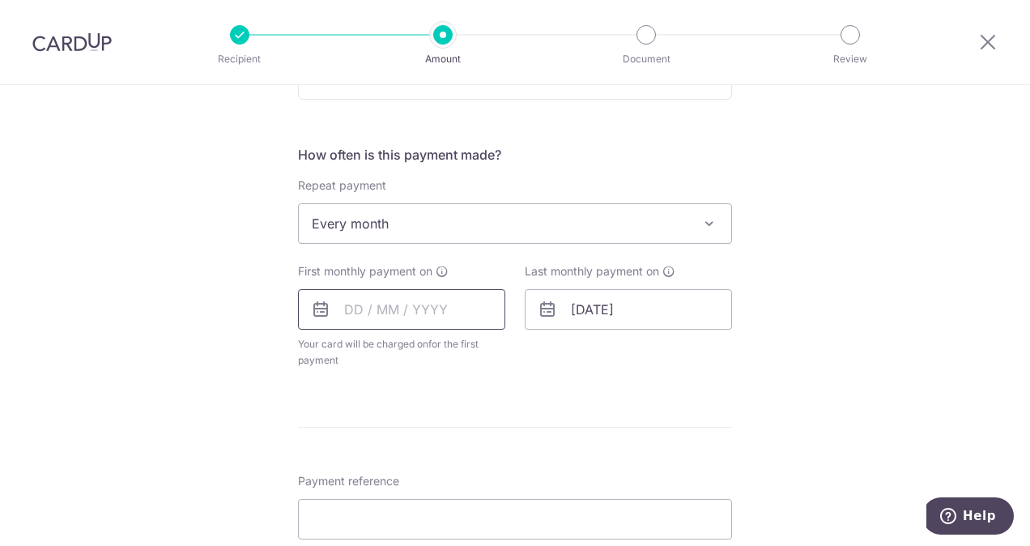
click at [343, 311] on input "text" at bounding box center [401, 309] width 207 height 40
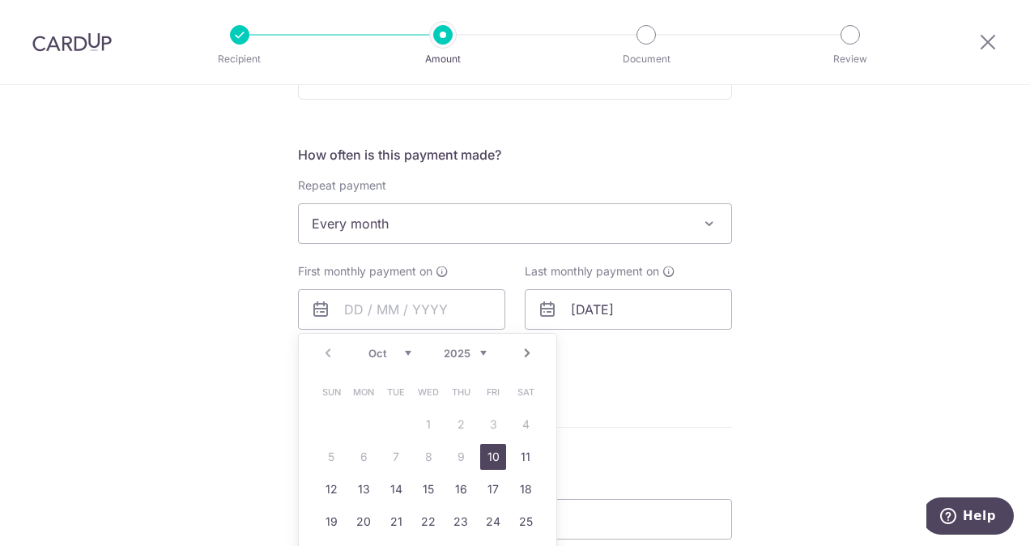
drag, startPoint x: 487, startPoint y: 447, endPoint x: 607, endPoint y: 402, distance: 128.6
click at [487, 447] on link "10" at bounding box center [493, 457] width 26 height 26
type input "[DATE]"
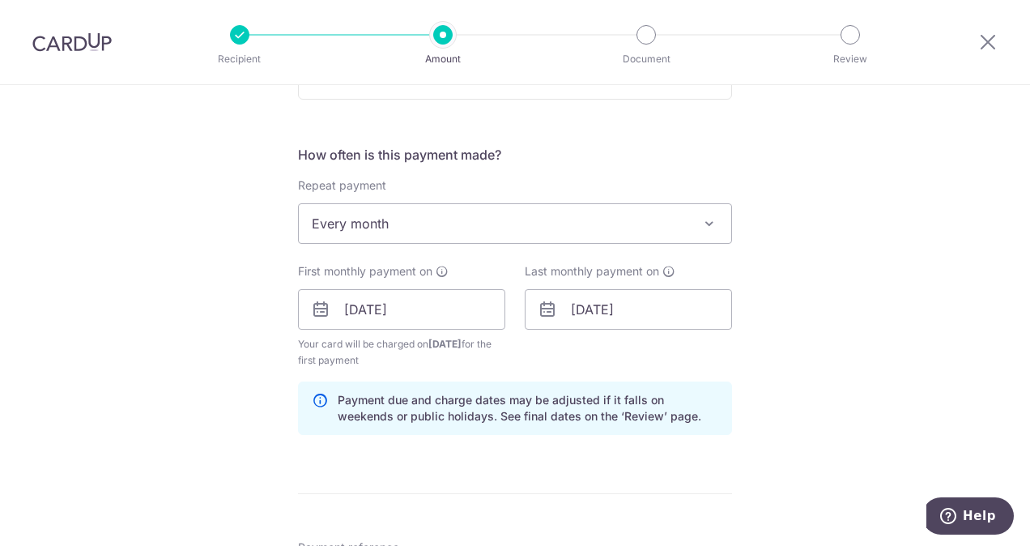
click at [853, 347] on div "Tell us more about your payment Enter payment amount SGD 3,900.00 3900.00 Selec…" at bounding box center [515, 291] width 1030 height 1547
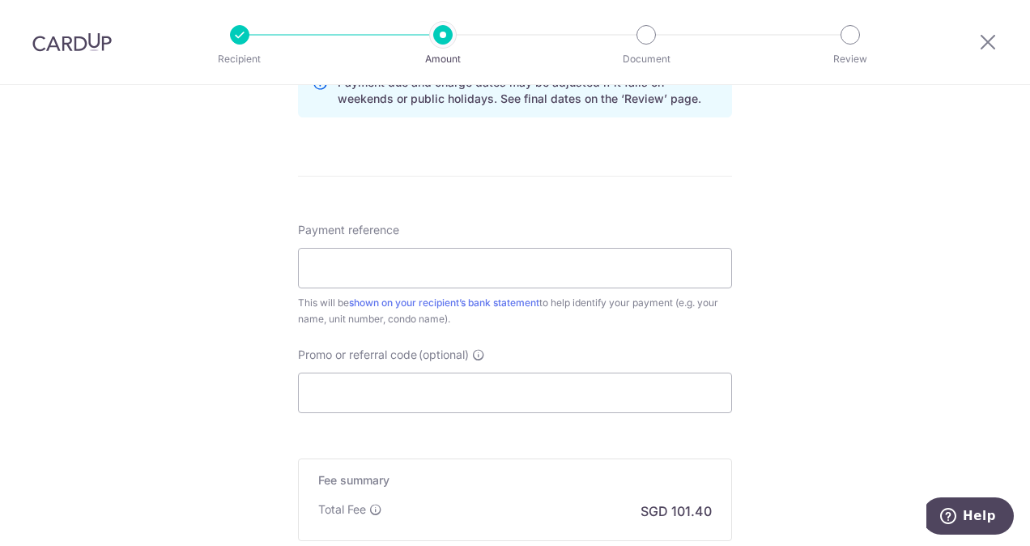
scroll to position [891, 0]
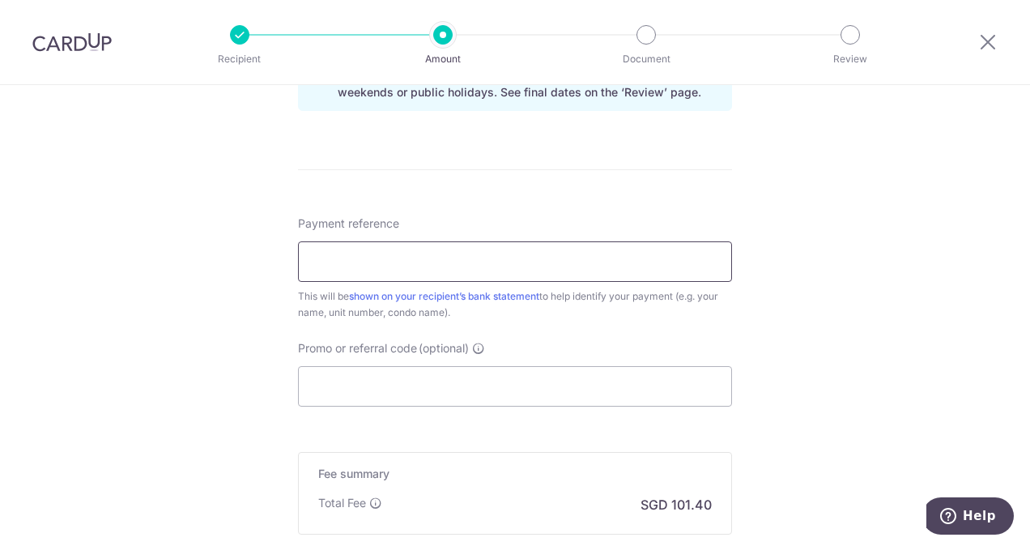
click at [397, 245] on input "Payment reference" at bounding box center [515, 261] width 434 height 40
type input "339B RENTAL"
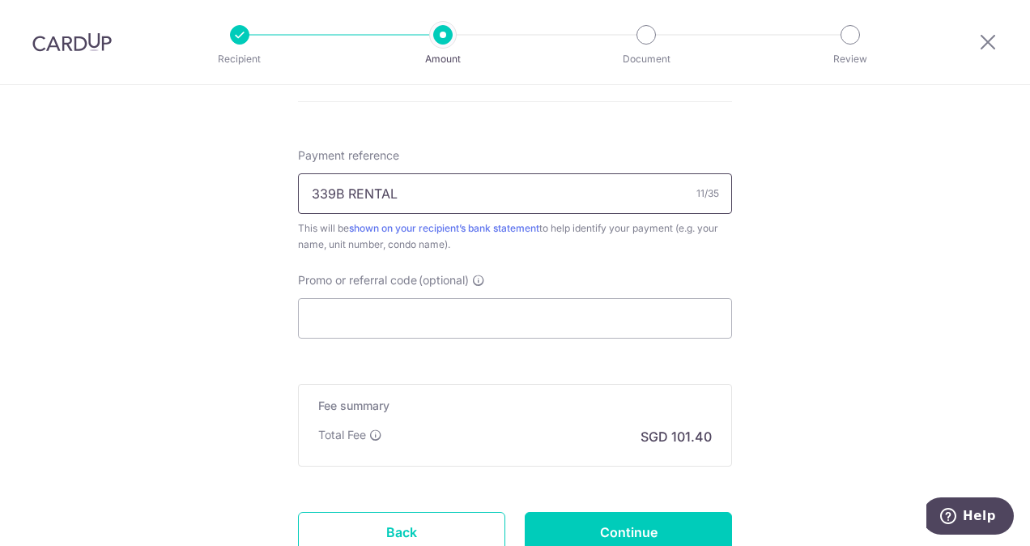
scroll to position [1040, 0]
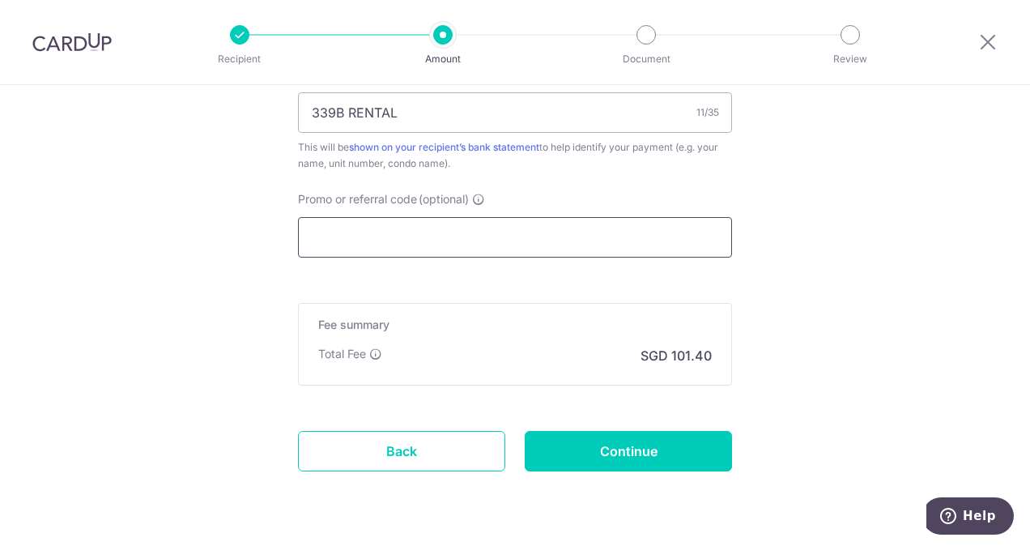
click at [457, 222] on input "Promo or referral code (optional)" at bounding box center [515, 237] width 434 height 40
paste input "25AMEX18"
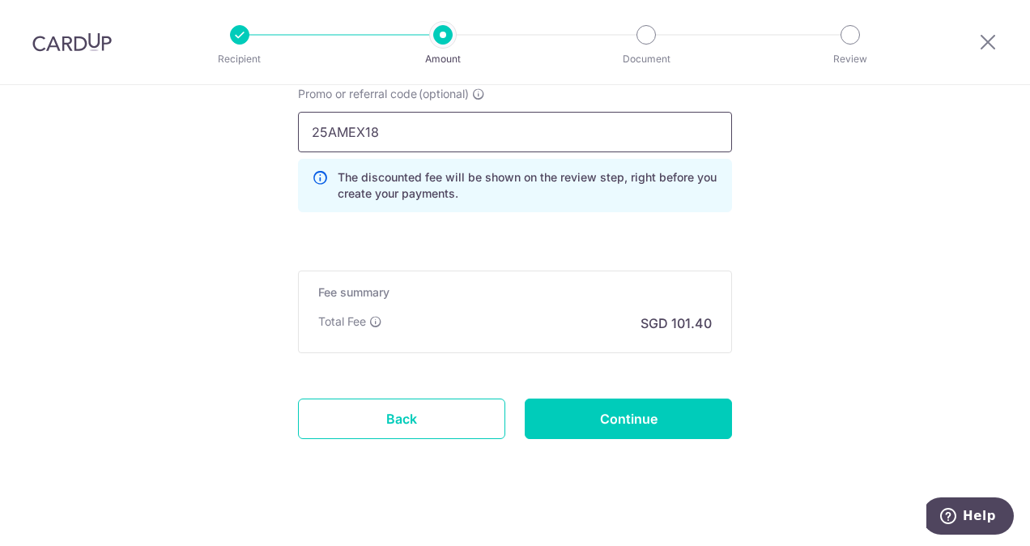
scroll to position [1155, 0]
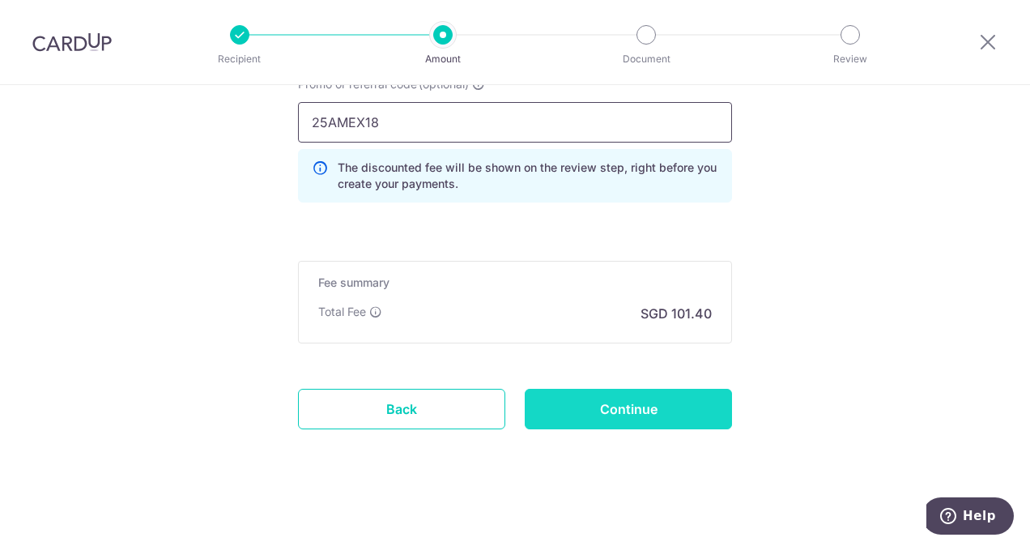
type input "25AMEX18"
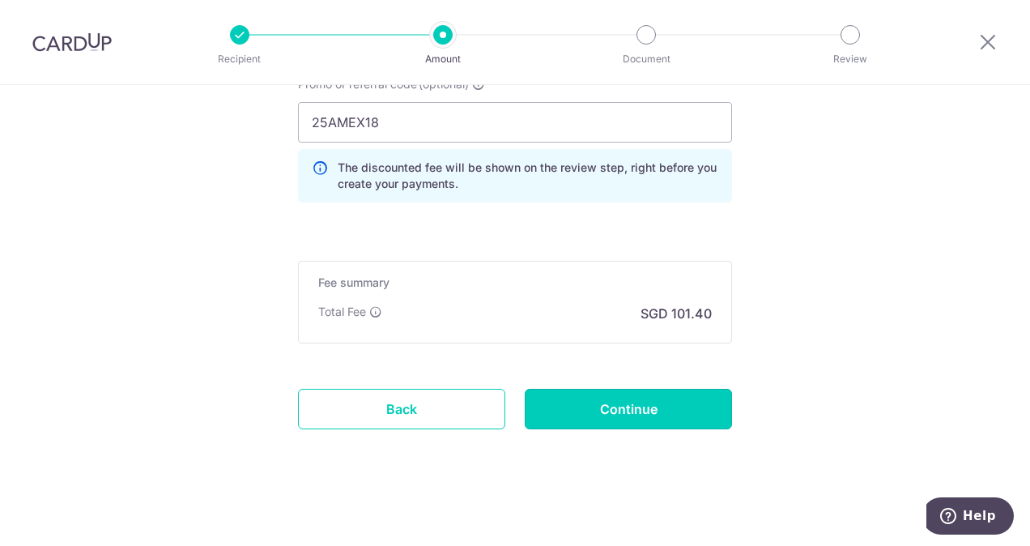
drag, startPoint x: 662, startPoint y: 402, endPoint x: 708, endPoint y: 388, distance: 47.4
click at [662, 402] on input "Continue" at bounding box center [628, 409] width 207 height 40
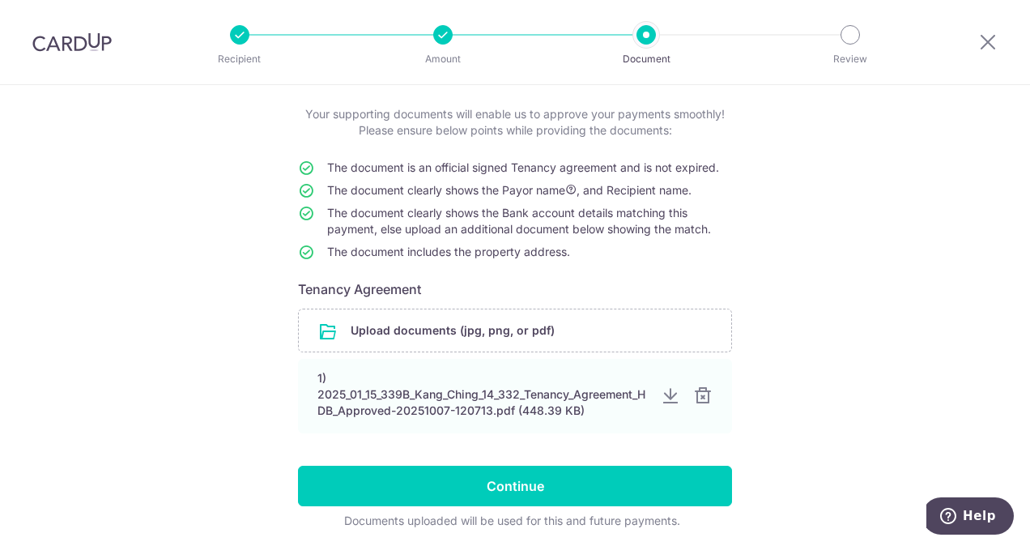
scroll to position [143, 0]
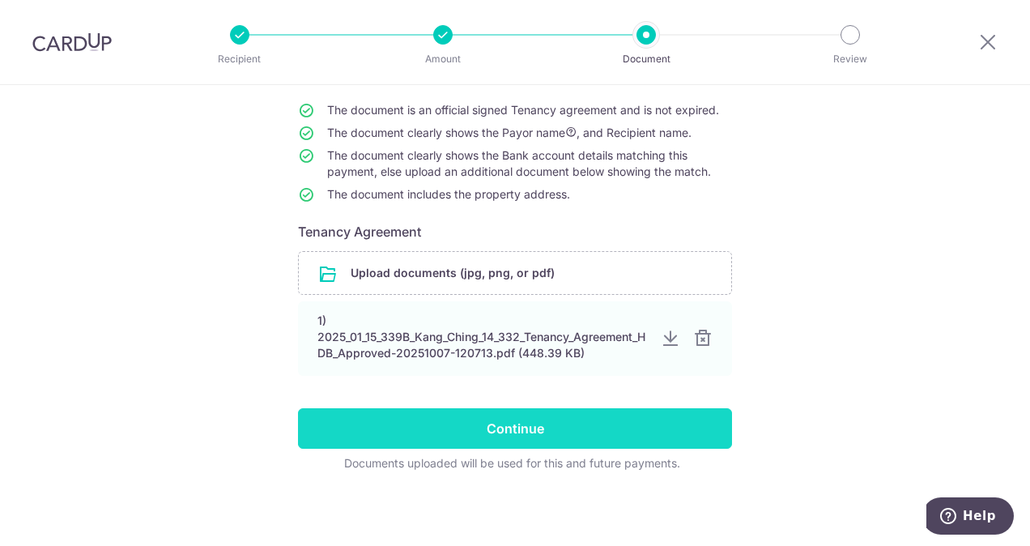
click at [480, 424] on input "Continue" at bounding box center [515, 428] width 434 height 40
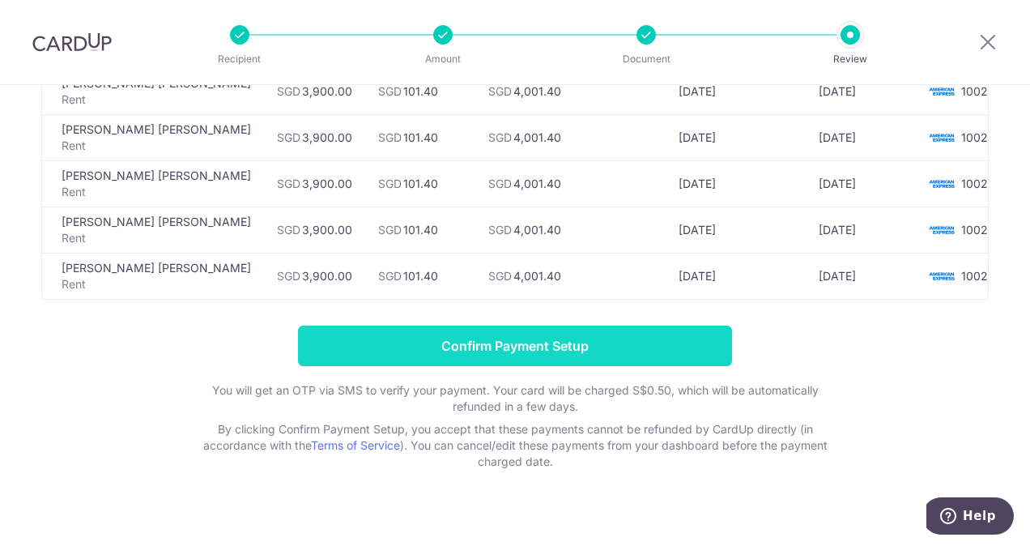
scroll to position [750, 0]
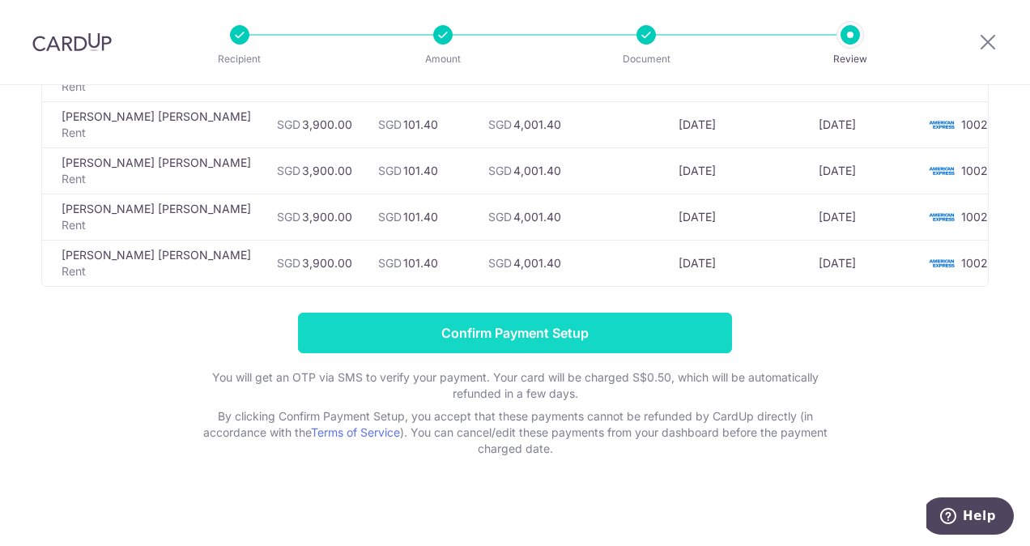
click at [512, 330] on input "Confirm Payment Setup" at bounding box center [515, 333] width 434 height 40
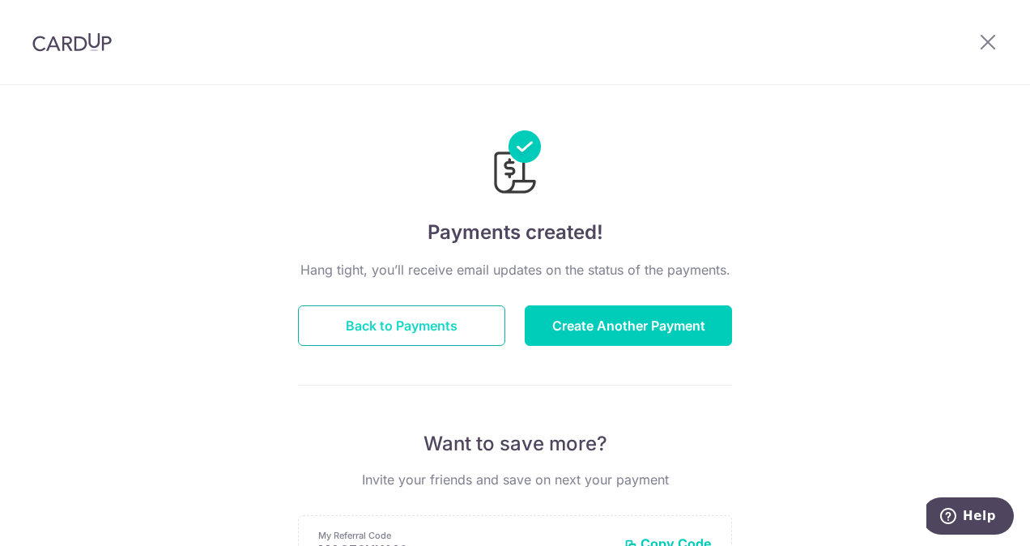
click at [363, 322] on button "Back to Payments" at bounding box center [401, 325] width 207 height 40
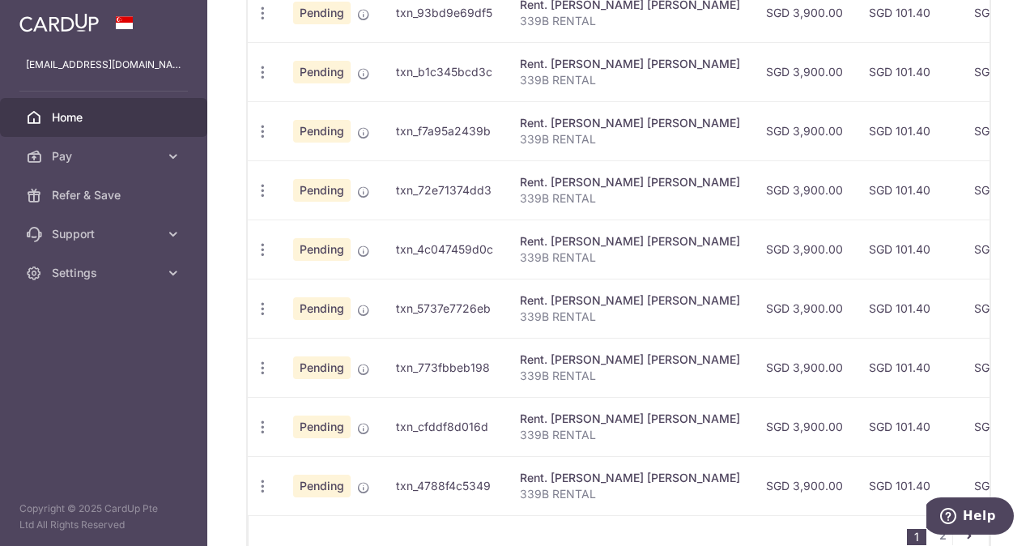
scroll to position [706, 0]
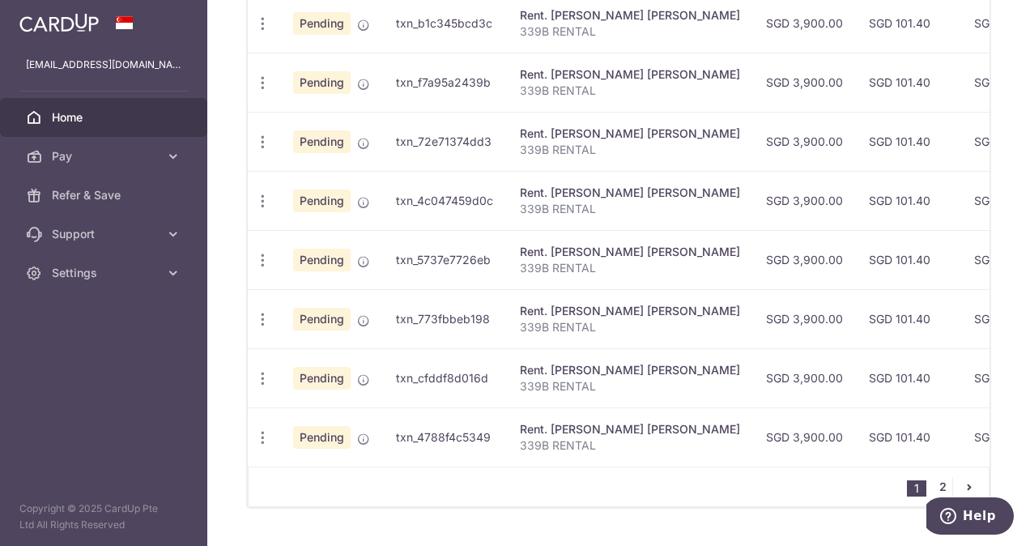
click at [941, 477] on link "2" at bounding box center [942, 486] width 19 height 19
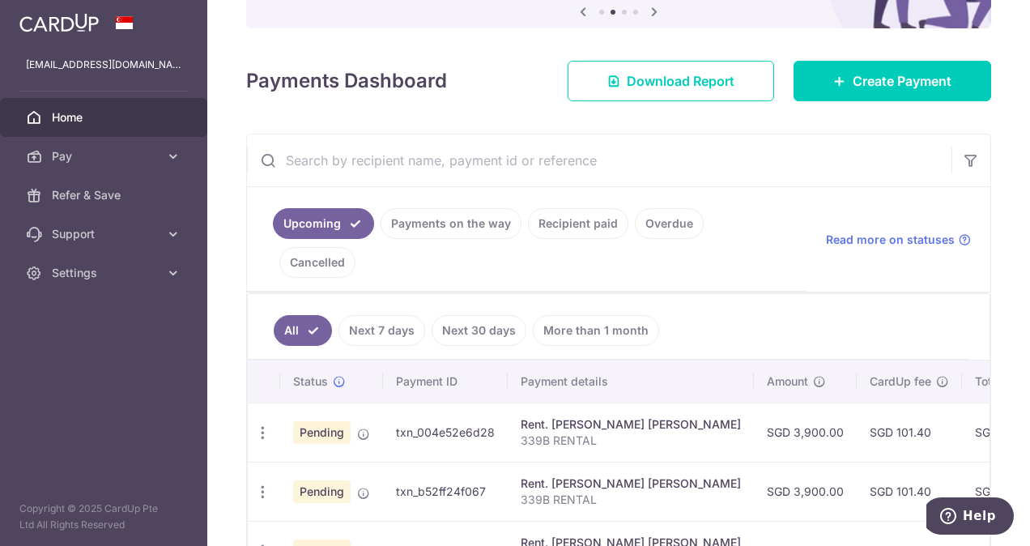
scroll to position [259, 0]
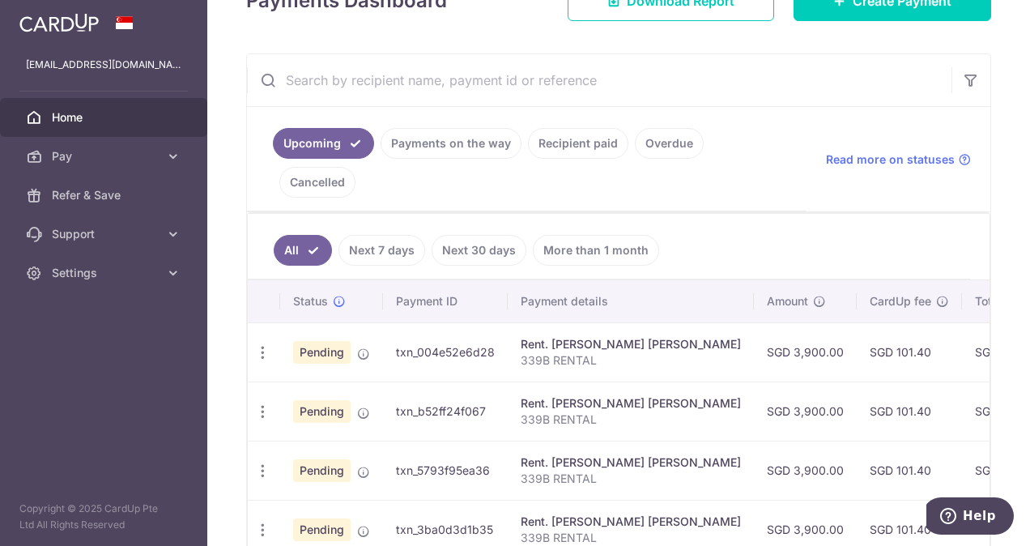
click at [355, 167] on link "Cancelled" at bounding box center [317, 182] width 76 height 31
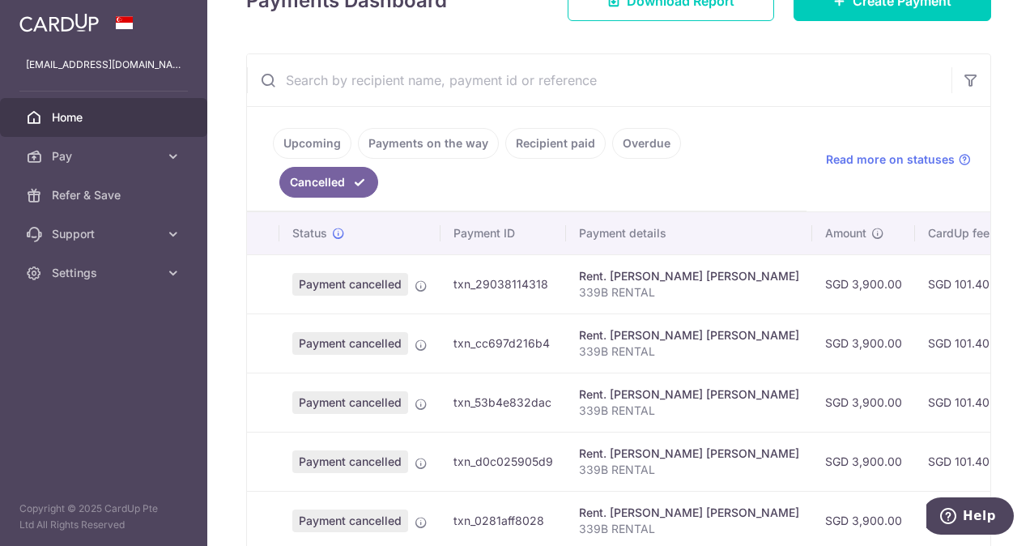
click at [296, 225] on span "Status" at bounding box center [309, 233] width 35 height 16
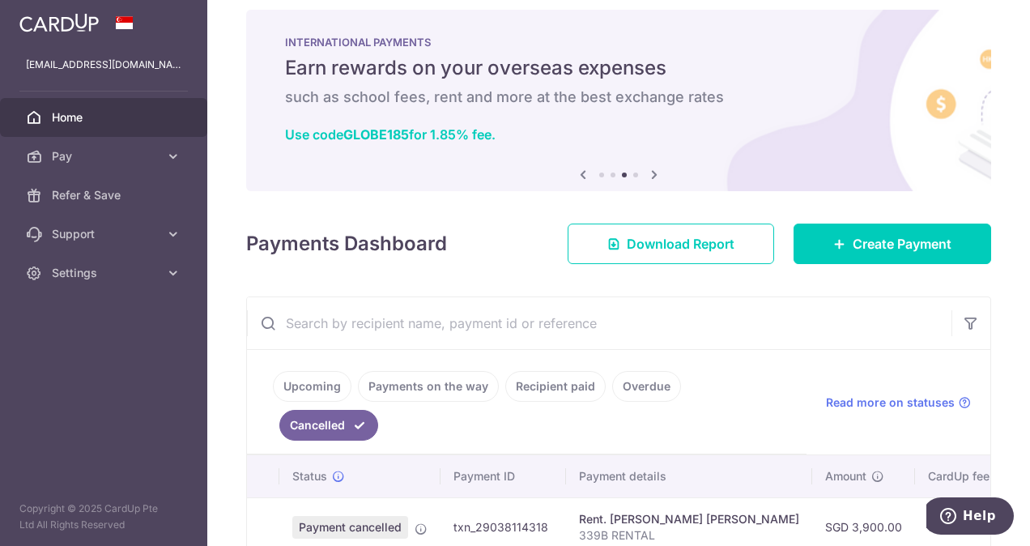
click at [325, 382] on link "Upcoming" at bounding box center [312, 386] width 79 height 31
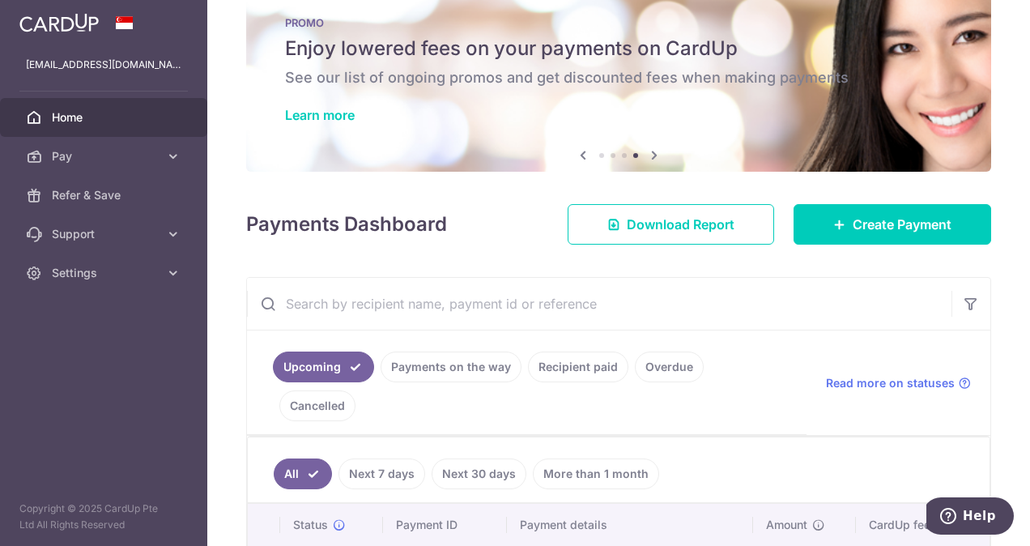
scroll to position [0, 0]
